Goal: Information Seeking & Learning: Learn about a topic

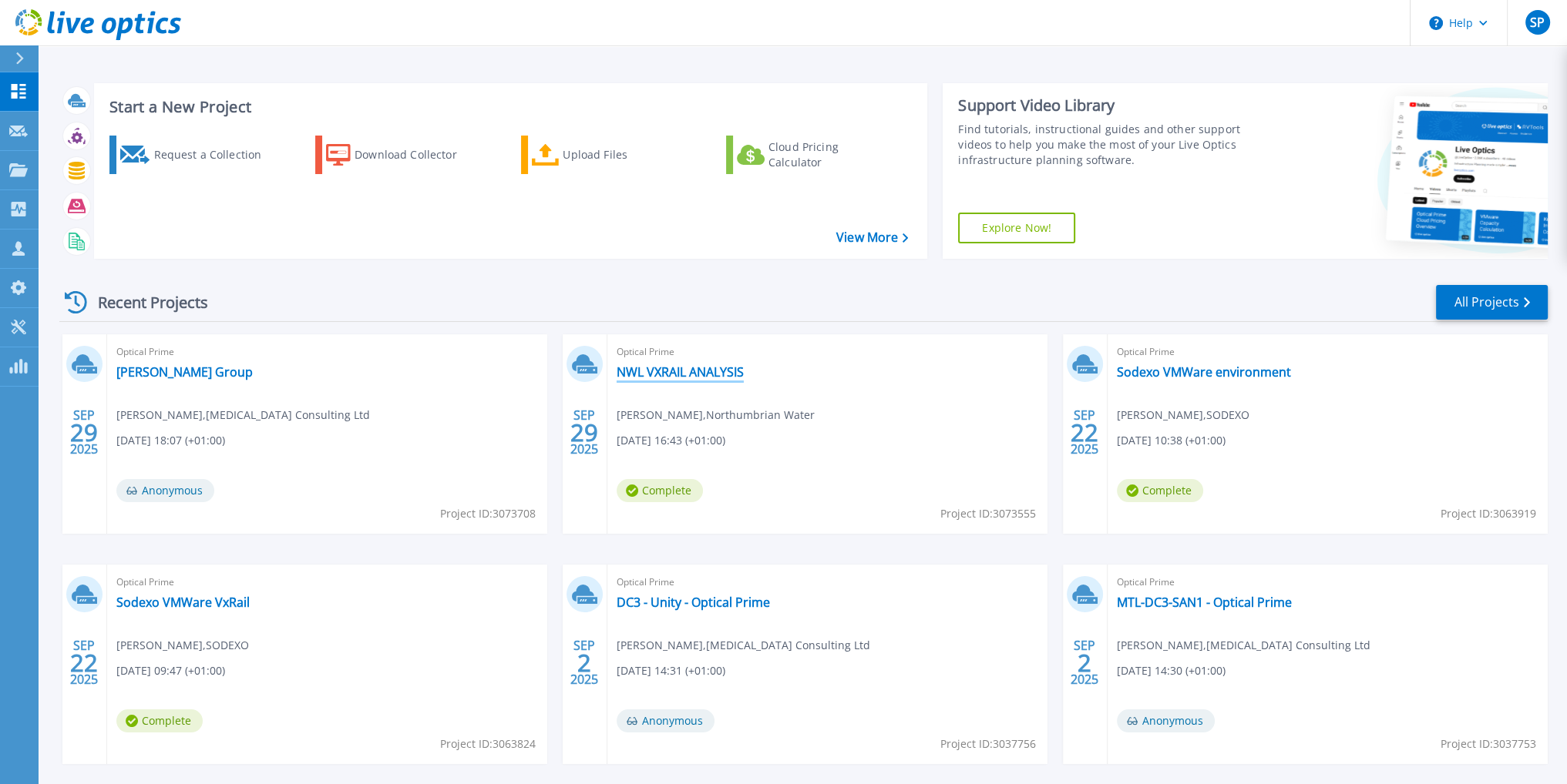
click at [704, 376] on link "NWL VXRAIL ANALYSIS" at bounding box center [679, 372] width 127 height 16
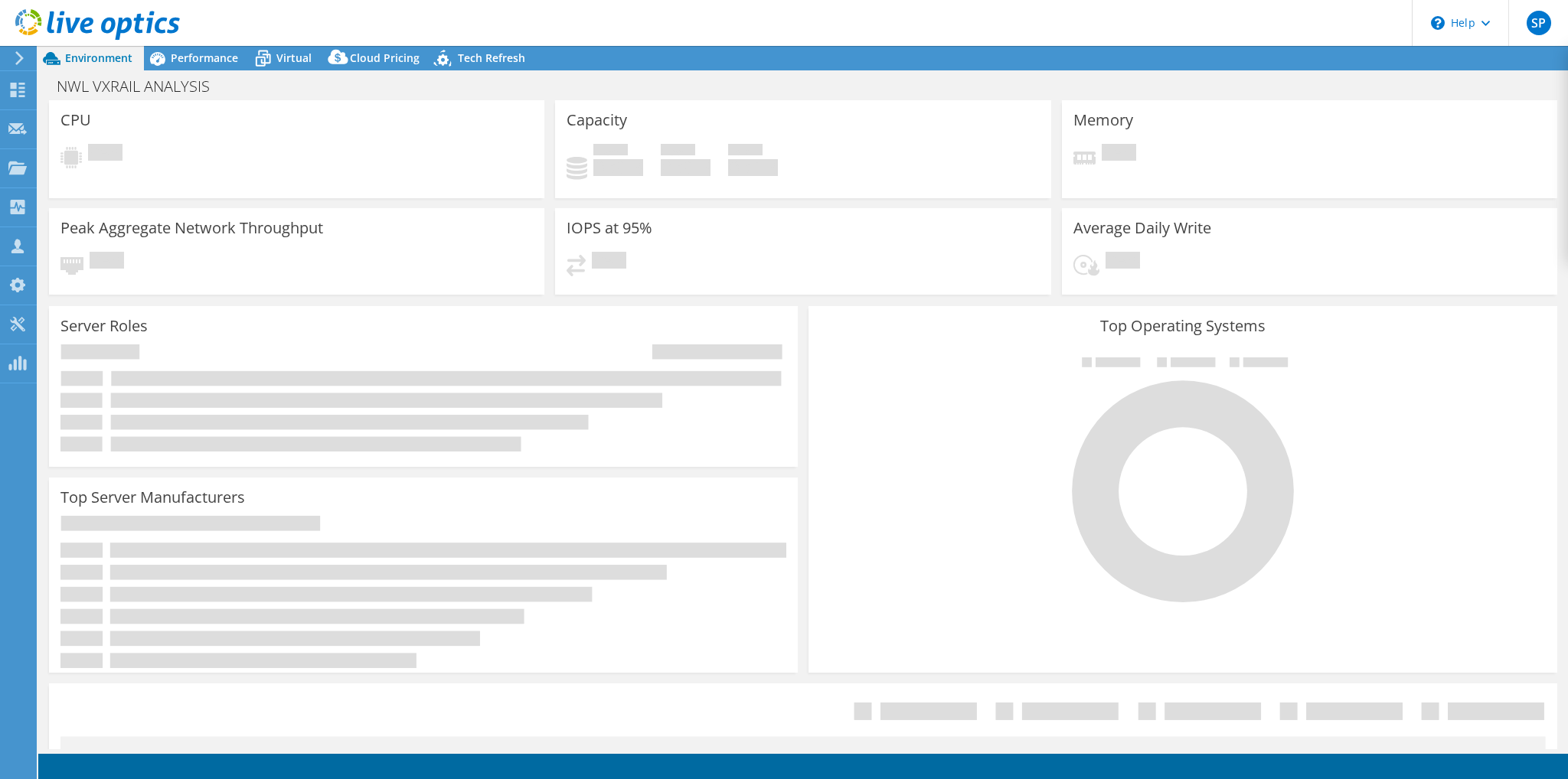
select select "EULondon"
select select "USD"
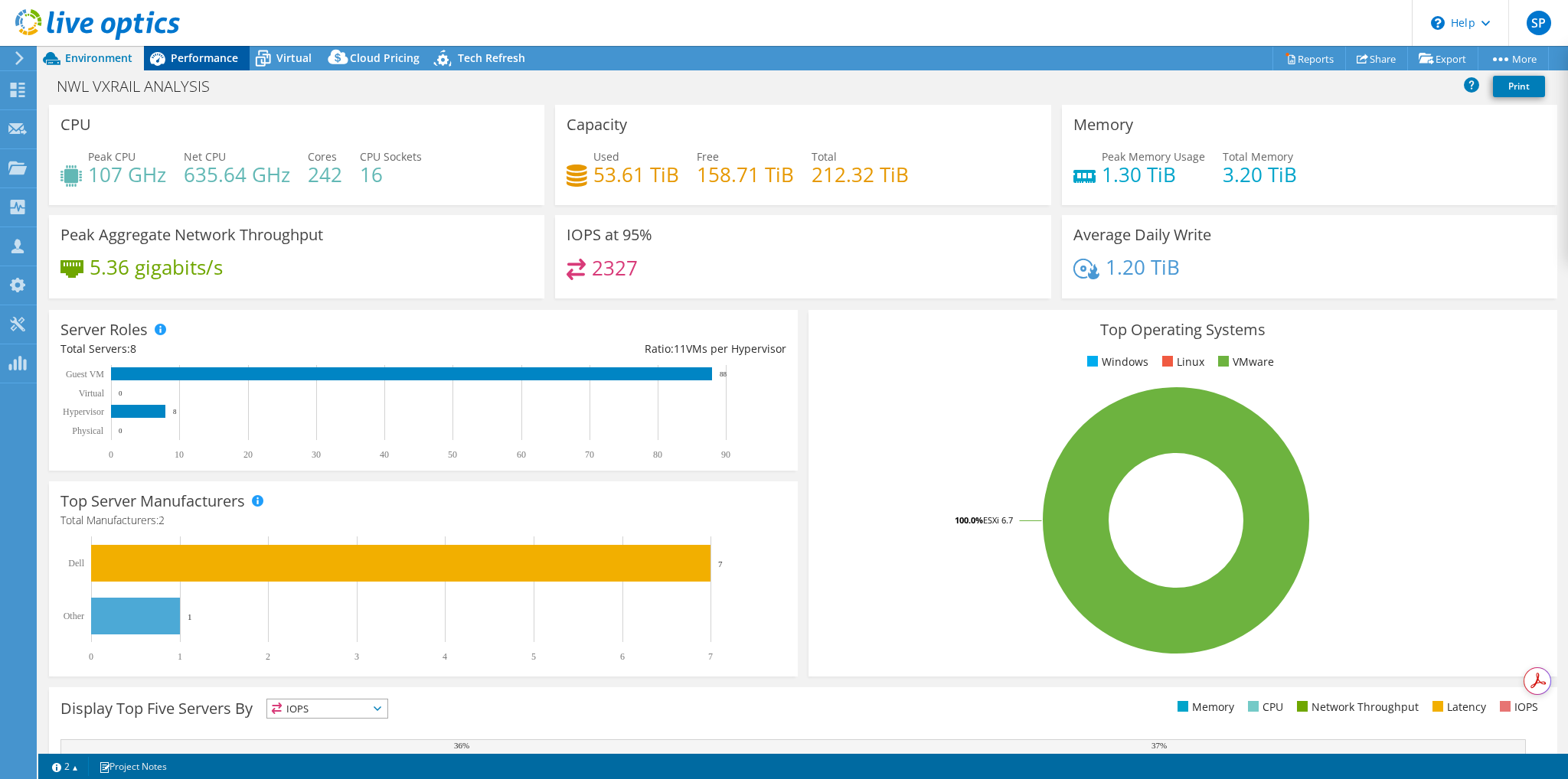
click at [214, 53] on span "Performance" at bounding box center [204, 57] width 67 height 15
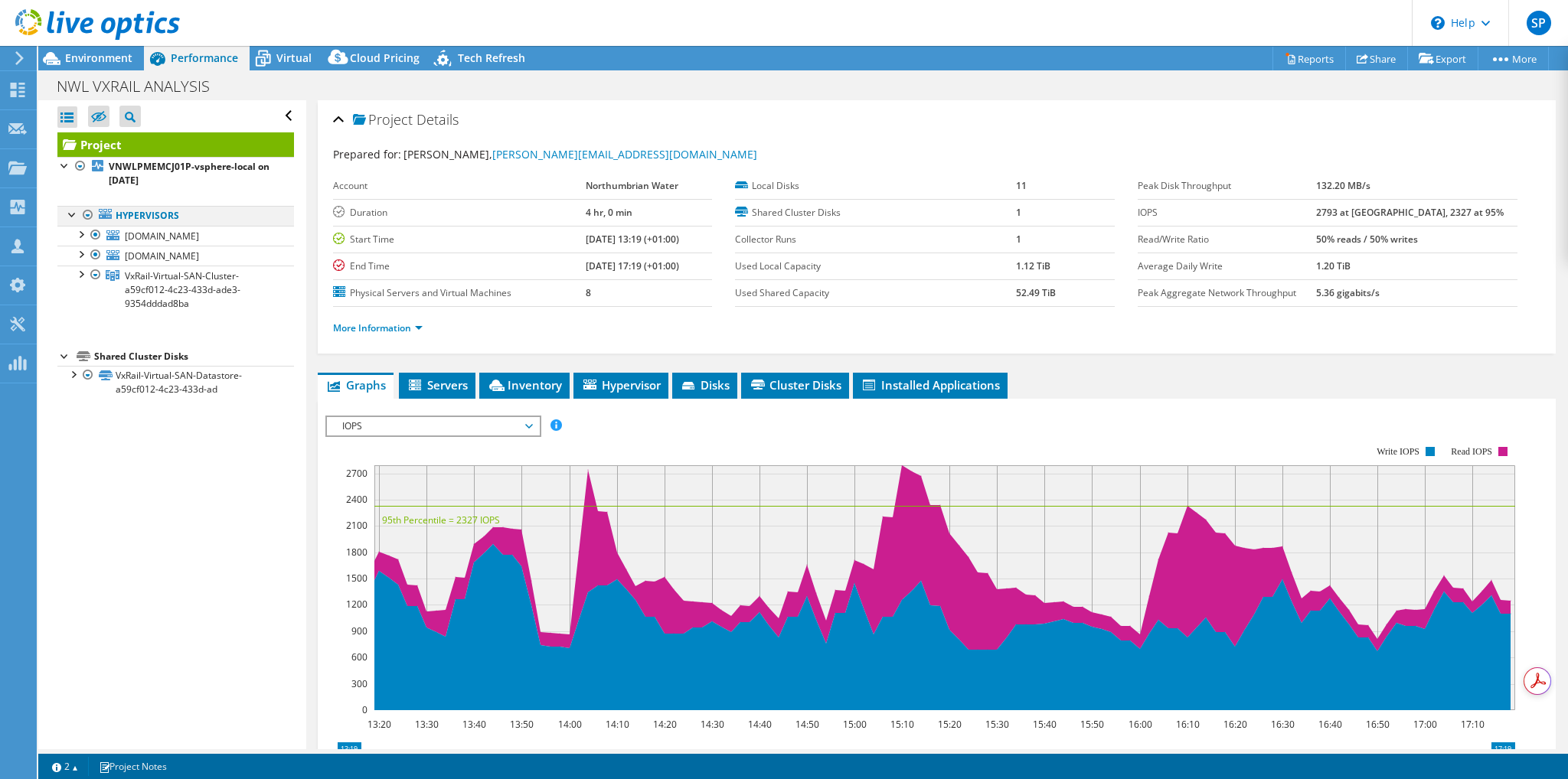
click at [87, 212] on div at bounding box center [88, 215] width 16 height 18
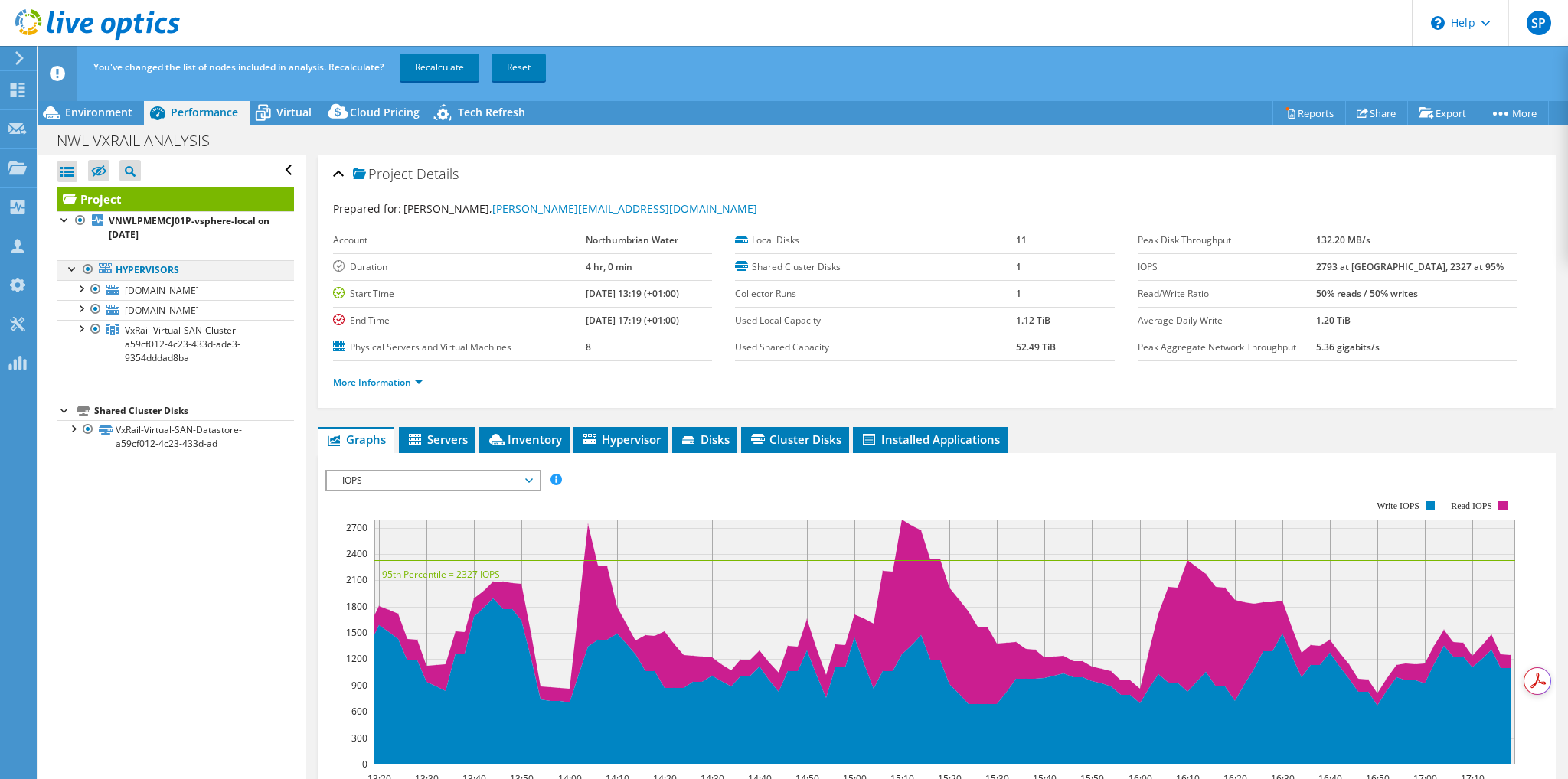
click at [86, 265] on div at bounding box center [88, 269] width 16 height 18
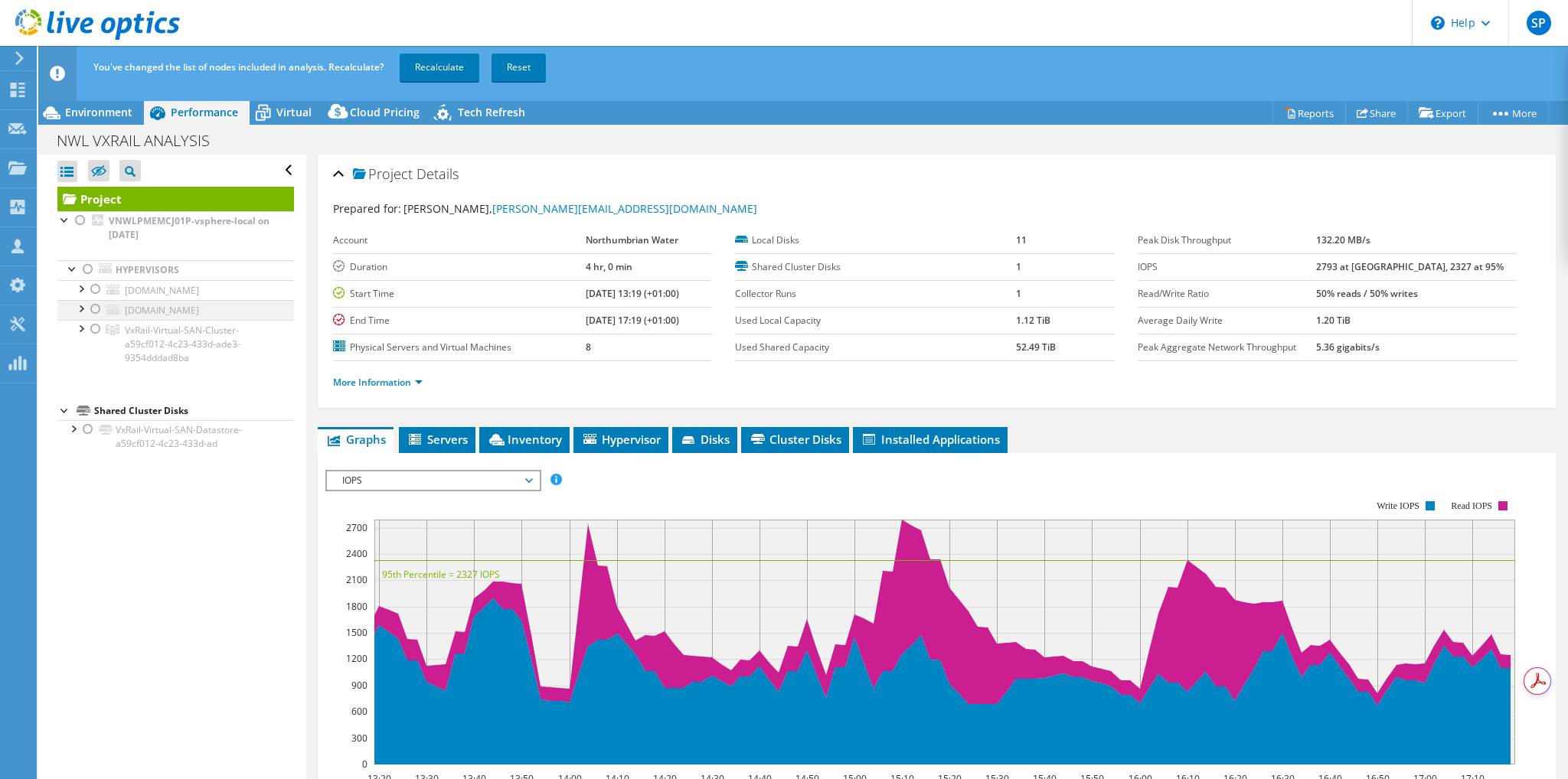
click at [91, 310] on div at bounding box center [96, 309] width 16 height 18
click at [441, 64] on link "Recalculate" at bounding box center [440, 68] width 80 height 28
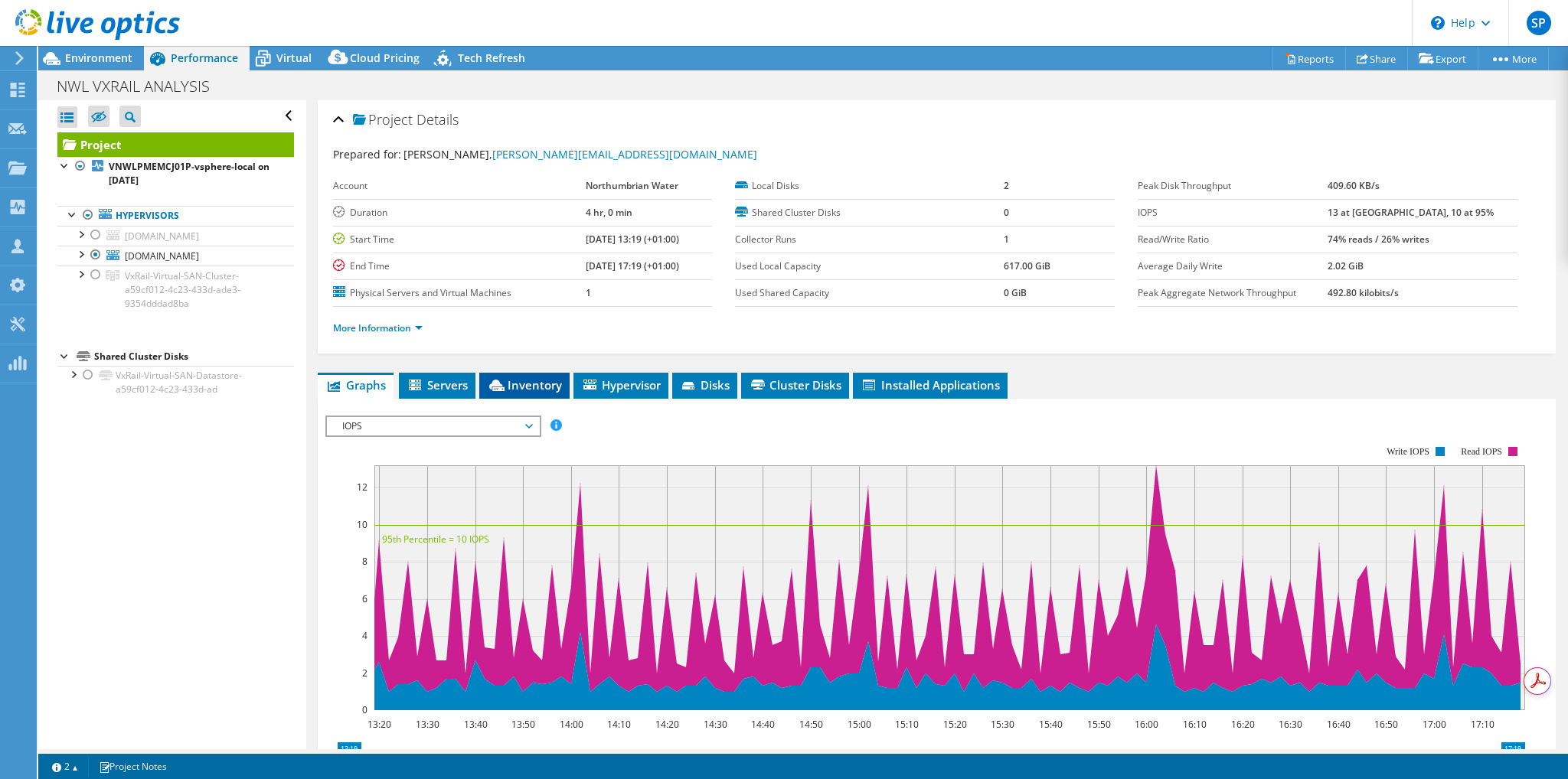
click at [537, 380] on span "Inventory" at bounding box center [524, 385] width 75 height 16
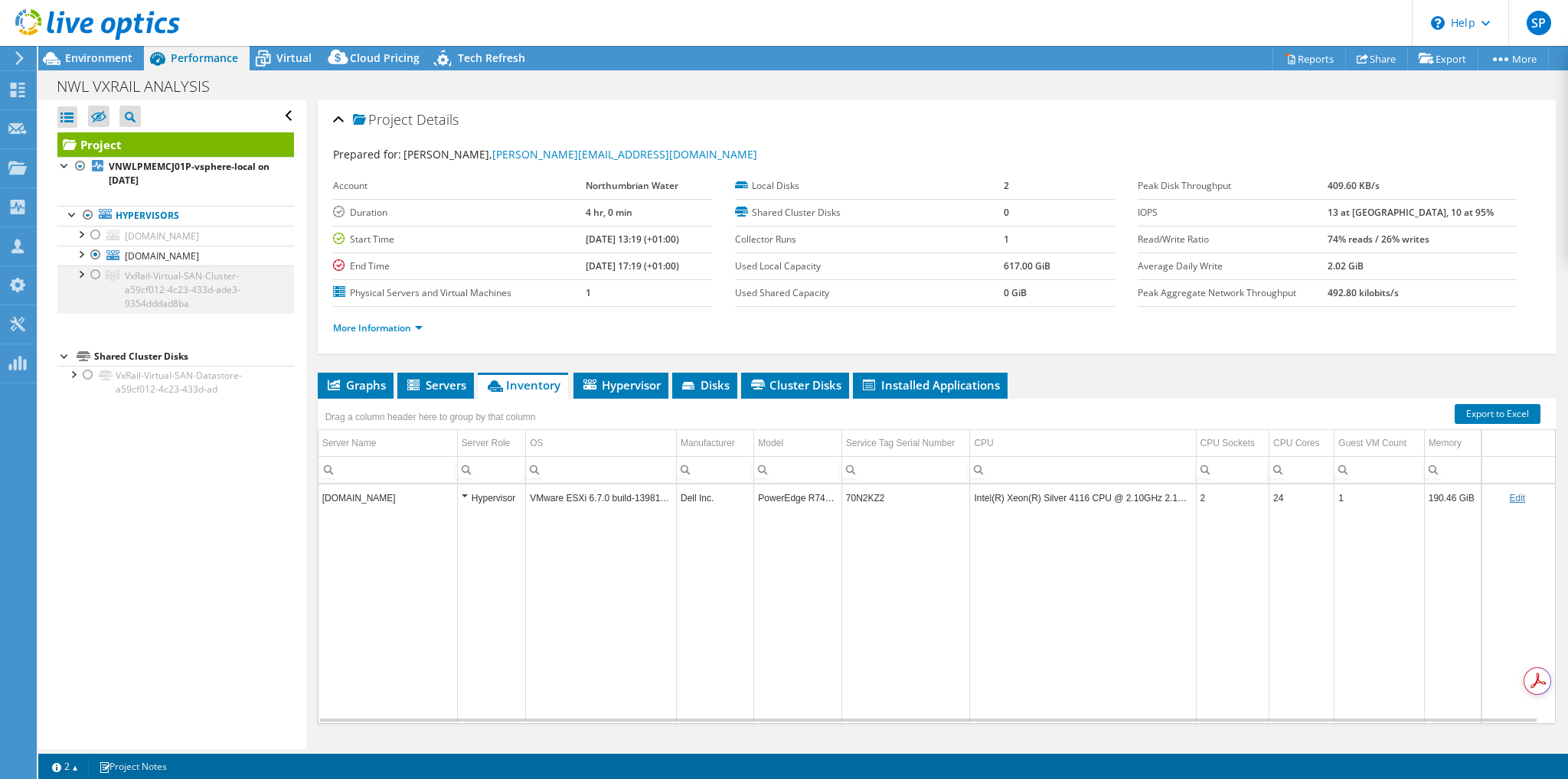
click at [81, 273] on div at bounding box center [81, 274] width 16 height 16
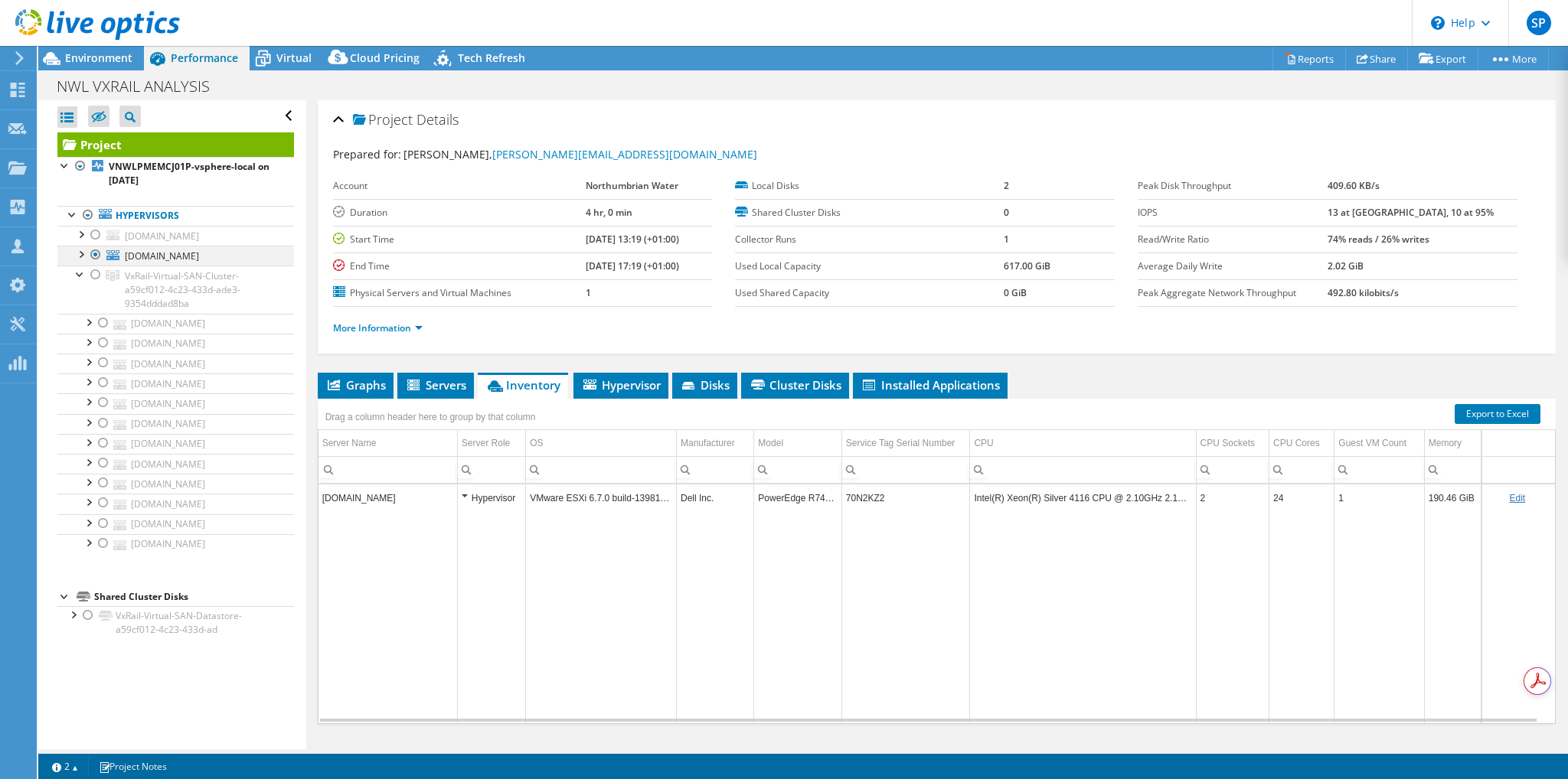
click at [97, 250] on div at bounding box center [96, 255] width 16 height 18
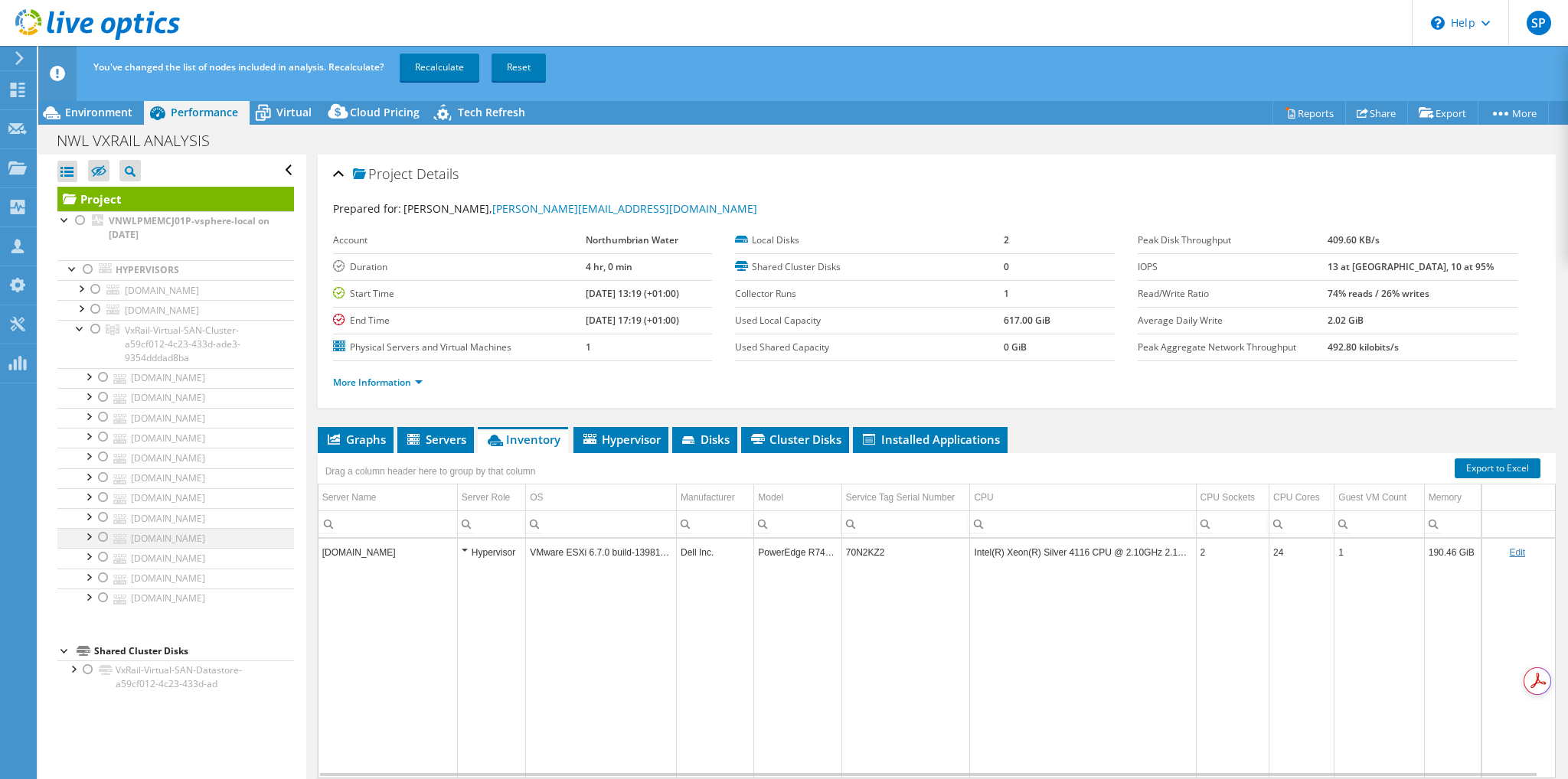
click at [100, 534] on div at bounding box center [103, 537] width 16 height 18
click at [103, 371] on div at bounding box center [103, 376] width 16 height 18
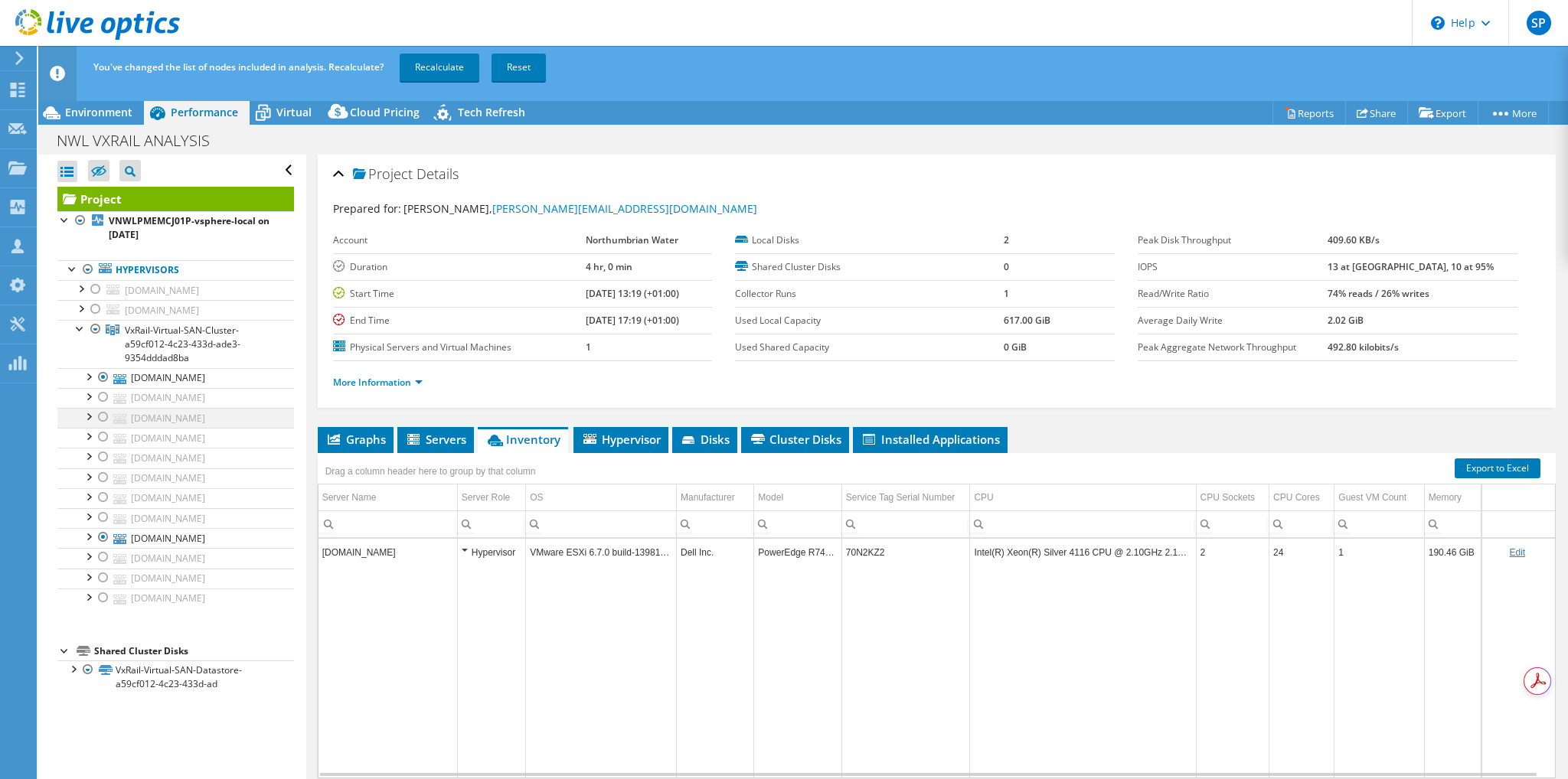
click at [105, 413] on div at bounding box center [103, 416] width 16 height 18
click at [99, 396] on div at bounding box center [103, 396] width 16 height 18
click at [104, 550] on div at bounding box center [103, 556] width 16 height 18
click at [100, 451] on div at bounding box center [103, 456] width 16 height 18
click at [438, 69] on link "Recalculate" at bounding box center [440, 68] width 80 height 28
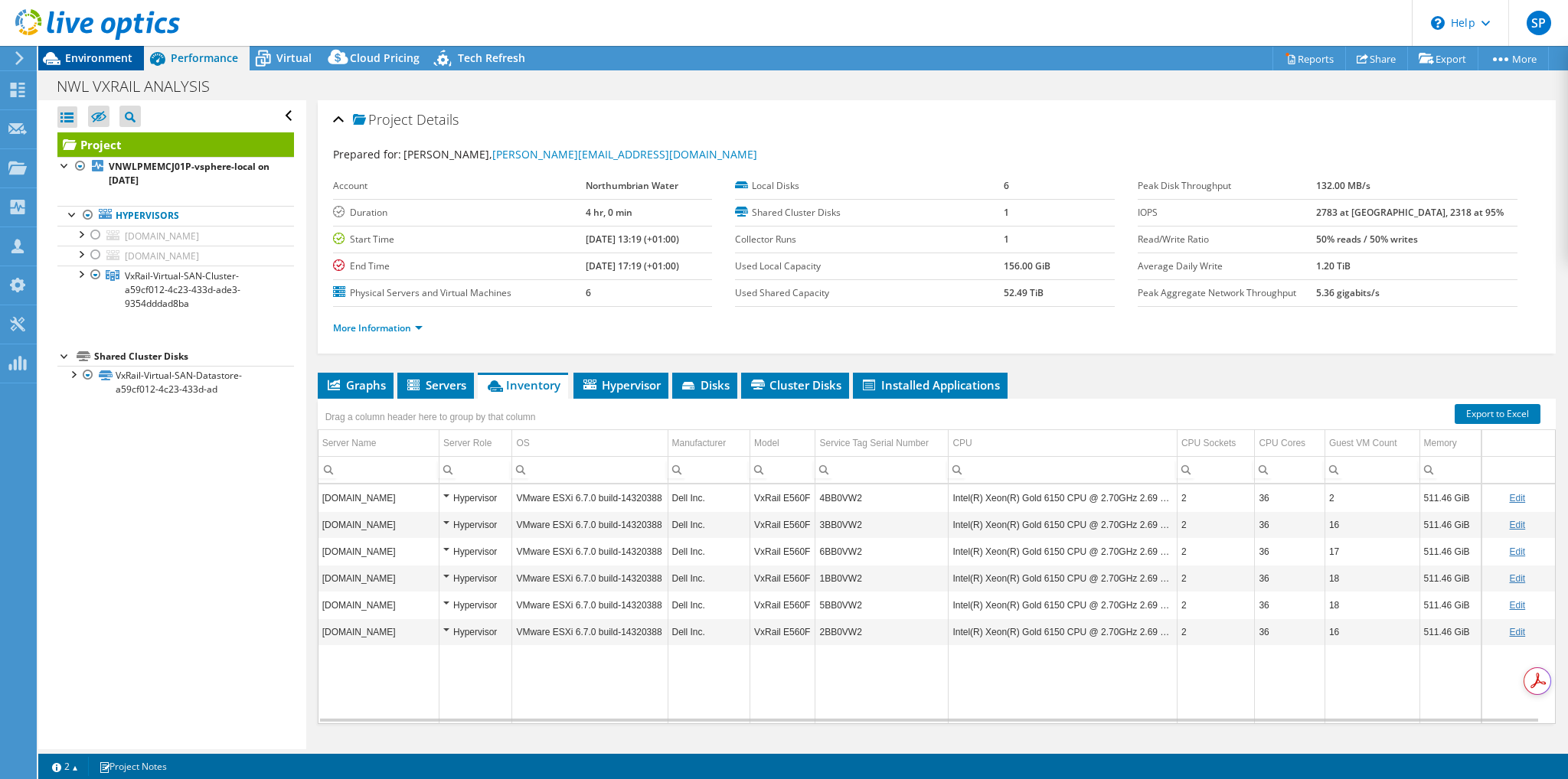
click at [91, 60] on span "Environment" at bounding box center [98, 57] width 67 height 15
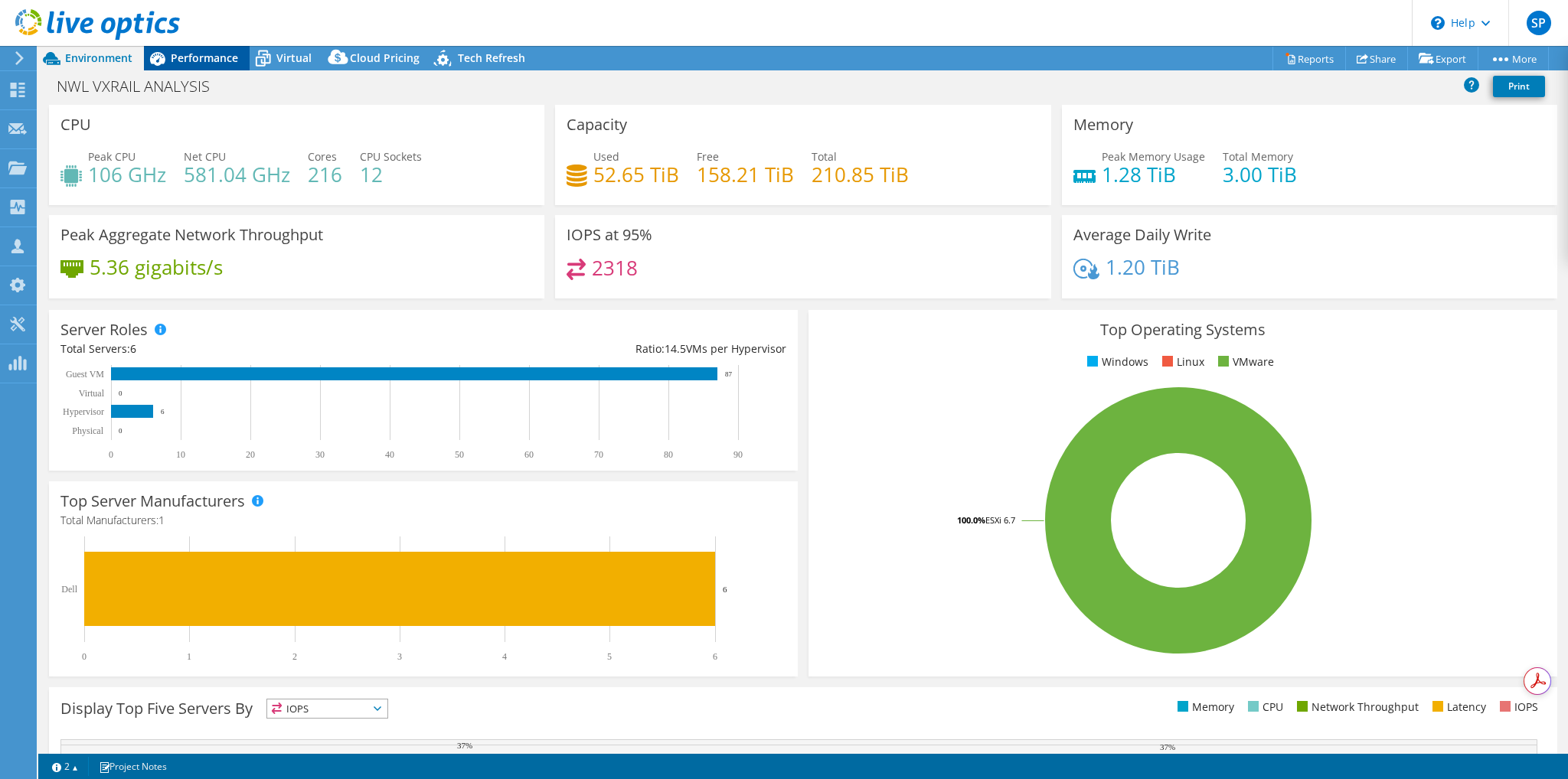
click at [199, 53] on span "Performance" at bounding box center [204, 57] width 67 height 15
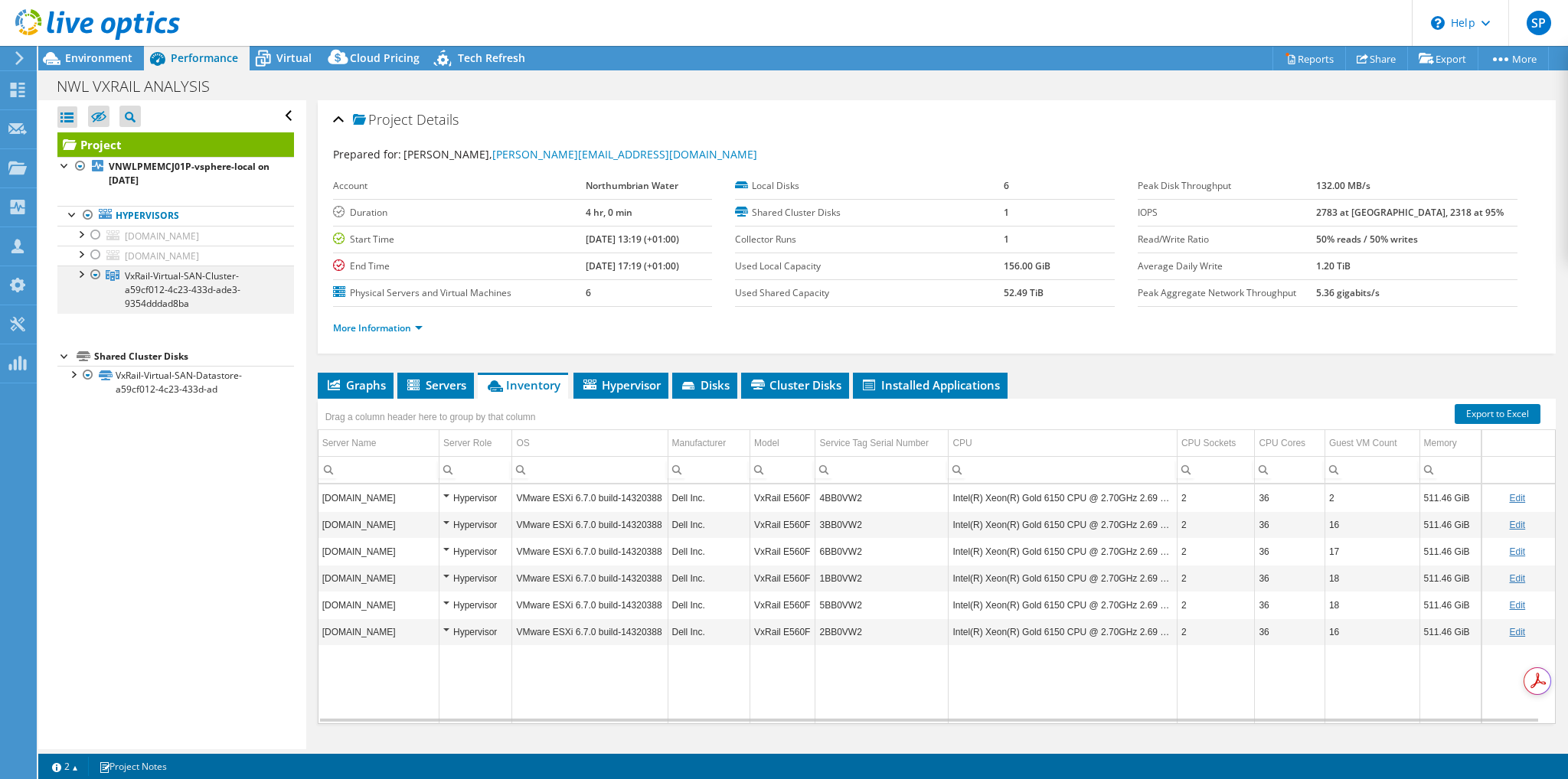
click at [80, 272] on div at bounding box center [81, 274] width 16 height 16
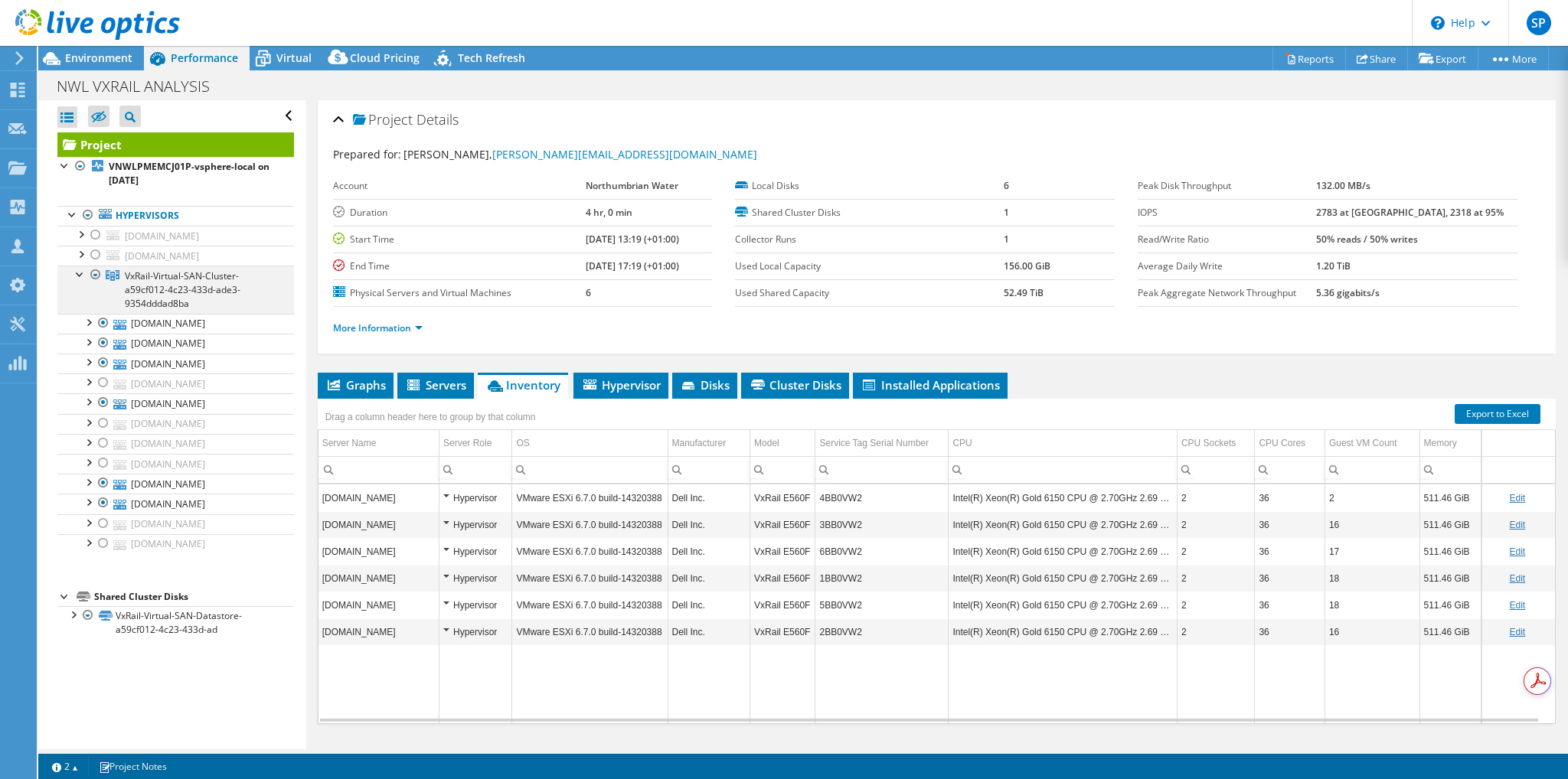
click at [97, 276] on div at bounding box center [96, 275] width 16 height 18
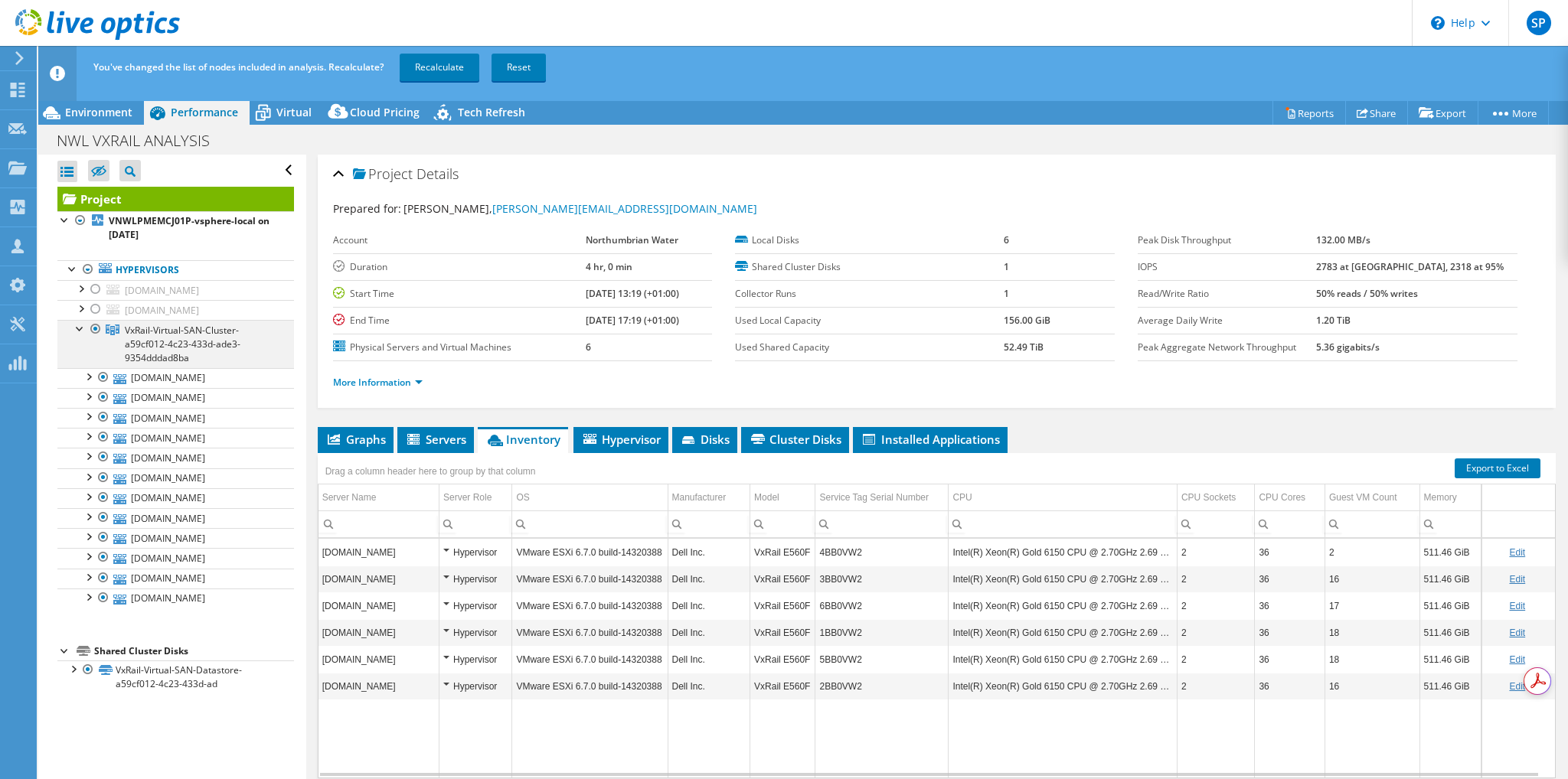
click at [89, 329] on div at bounding box center [96, 329] width 16 height 18
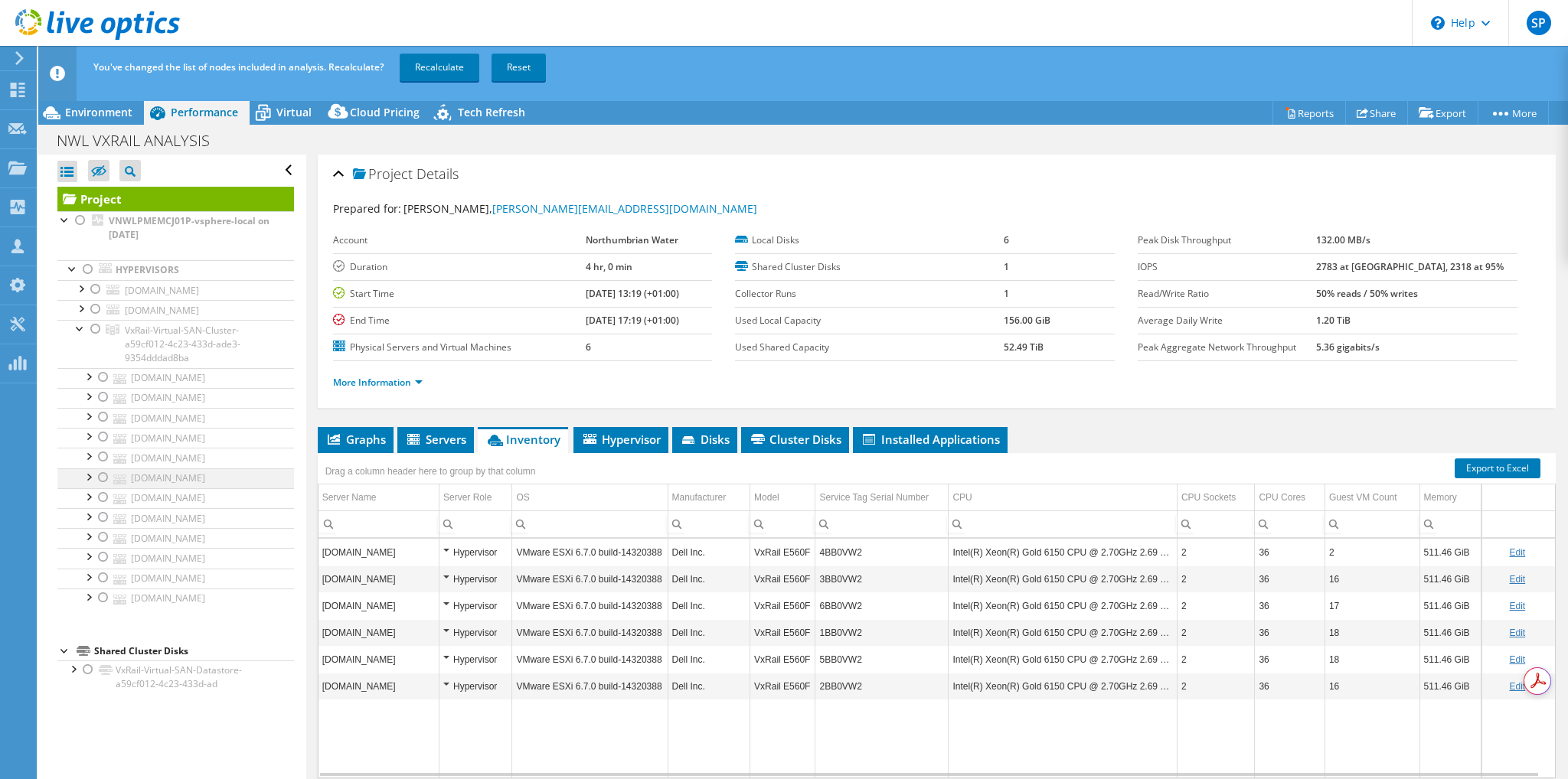
click at [97, 473] on div at bounding box center [103, 477] width 16 height 18
click at [101, 495] on div at bounding box center [103, 497] width 16 height 18
click at [102, 516] on div at bounding box center [103, 517] width 16 height 18
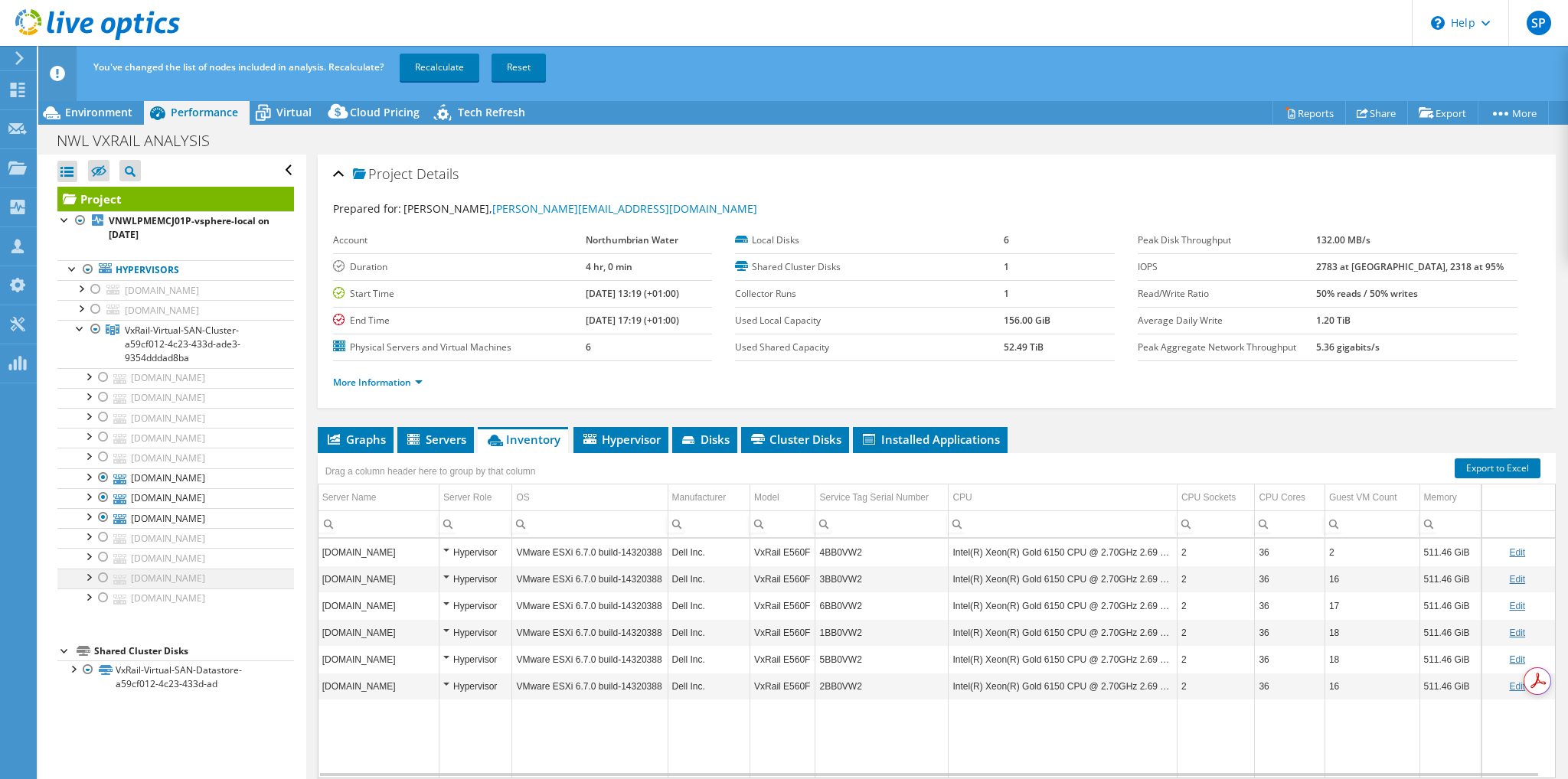
click at [104, 573] on div at bounding box center [103, 577] width 16 height 18
click at [99, 596] on div at bounding box center [103, 597] width 16 height 18
click at [101, 437] on div at bounding box center [103, 436] width 16 height 18
click at [438, 63] on link "Recalculate" at bounding box center [440, 68] width 80 height 28
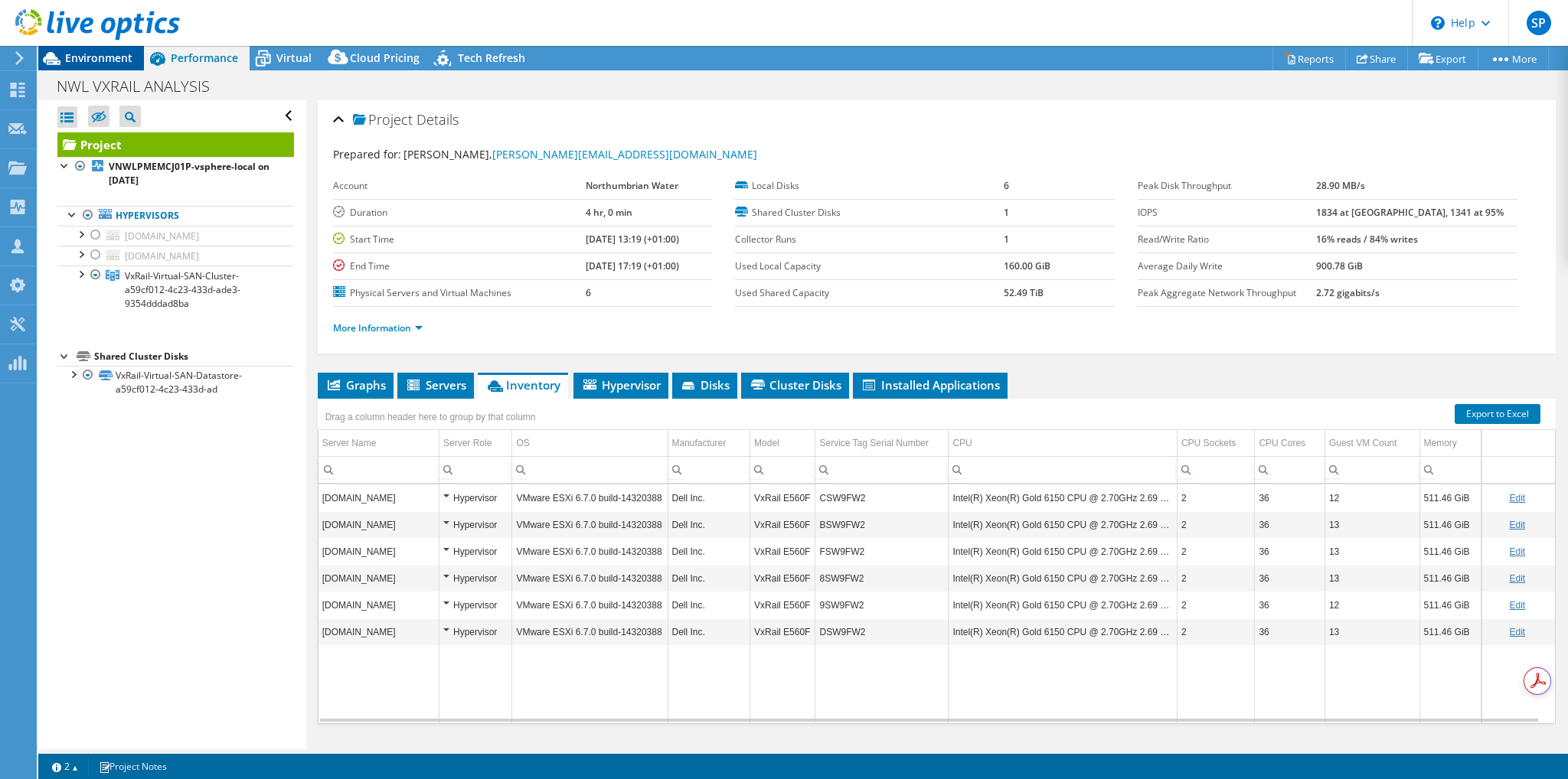
click at [88, 61] on span "Environment" at bounding box center [98, 57] width 67 height 15
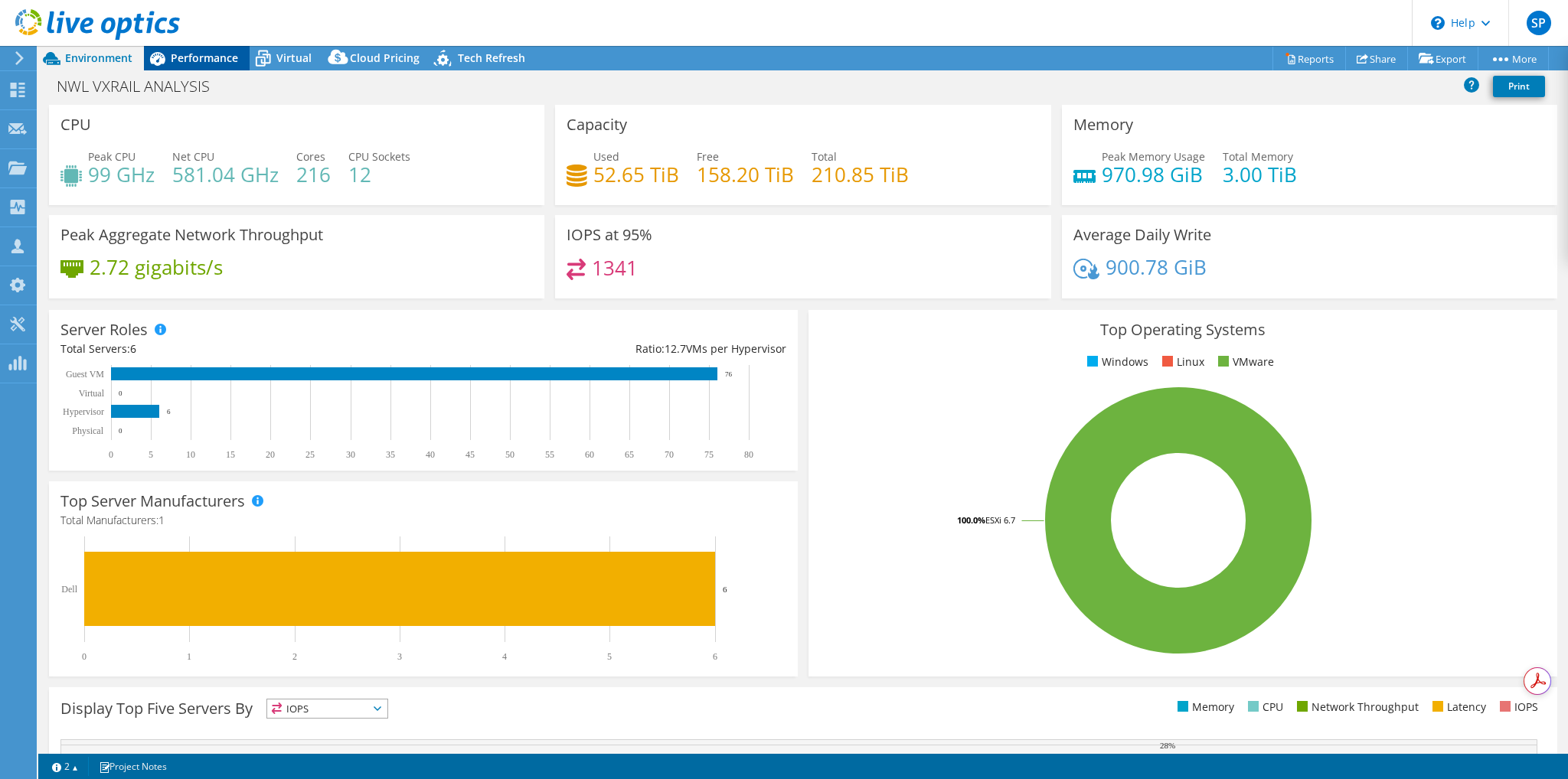
click at [184, 61] on span "Performance" at bounding box center [204, 57] width 67 height 15
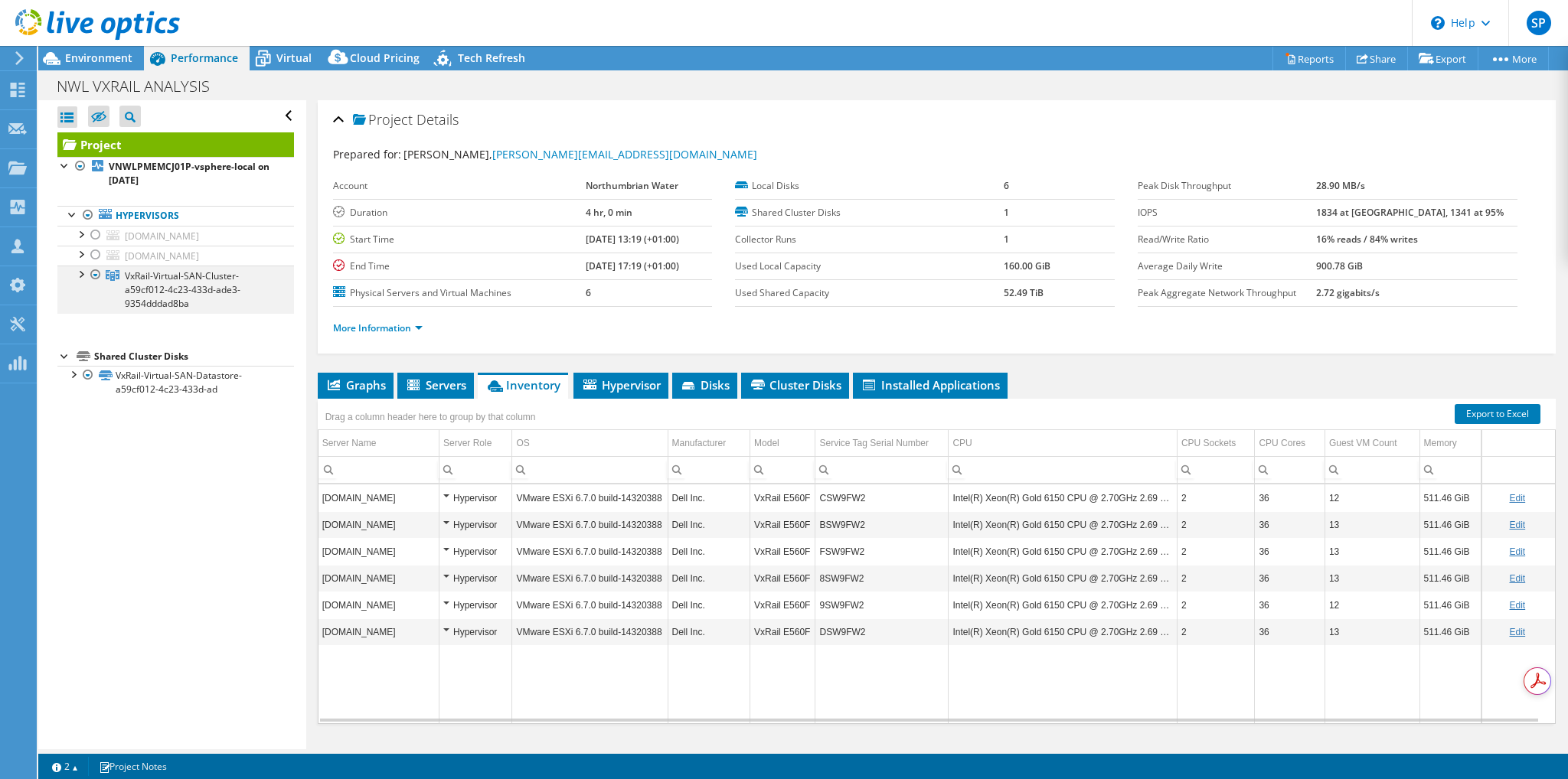
click at [95, 272] on div at bounding box center [96, 275] width 16 height 18
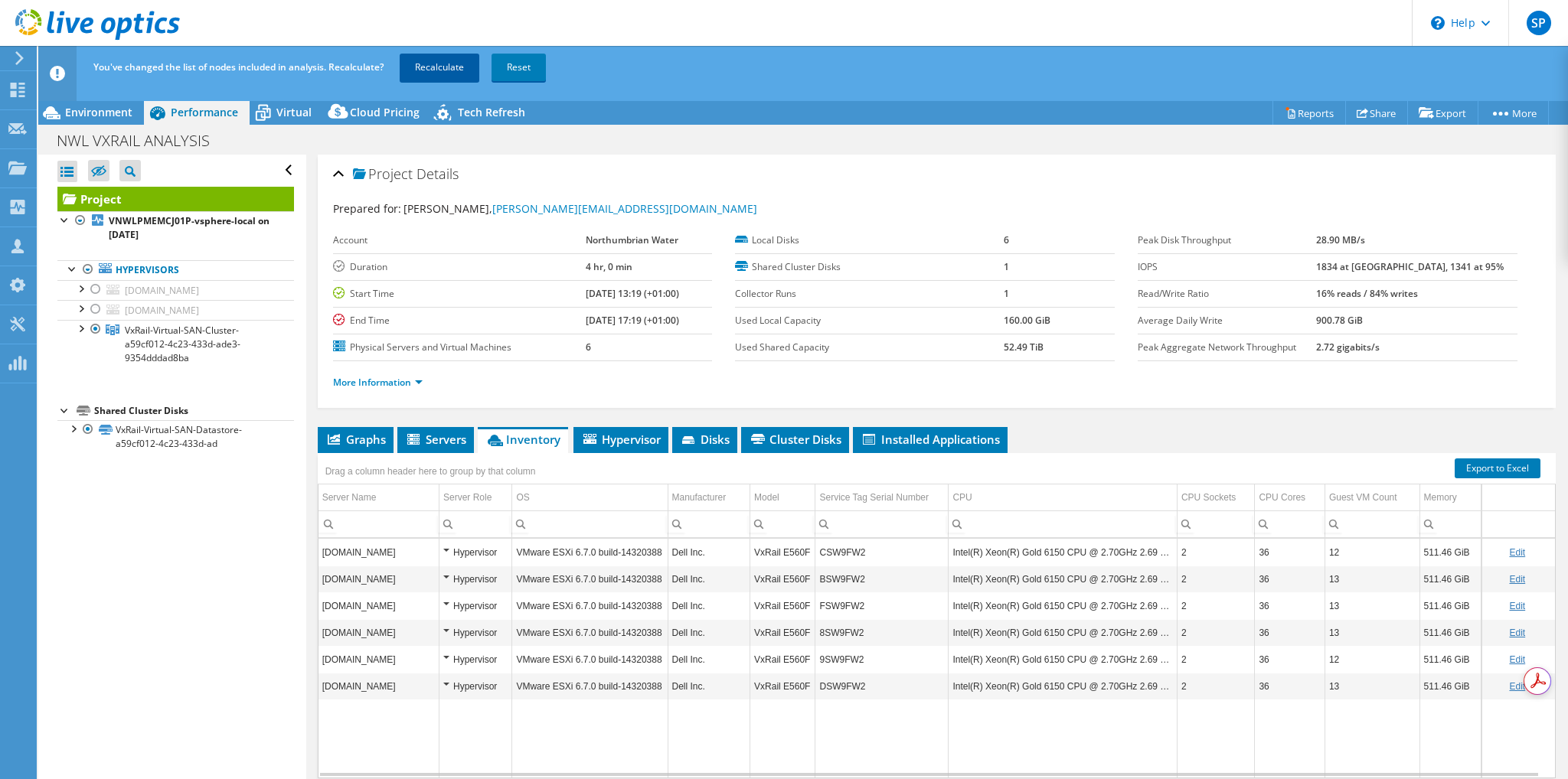
click at [453, 67] on link "Recalculate" at bounding box center [440, 68] width 80 height 28
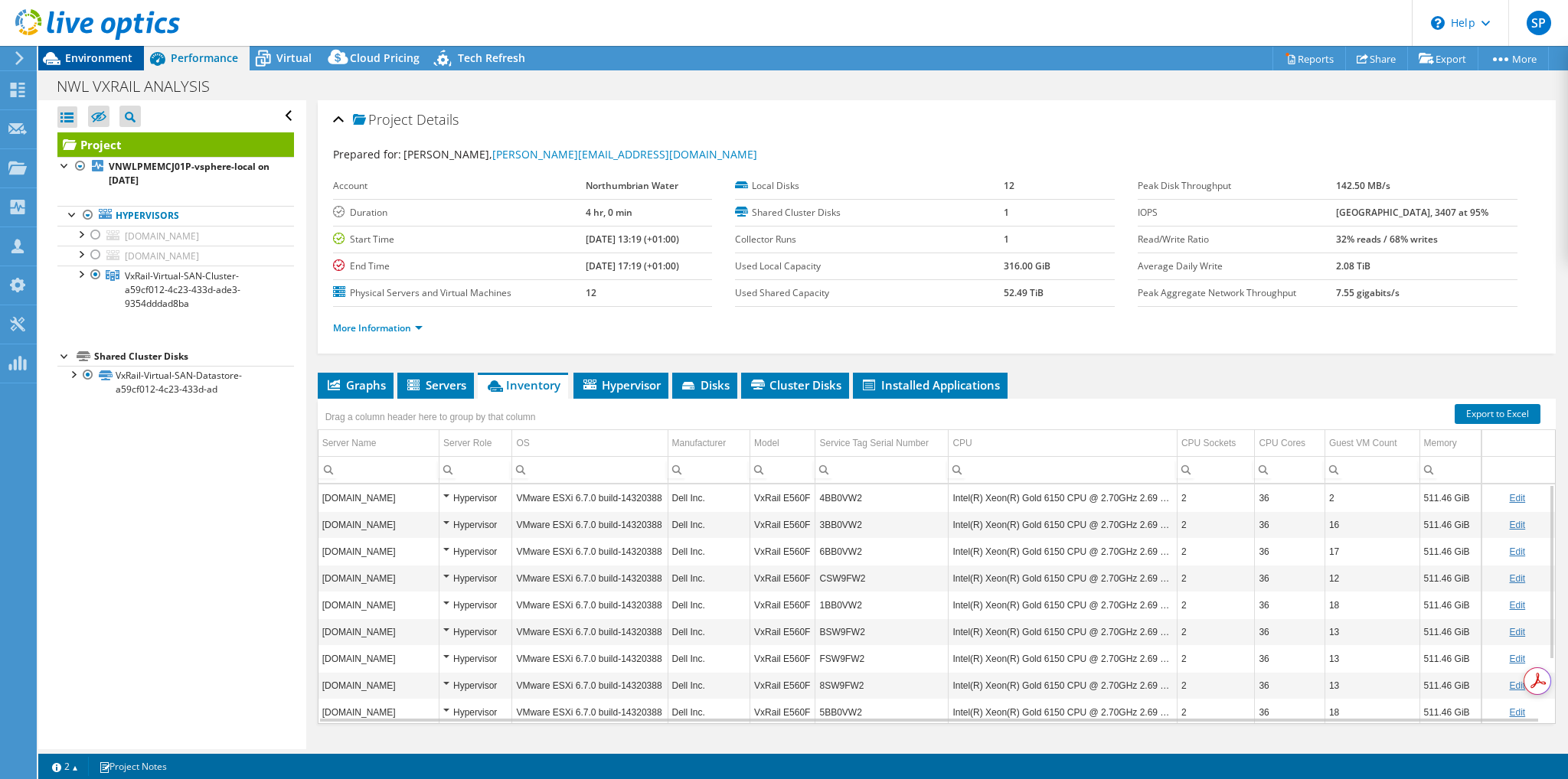
click at [103, 56] on span "Environment" at bounding box center [98, 57] width 67 height 15
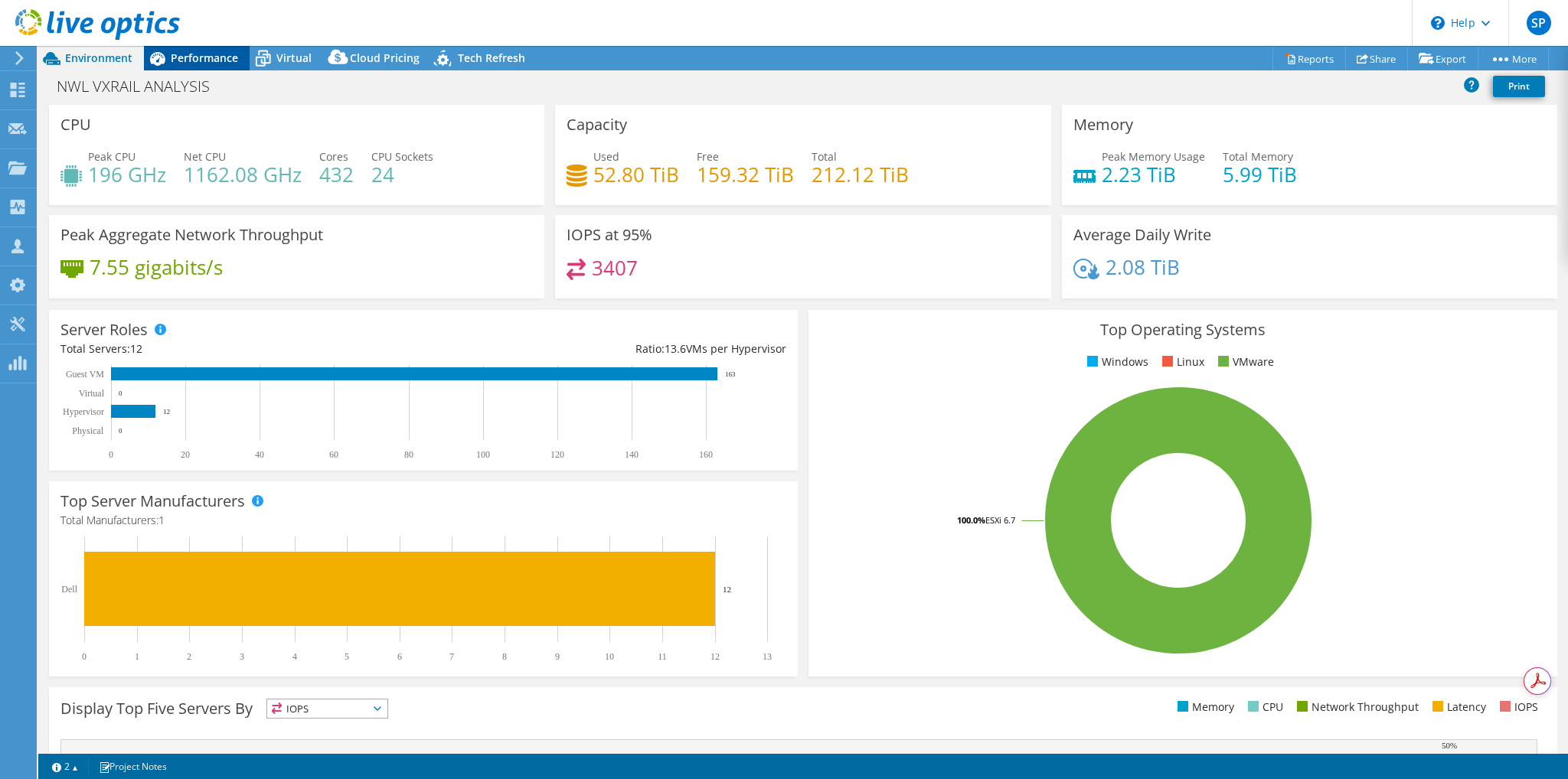
click at [210, 53] on span "Performance" at bounding box center [204, 57] width 67 height 15
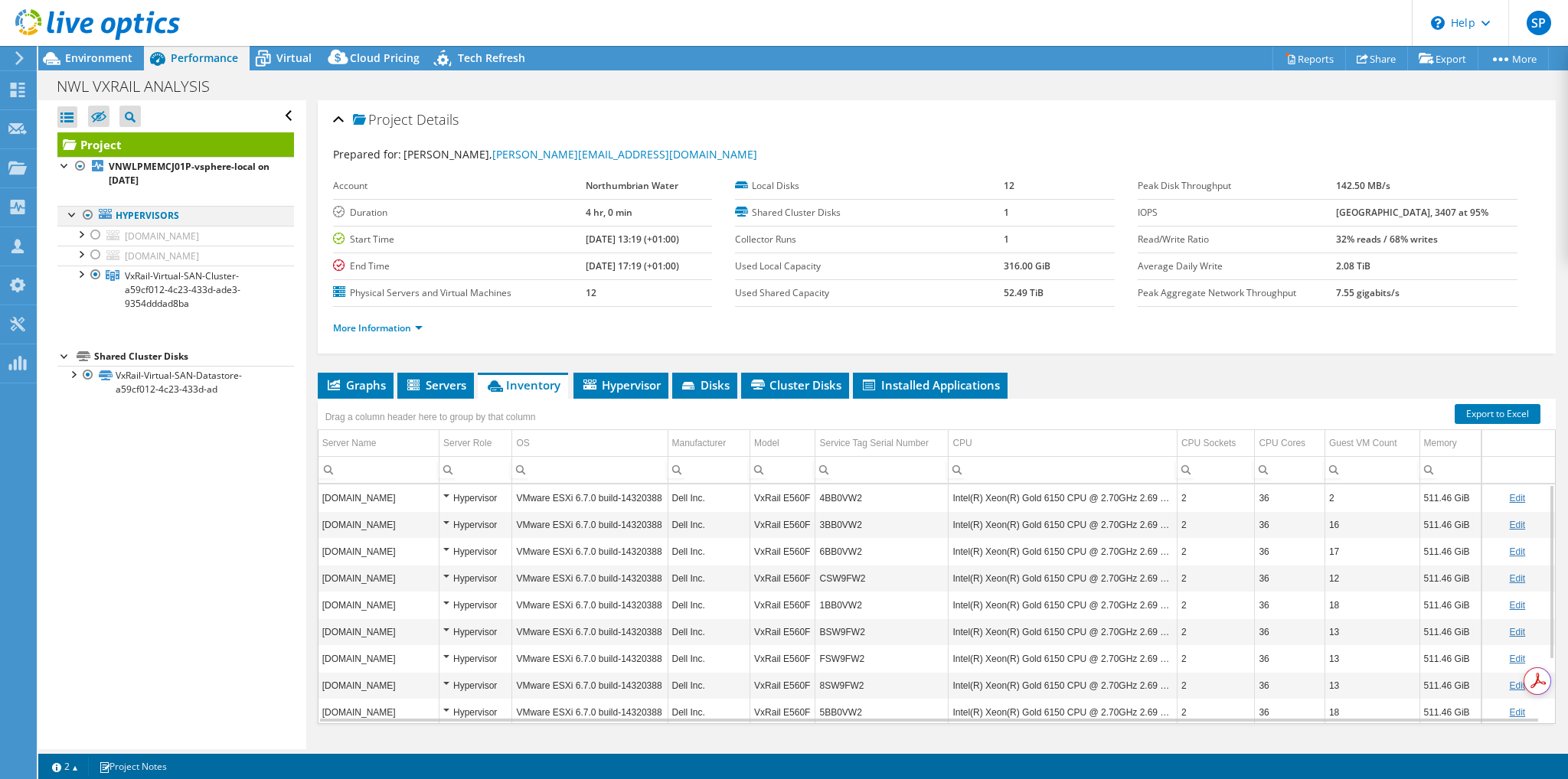
click at [85, 212] on div at bounding box center [88, 215] width 16 height 18
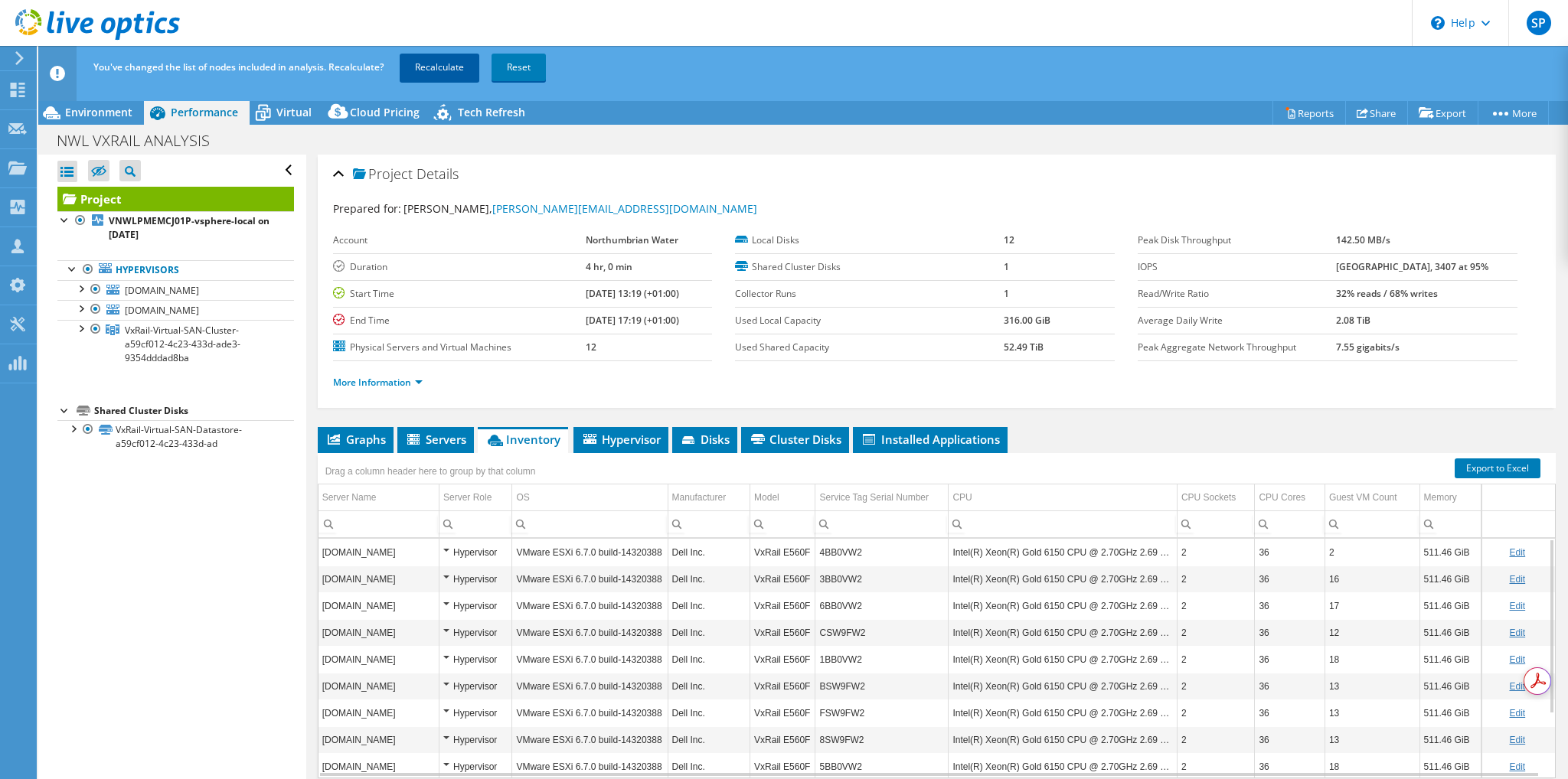
click at [450, 68] on link "Recalculate" at bounding box center [440, 68] width 80 height 28
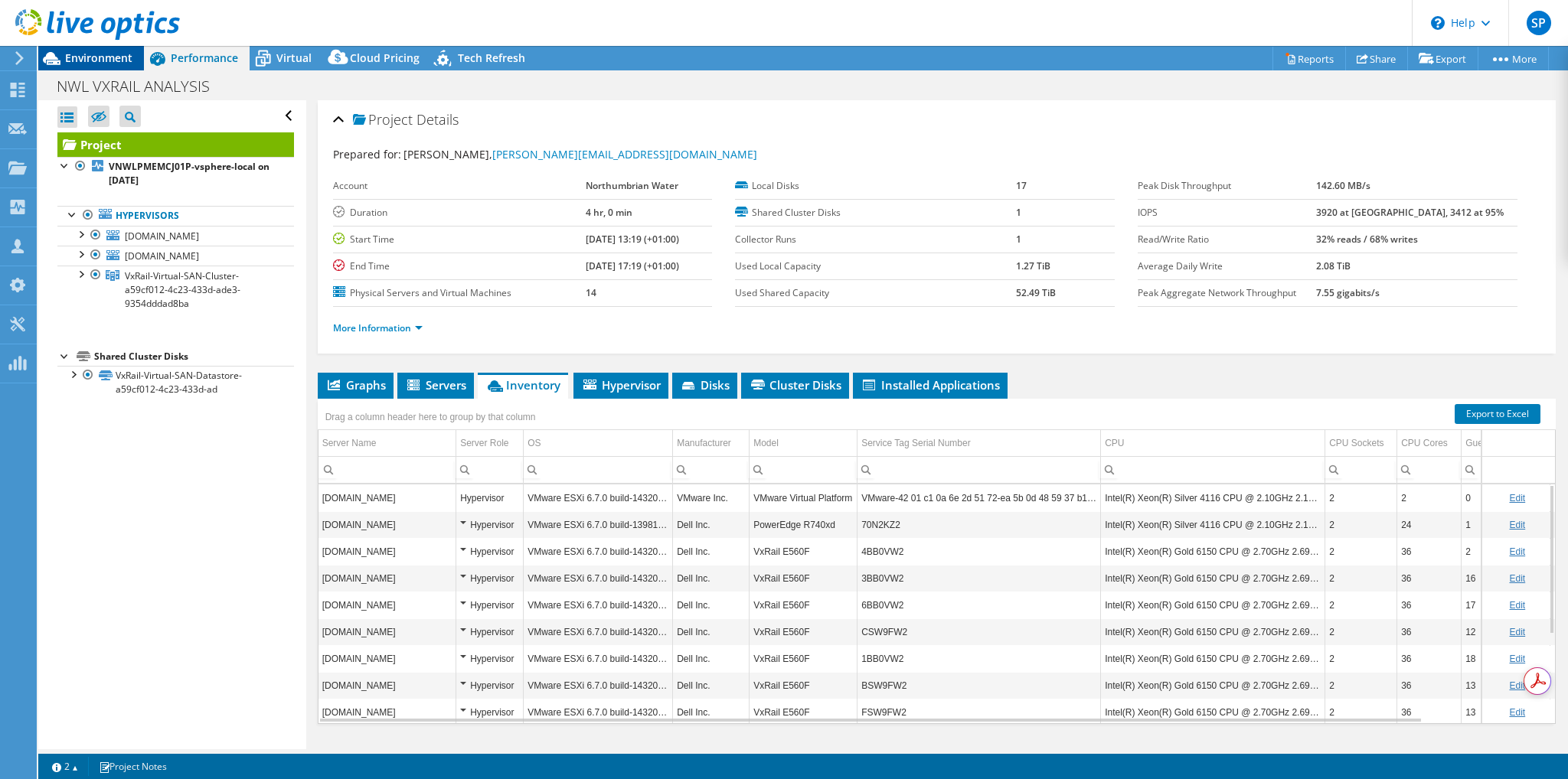
click at [90, 59] on span "Environment" at bounding box center [98, 57] width 67 height 15
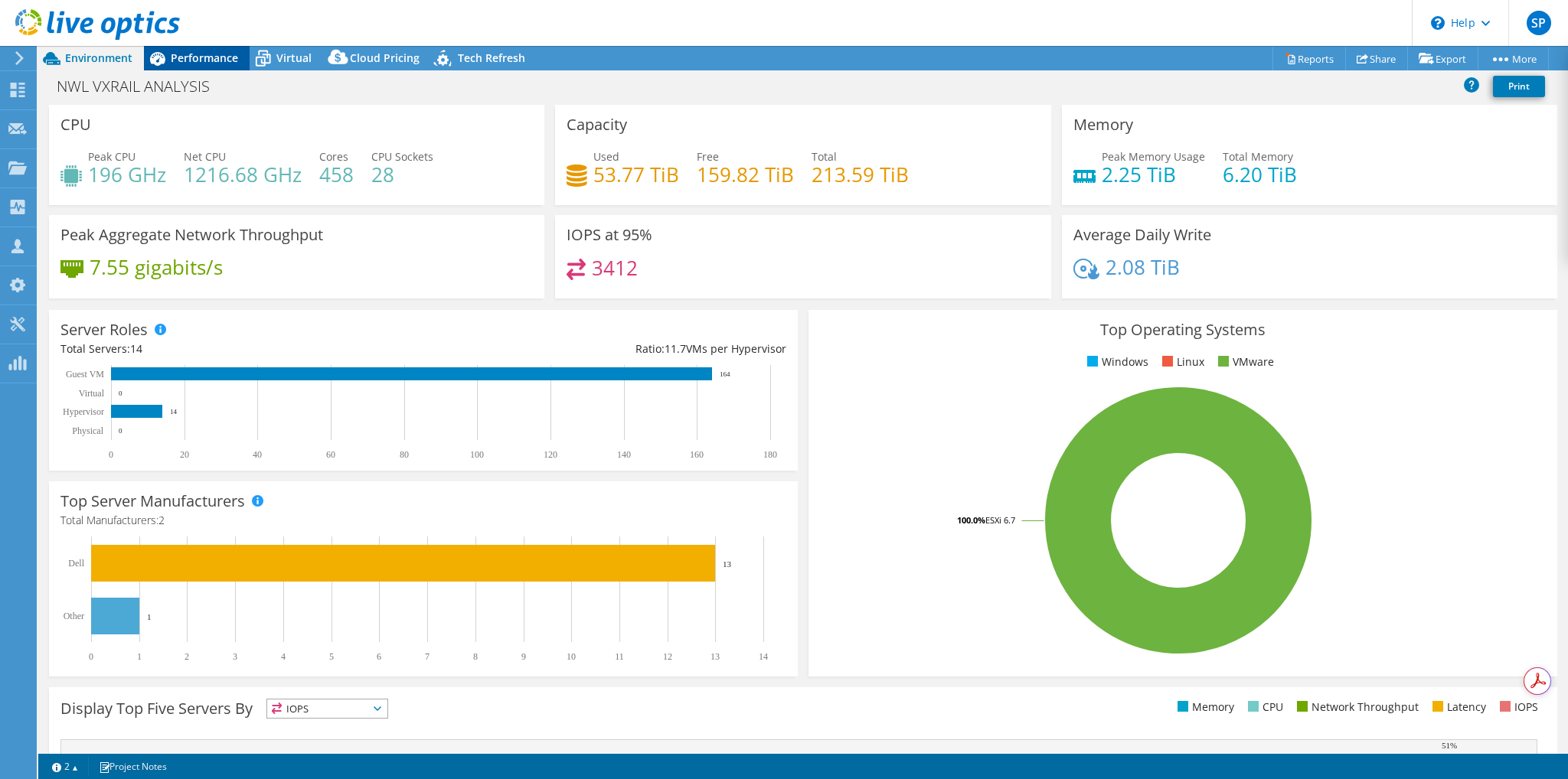
click at [215, 61] on span "Performance" at bounding box center [204, 57] width 67 height 15
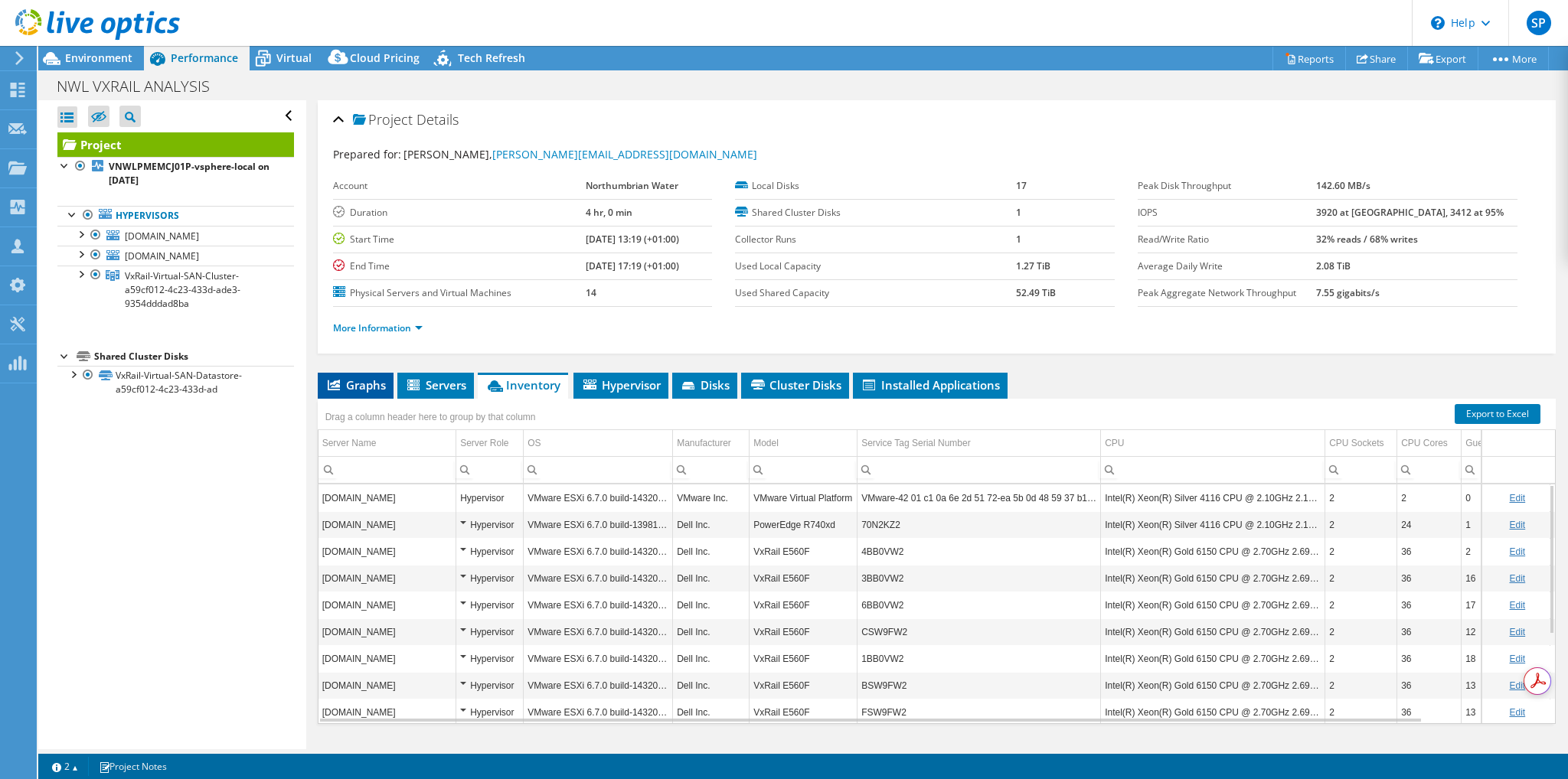
click at [349, 381] on span "Graphs" at bounding box center [356, 385] width 61 height 16
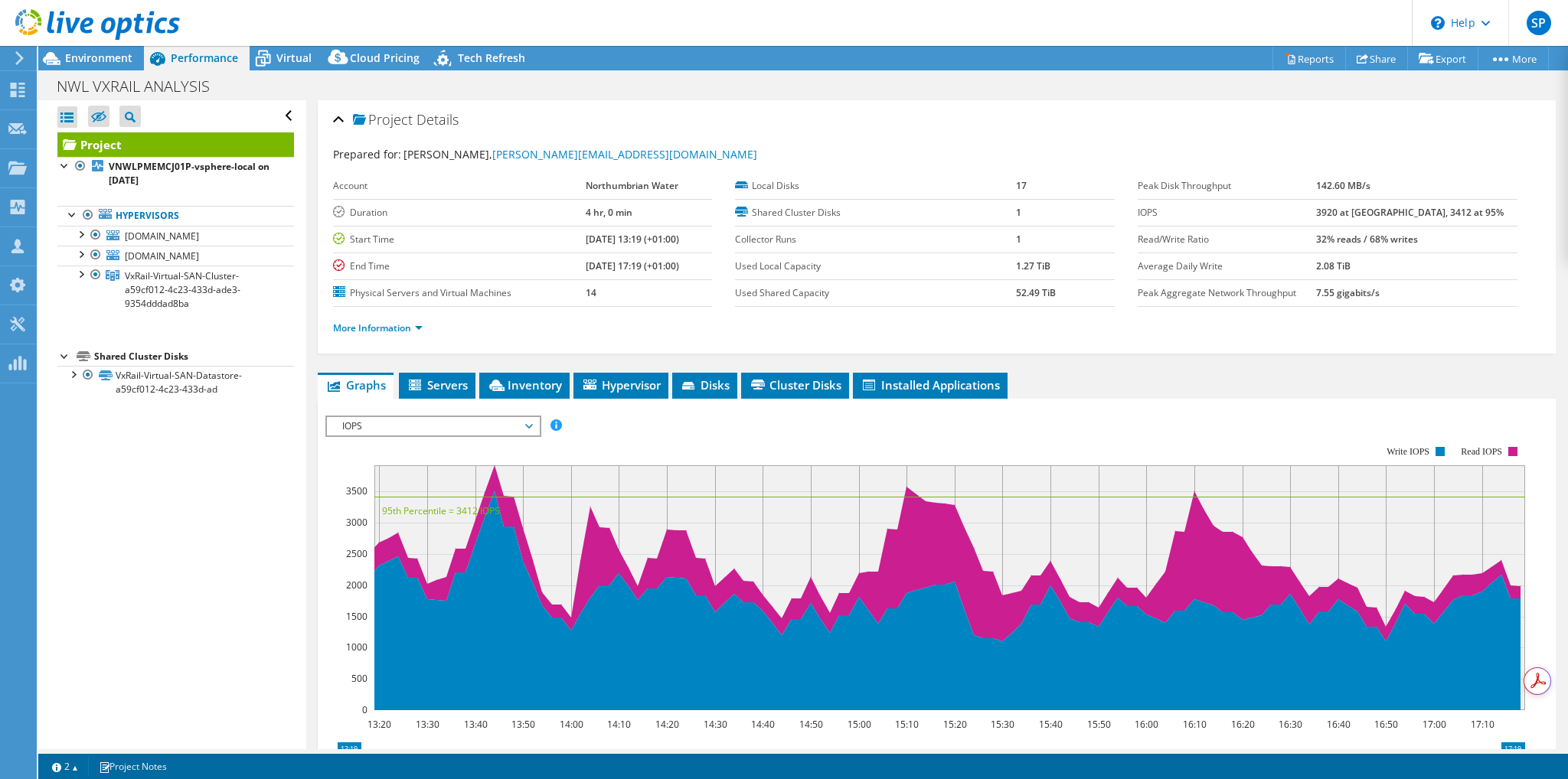
click at [525, 424] on span "IOPS" at bounding box center [433, 426] width 197 height 18
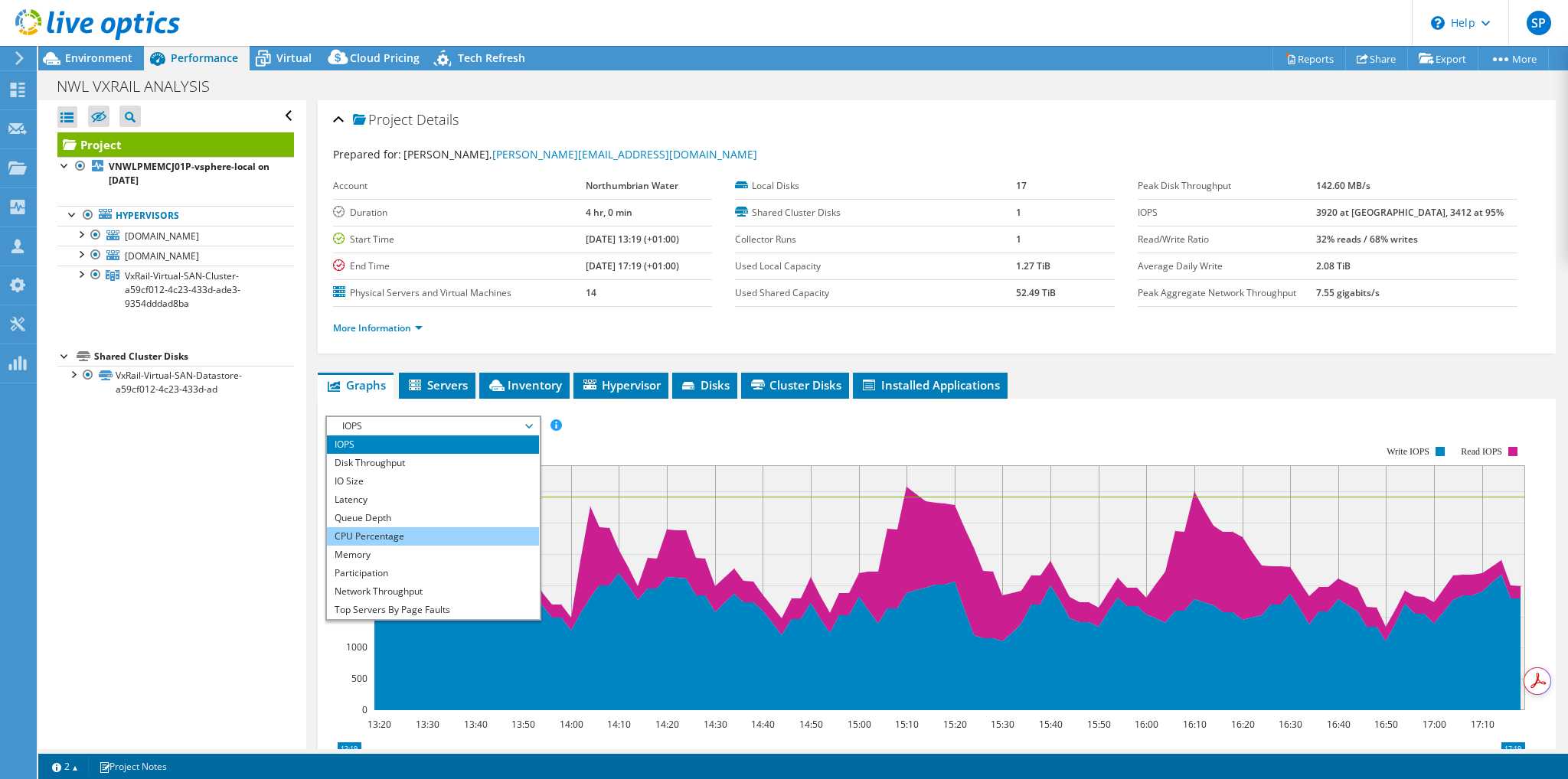
click at [388, 535] on li "CPU Percentage" at bounding box center [433, 536] width 212 height 18
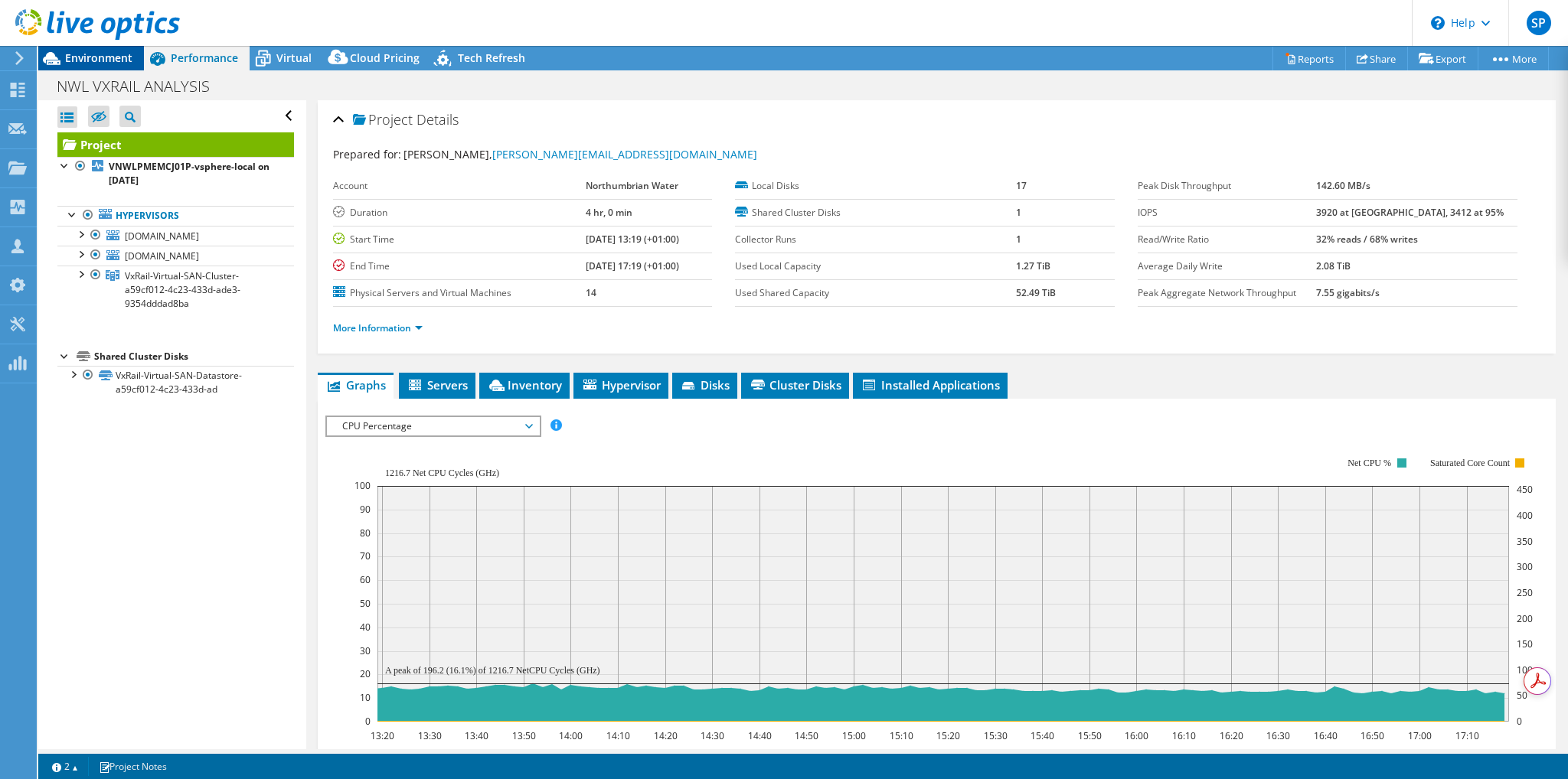
click at [103, 60] on span "Environment" at bounding box center [98, 57] width 67 height 15
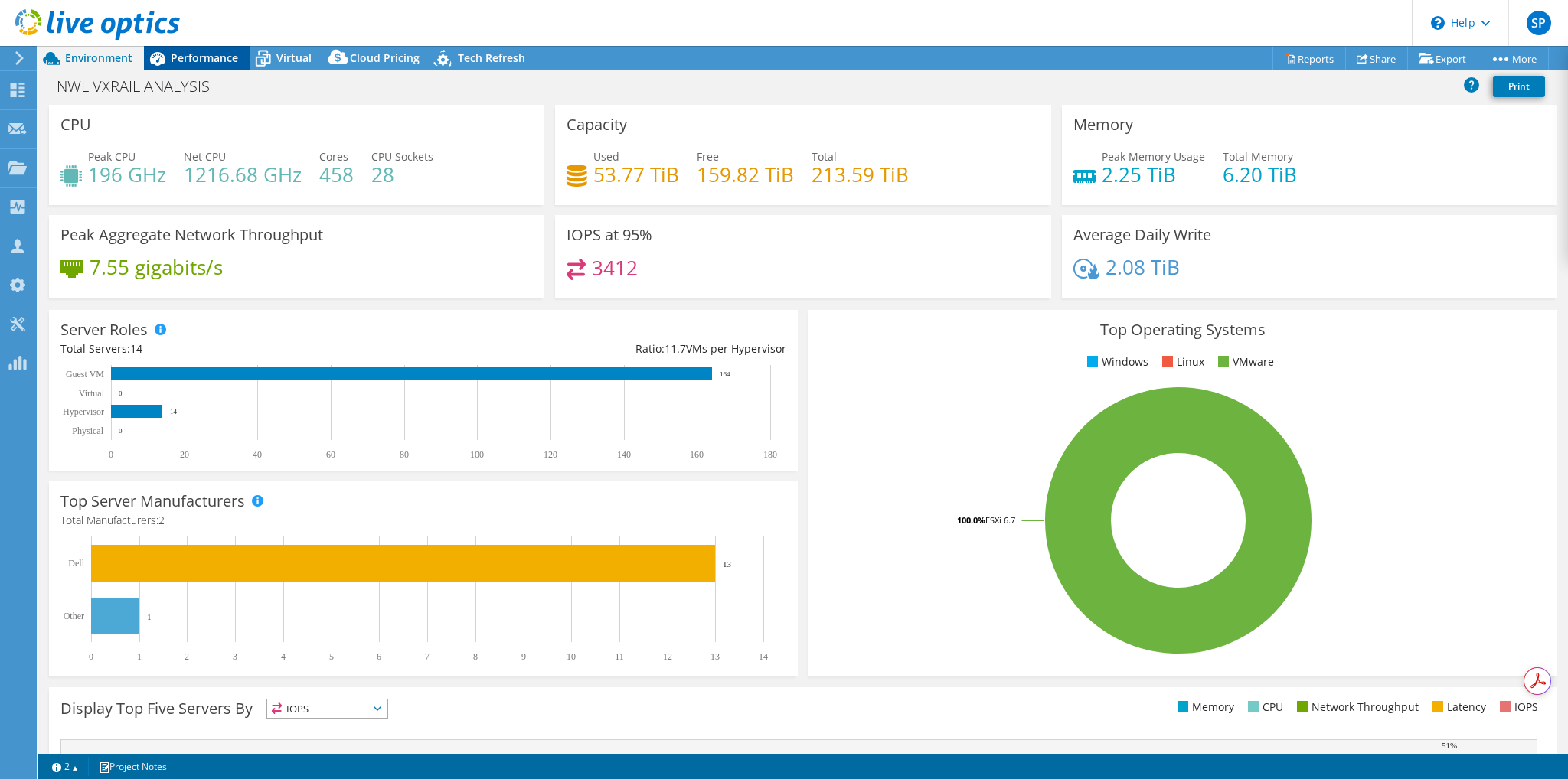
click at [202, 61] on span "Performance" at bounding box center [204, 57] width 67 height 15
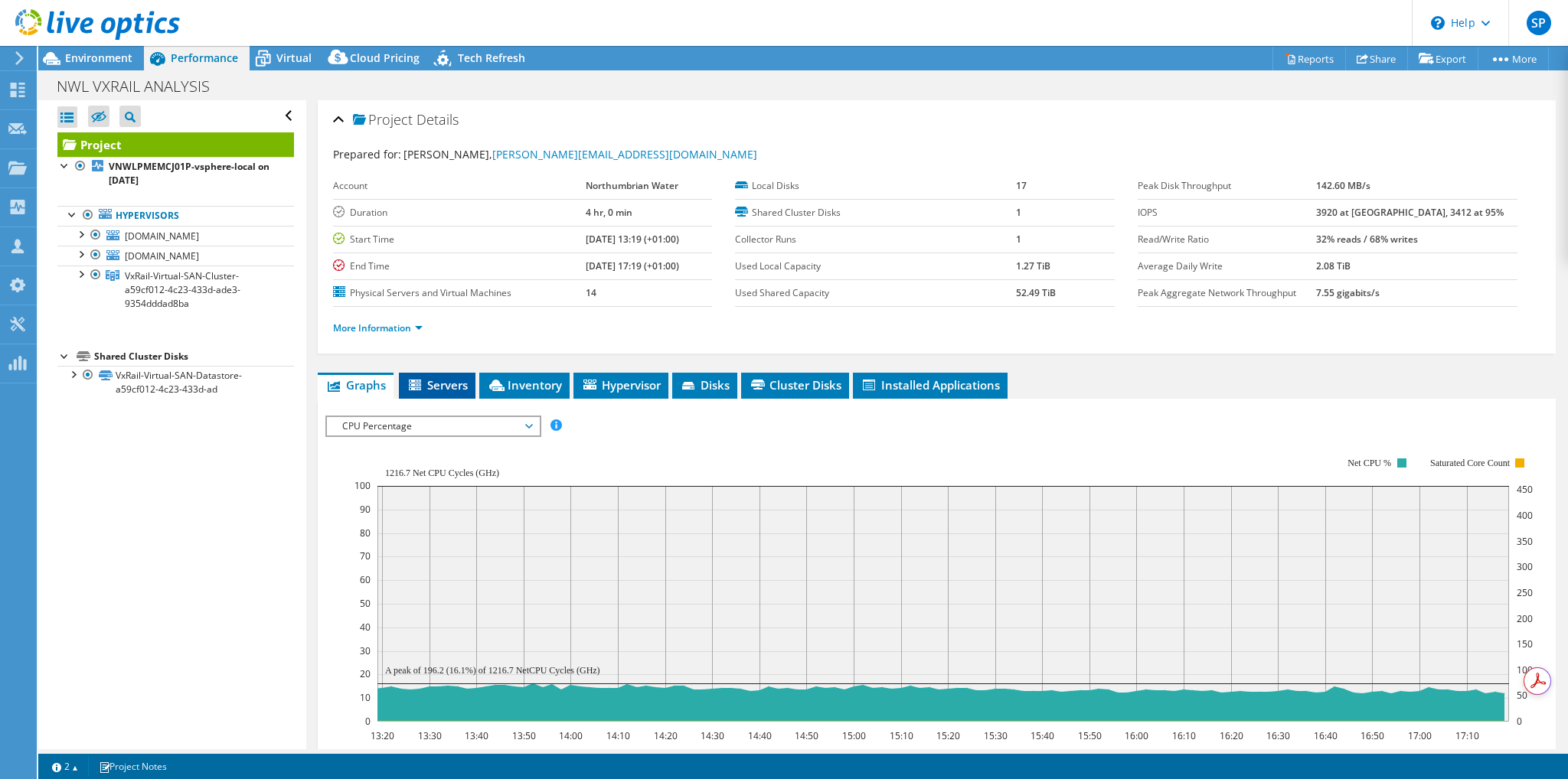
click at [454, 380] on span "Servers" at bounding box center [437, 385] width 61 height 16
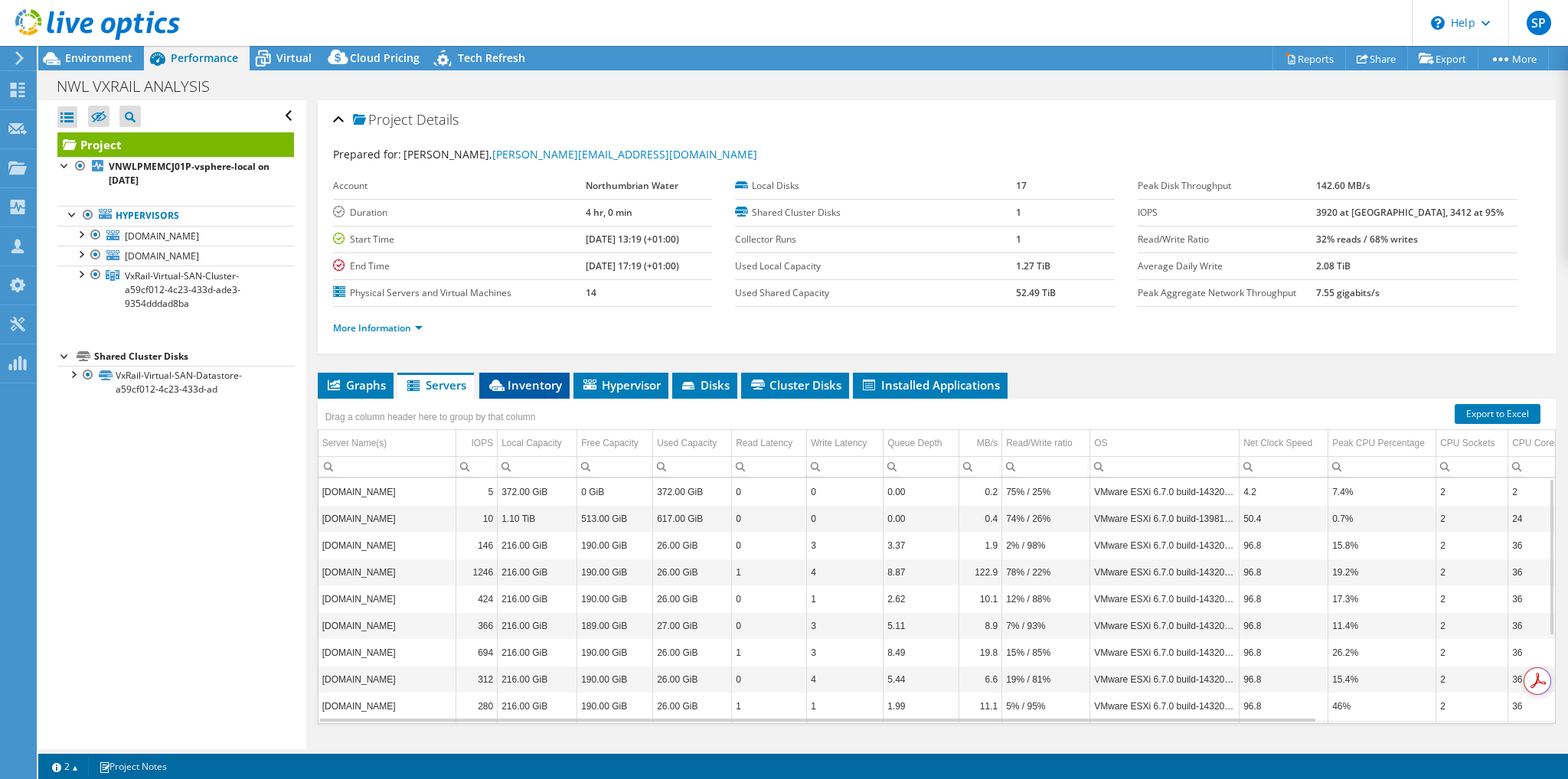
click at [539, 377] on span "Inventory" at bounding box center [524, 385] width 75 height 16
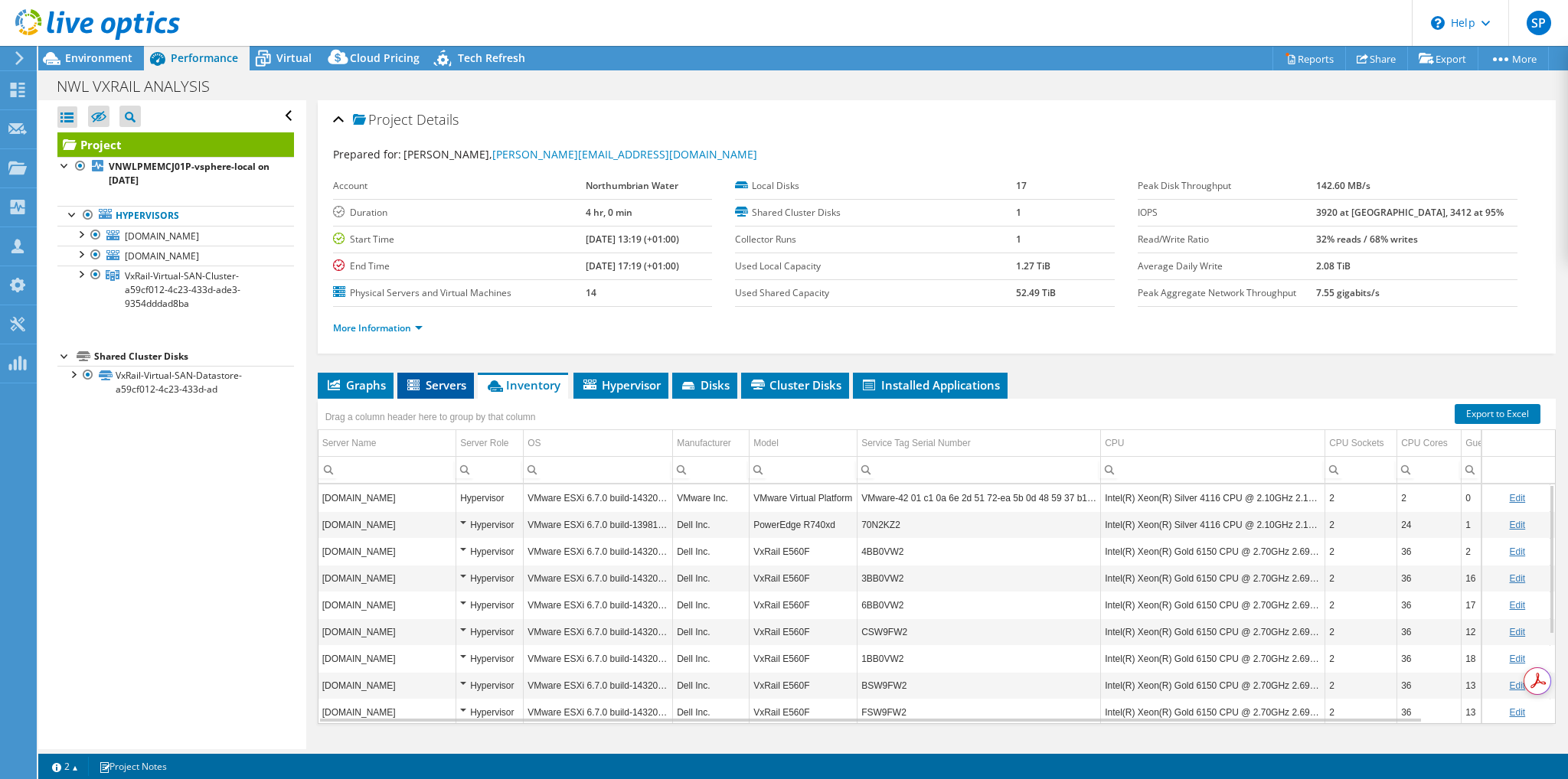
click at [450, 384] on span "Servers" at bounding box center [436, 385] width 61 height 16
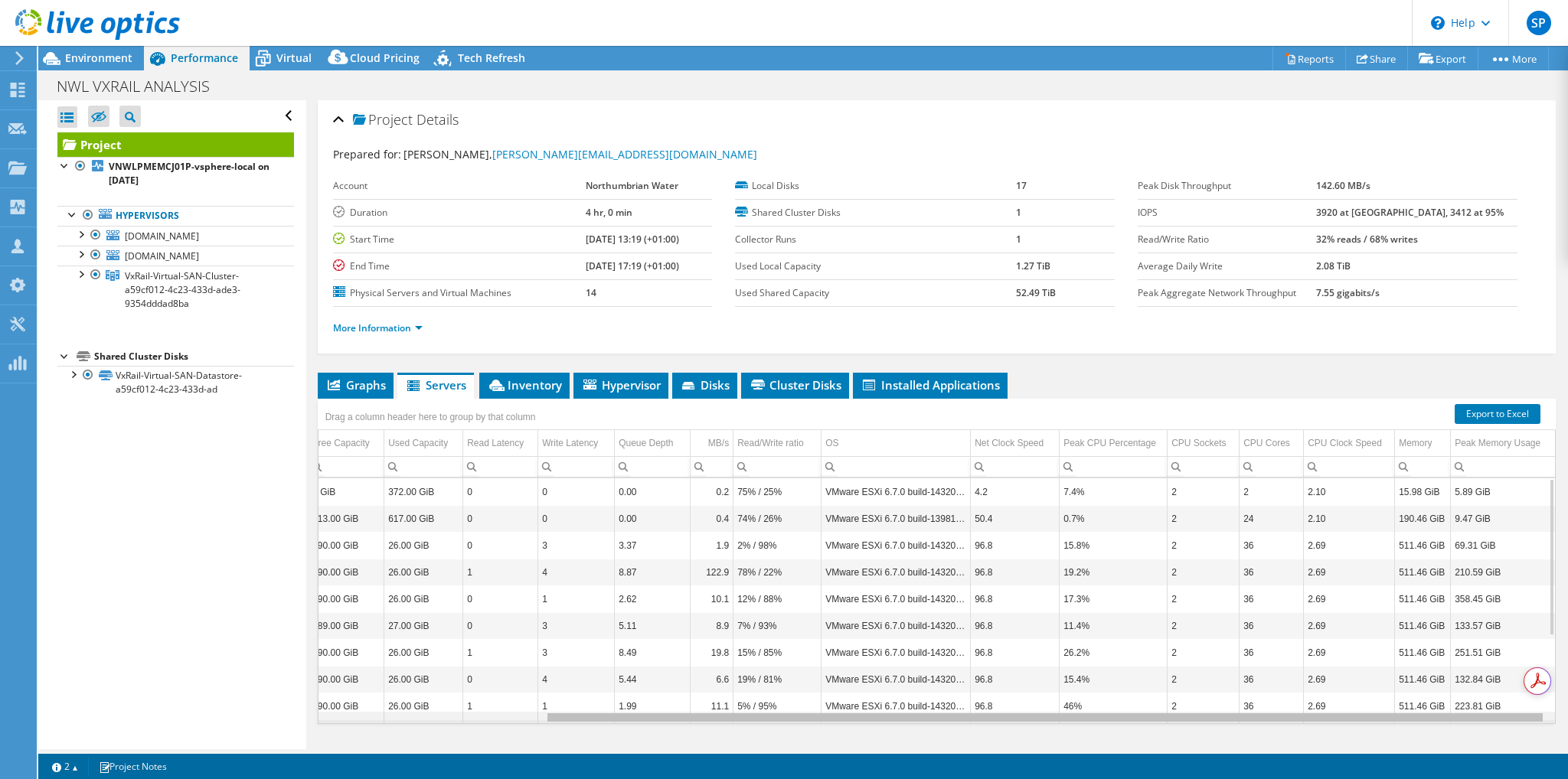
drag, startPoint x: 1224, startPoint y: 711, endPoint x: 1500, endPoint y: 732, distance: 276.8
click at [1500, 732] on body "SP Partner Team Member Simon Partridge simon.partridge@synapse360.com SYNAPSE 3…" at bounding box center [784, 390] width 1568 height 779
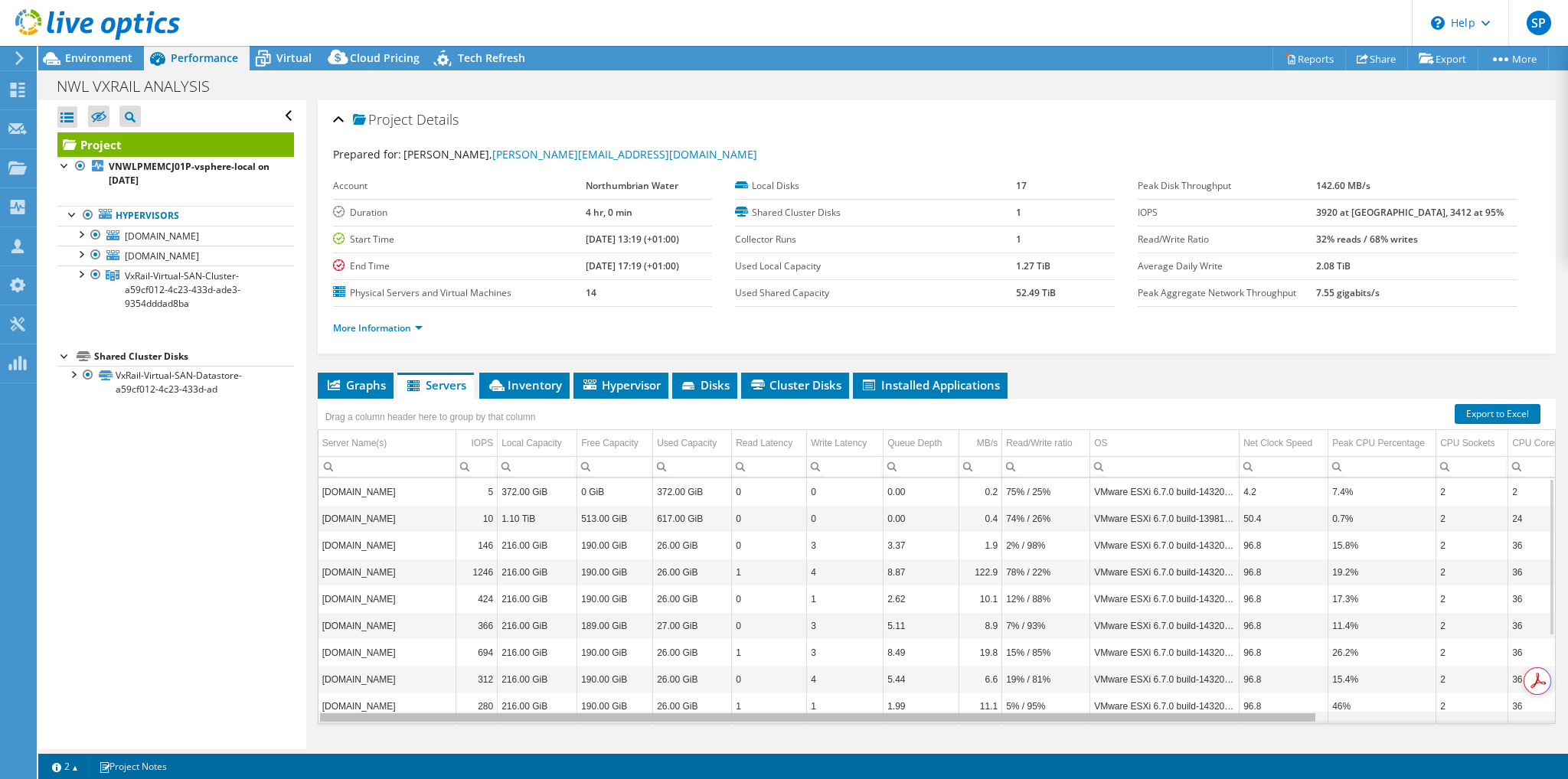
drag, startPoint x: 765, startPoint y: 719, endPoint x: 473, endPoint y: 711, distance: 292.1
click at [473, 711] on body "SP Partner Team Member Simon Partridge simon.partridge@synapse360.com SYNAPSE 3…" at bounding box center [784, 390] width 1568 height 779
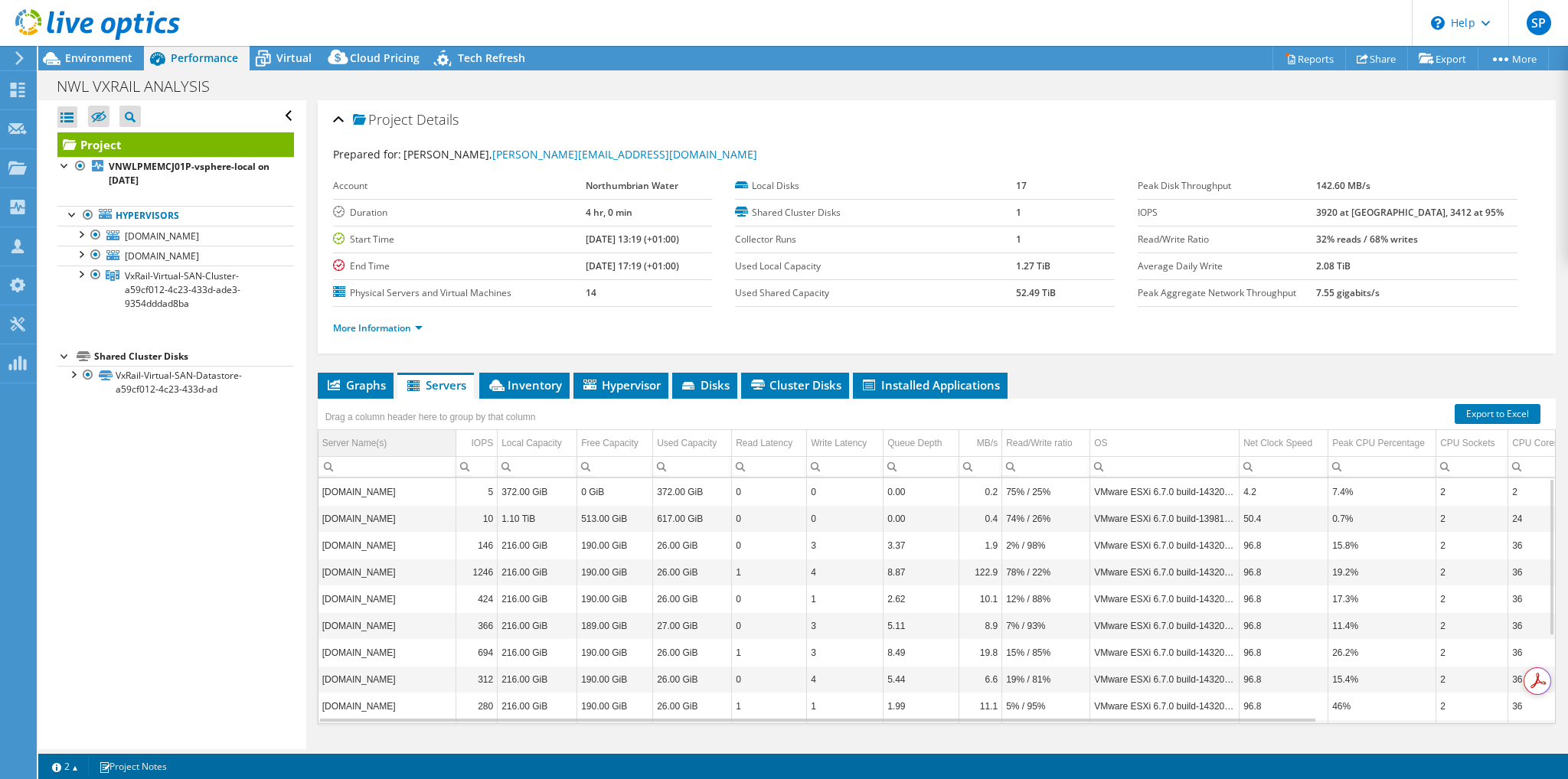
click at [375, 438] on div "Server Name(s)" at bounding box center [355, 443] width 65 height 18
click at [123, 56] on span "Environment" at bounding box center [98, 57] width 67 height 15
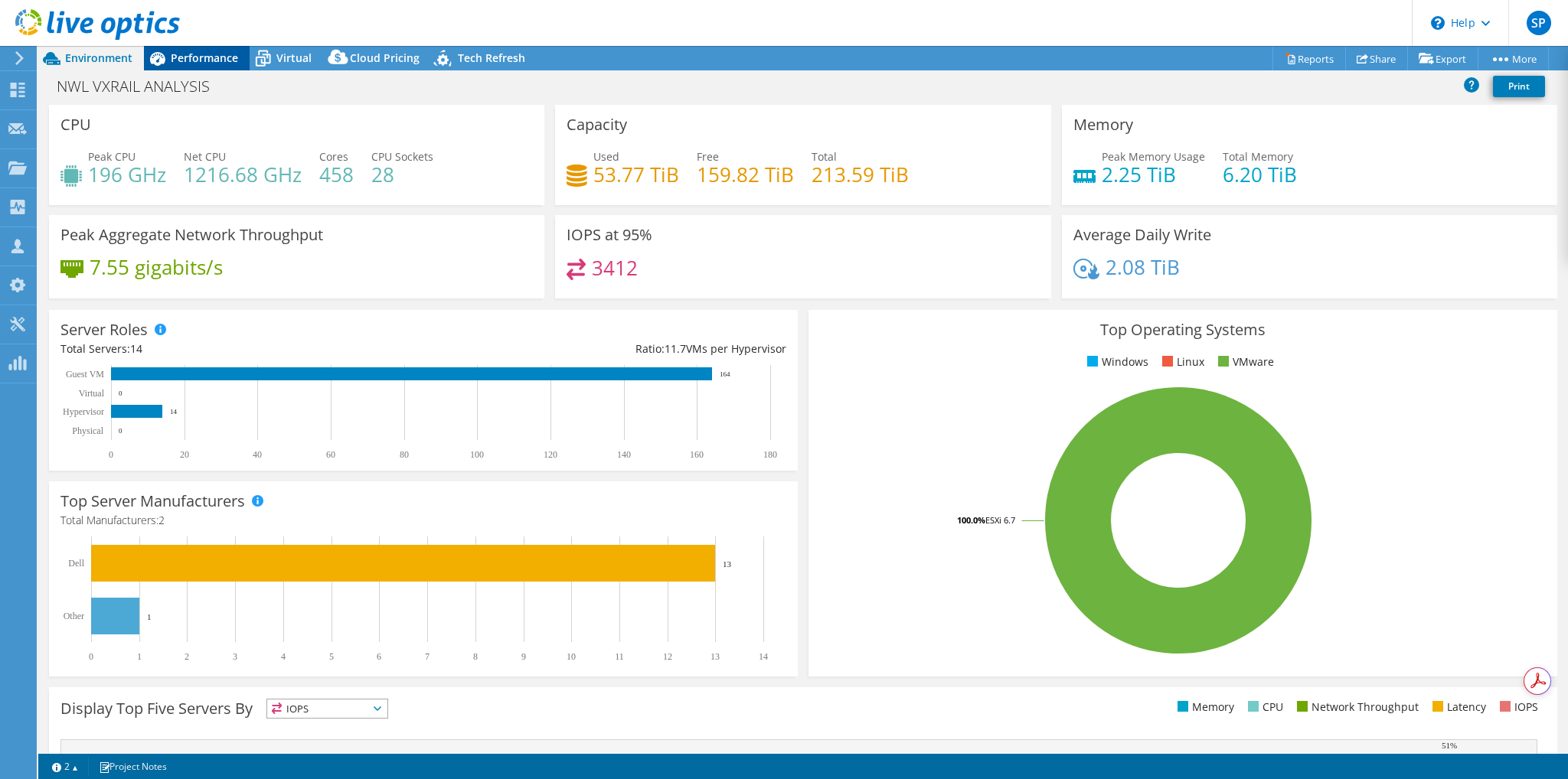
click at [204, 57] on span "Performance" at bounding box center [204, 57] width 67 height 15
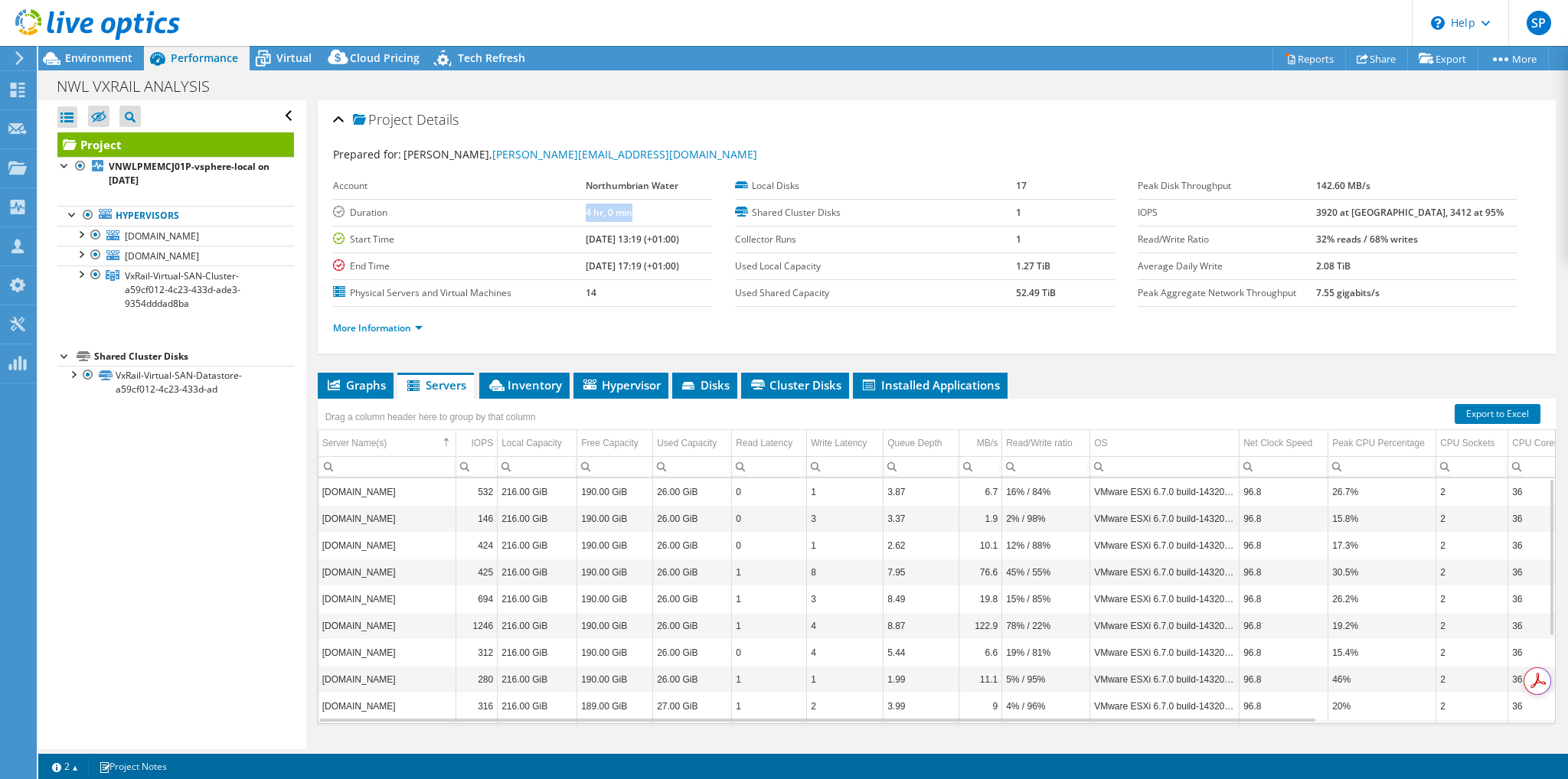
drag, startPoint x: 567, startPoint y: 209, endPoint x: 618, endPoint y: 215, distance: 51.4
click at [618, 215] on td "4 hr, 0 min" at bounding box center [650, 212] width 127 height 27
drag, startPoint x: 619, startPoint y: 234, endPoint x: 643, endPoint y: 257, distance: 33.2
click at [643, 257] on tbody "Account Northumbrian Water Duration 4 hr, 0 min Start Time 09/24/2025, 13:19 (+…" at bounding box center [523, 240] width 380 height 134
click at [477, 240] on label "Start Time" at bounding box center [459, 240] width 253 height 16
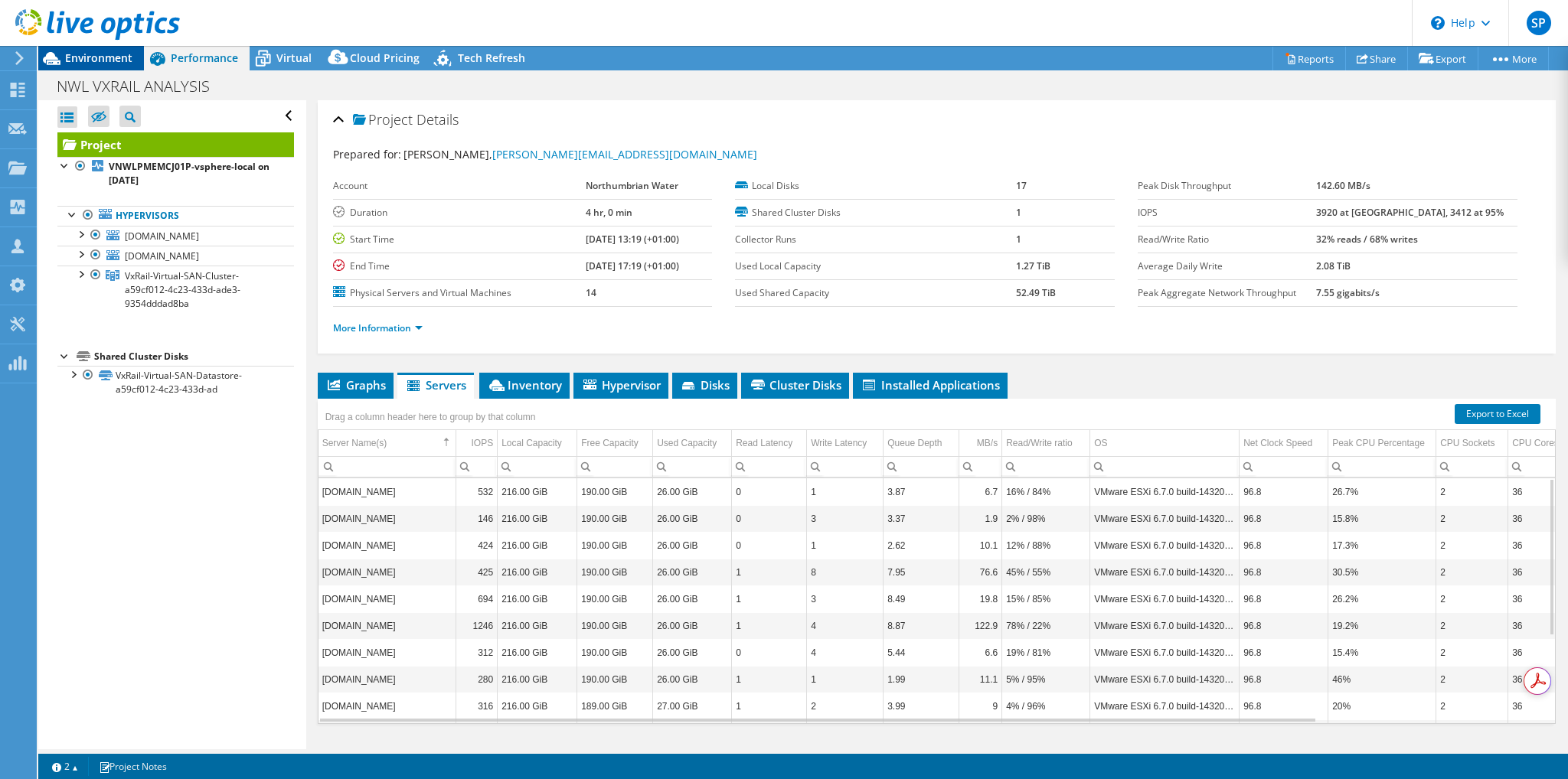
click at [102, 60] on span "Environment" at bounding box center [98, 57] width 67 height 15
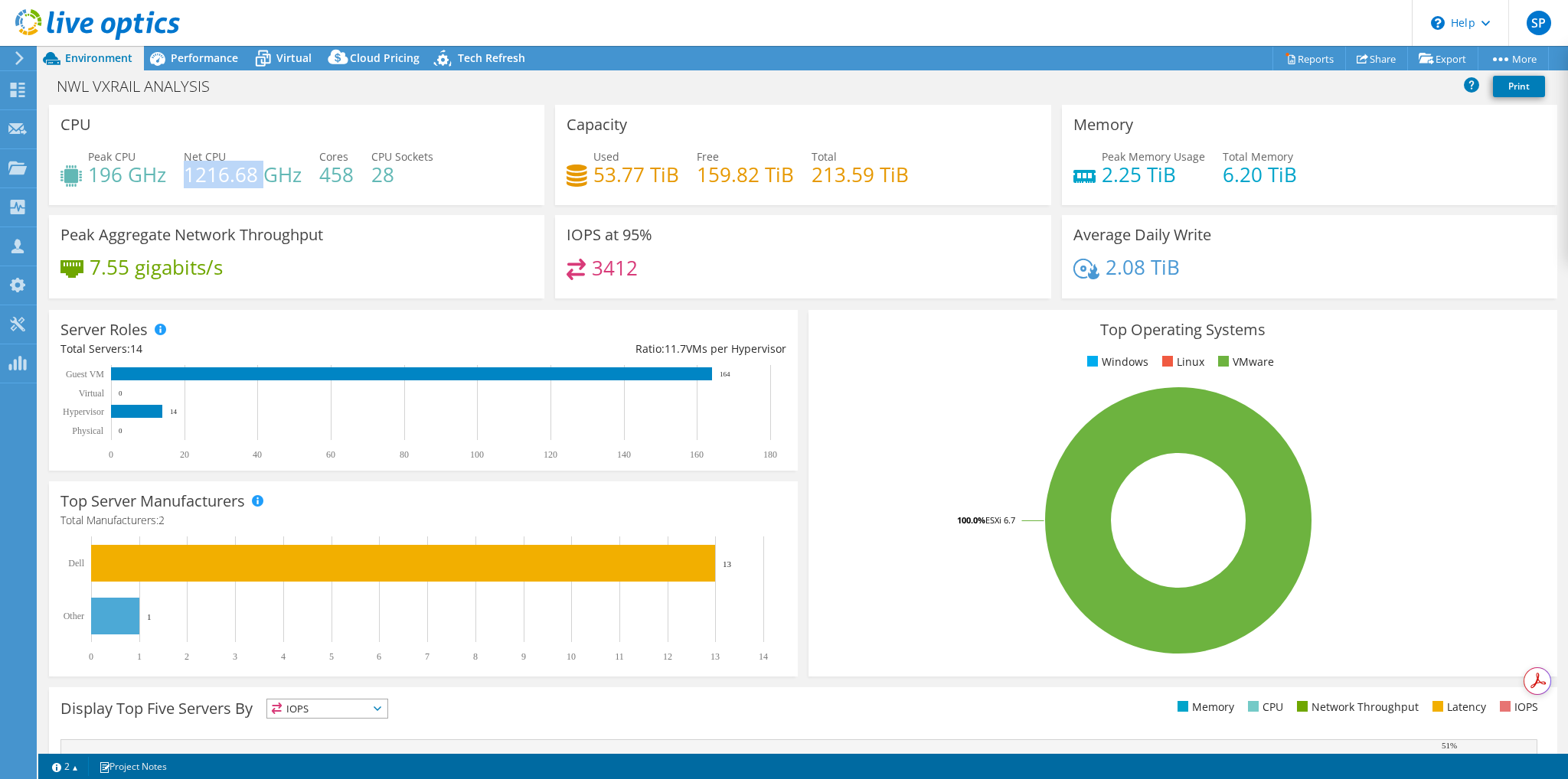
drag, startPoint x: 188, startPoint y: 171, endPoint x: 262, endPoint y: 178, distance: 74.3
click at [262, 178] on h4 "1216.68 GHz" at bounding box center [243, 174] width 118 height 17
click at [433, 244] on div "Peak Aggregate Network Throughput 7.55 gigabits/s" at bounding box center [297, 256] width 496 height 83
drag, startPoint x: 594, startPoint y: 168, endPoint x: 673, endPoint y: 169, distance: 79.0
click at [673, 169] on h4 "53.77 TiB" at bounding box center [636, 174] width 86 height 17
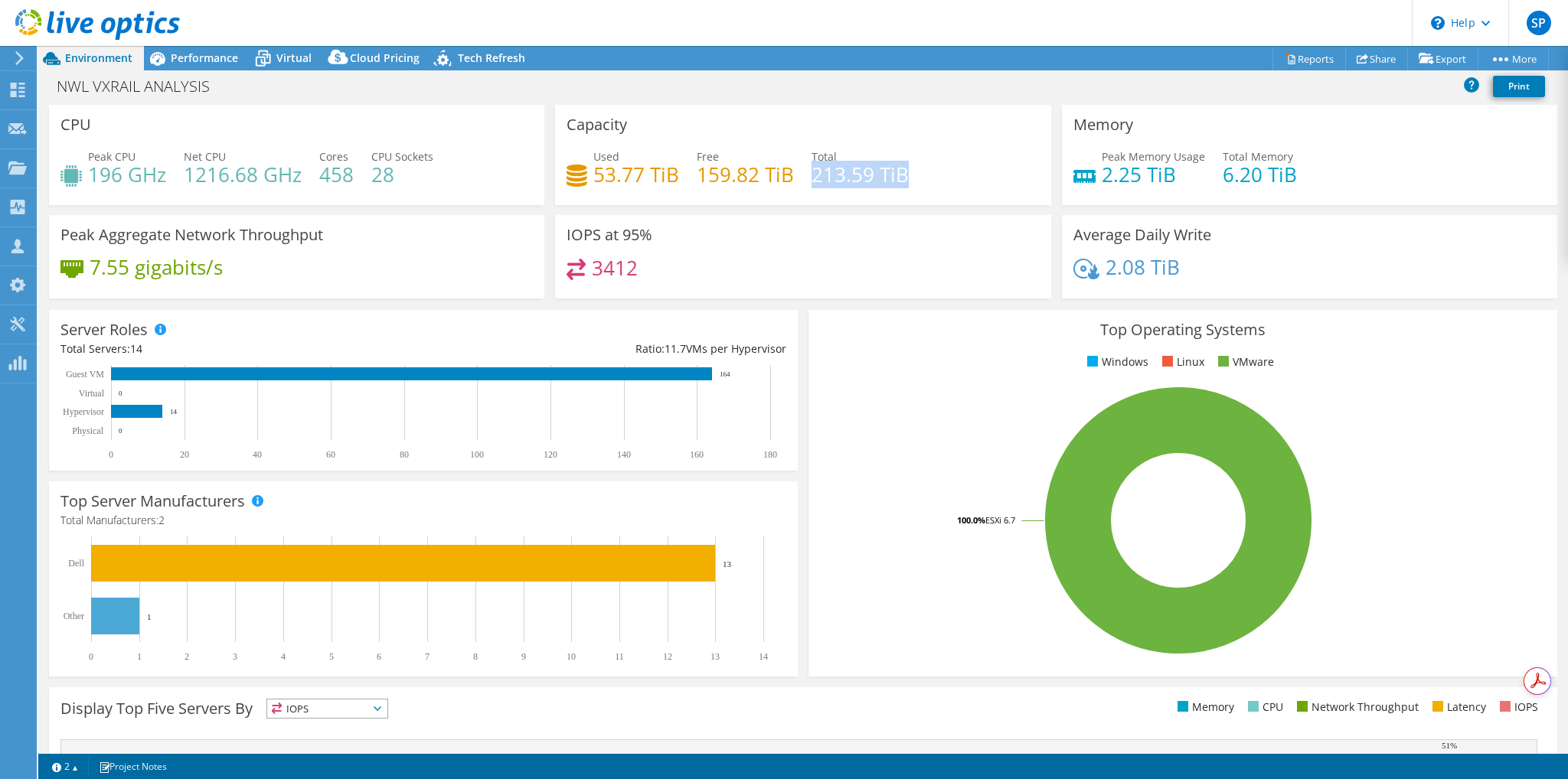
drag, startPoint x: 809, startPoint y: 175, endPoint x: 920, endPoint y: 189, distance: 111.9
click at [920, 189] on div "Used 53.77 TiB Free 159.82 TiB Total 213.59 TiB" at bounding box center [803, 173] width 472 height 50
drag, startPoint x: 683, startPoint y: 174, endPoint x: 589, endPoint y: 183, distance: 94.4
click at [589, 183] on div "Used 53.77 TiB Free 159.82 TiB Total 213.59 TiB" at bounding box center [803, 173] width 472 height 50
click at [215, 56] on span "Performance" at bounding box center [204, 57] width 67 height 15
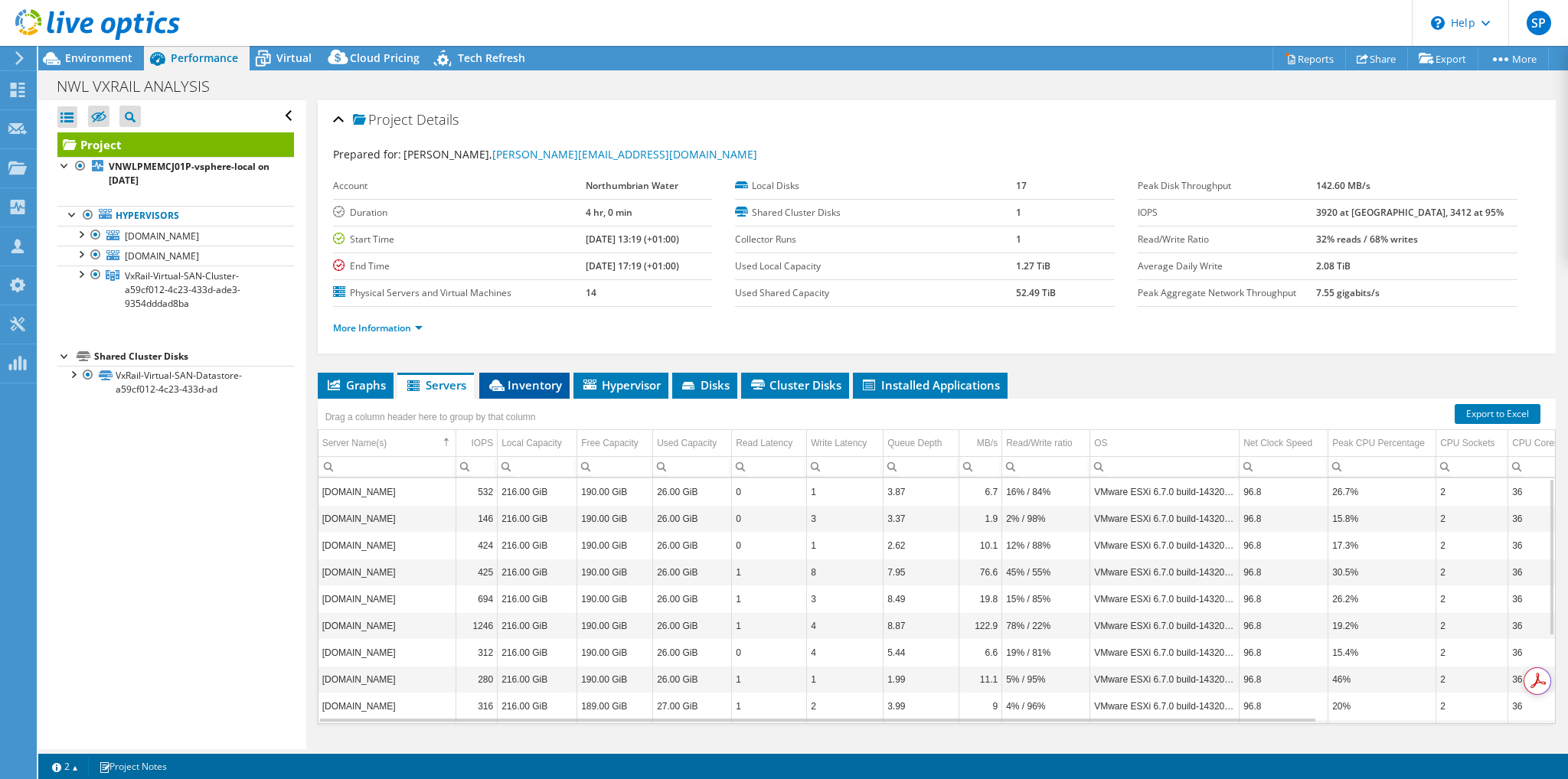
click at [526, 383] on span "Inventory" at bounding box center [524, 385] width 75 height 16
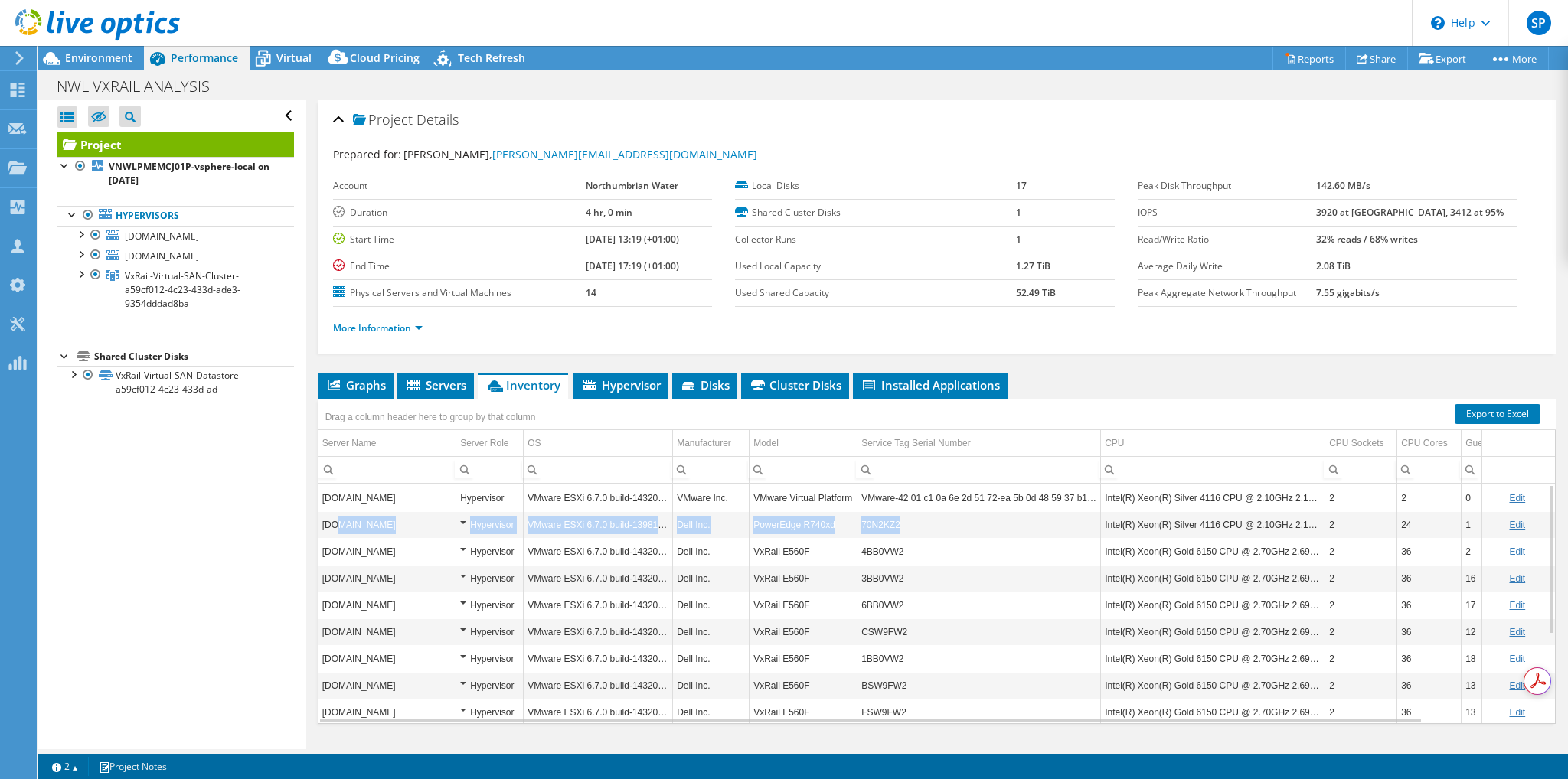
drag, startPoint x: 335, startPoint y: 518, endPoint x: 936, endPoint y: 529, distance: 601.1
click at [936, 529] on tr "snwlhnesxi01p.nwl.core.network Hypervisor VMware ESXi 6.7.0 build-13981272 Dell…" at bounding box center [998, 524] width 1361 height 27
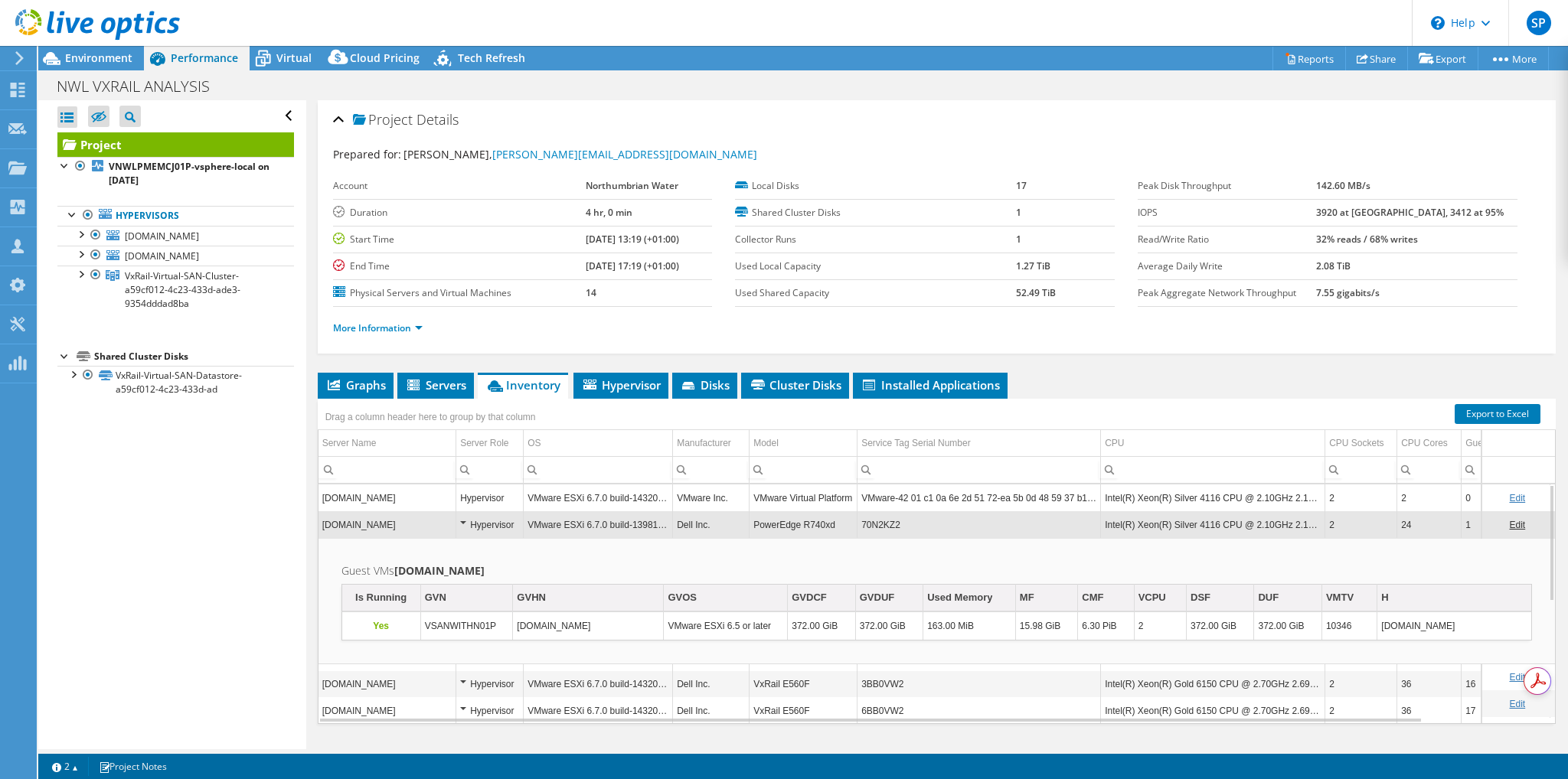
click at [369, 493] on td "vsanwithn01p.nwl.core.network" at bounding box center [387, 497] width 137 height 27
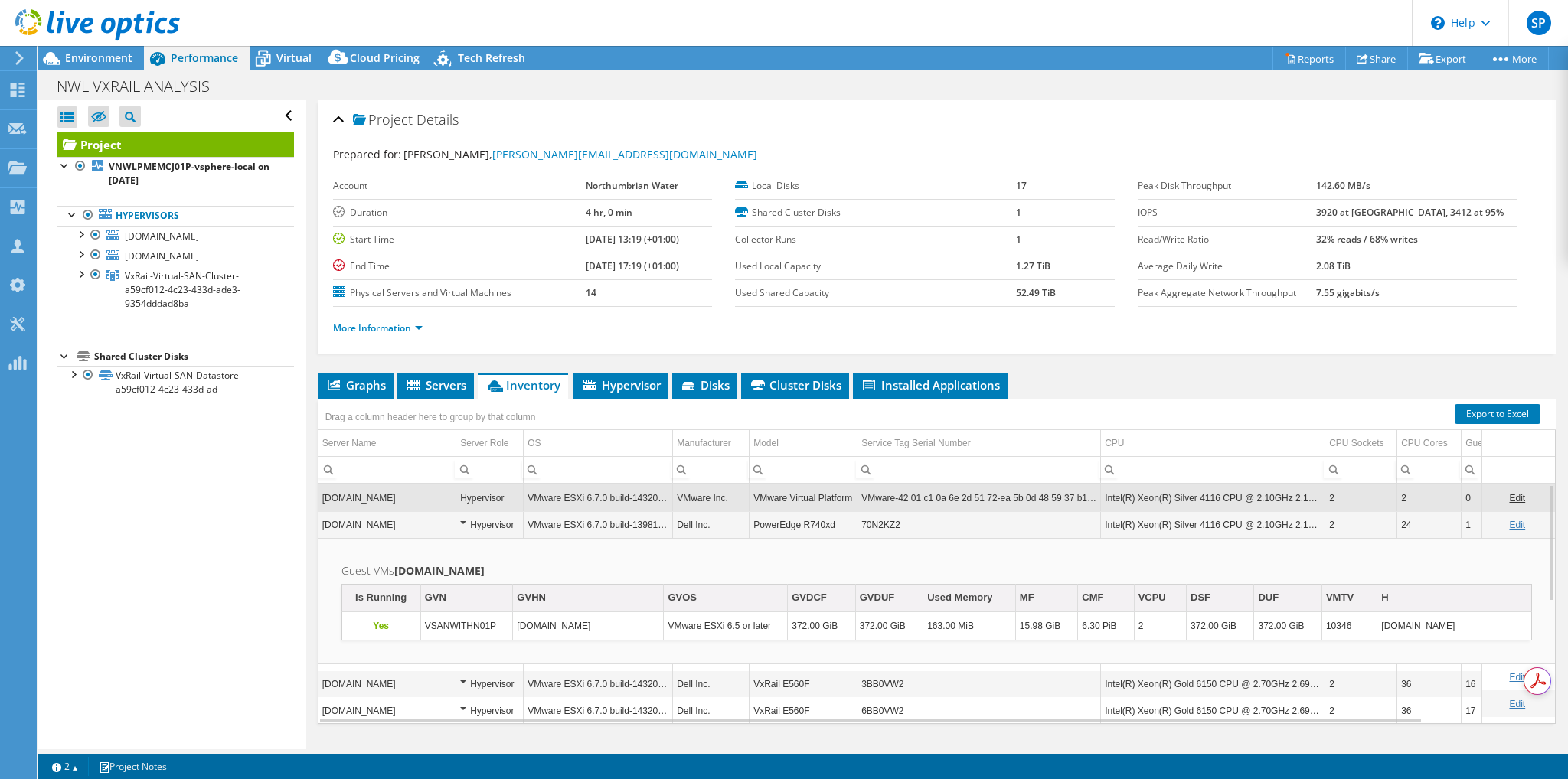
click at [463, 519] on div "Hypervisor" at bounding box center [490, 524] width 59 height 18
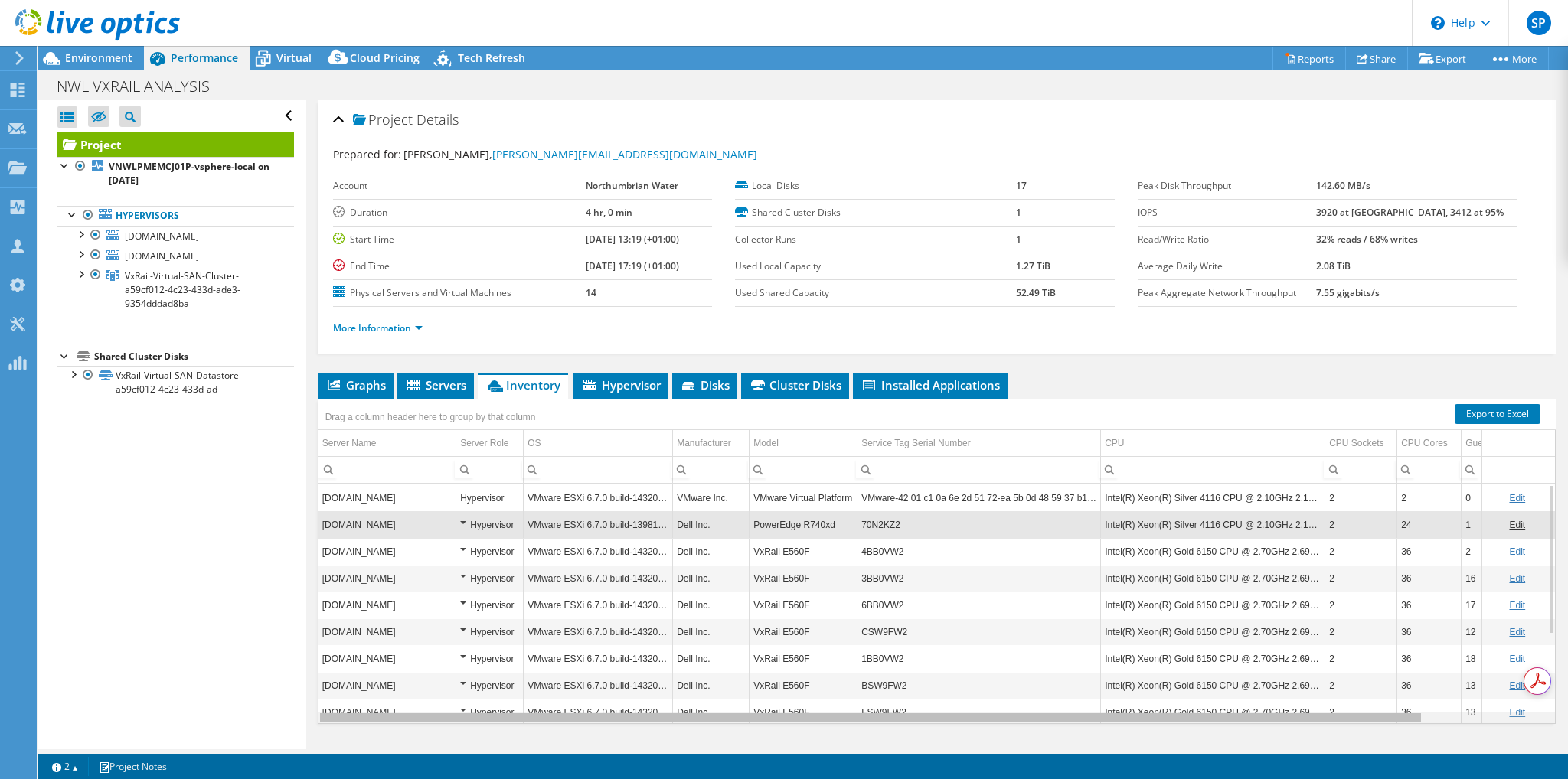
drag, startPoint x: 1133, startPoint y: 715, endPoint x: 889, endPoint y: 708, distance: 244.1
click at [889, 708] on body "SP Partner Team Member Simon Partridge simon.partridge@synapse360.com SYNAPSE 3…" at bounding box center [784, 390] width 1568 height 779
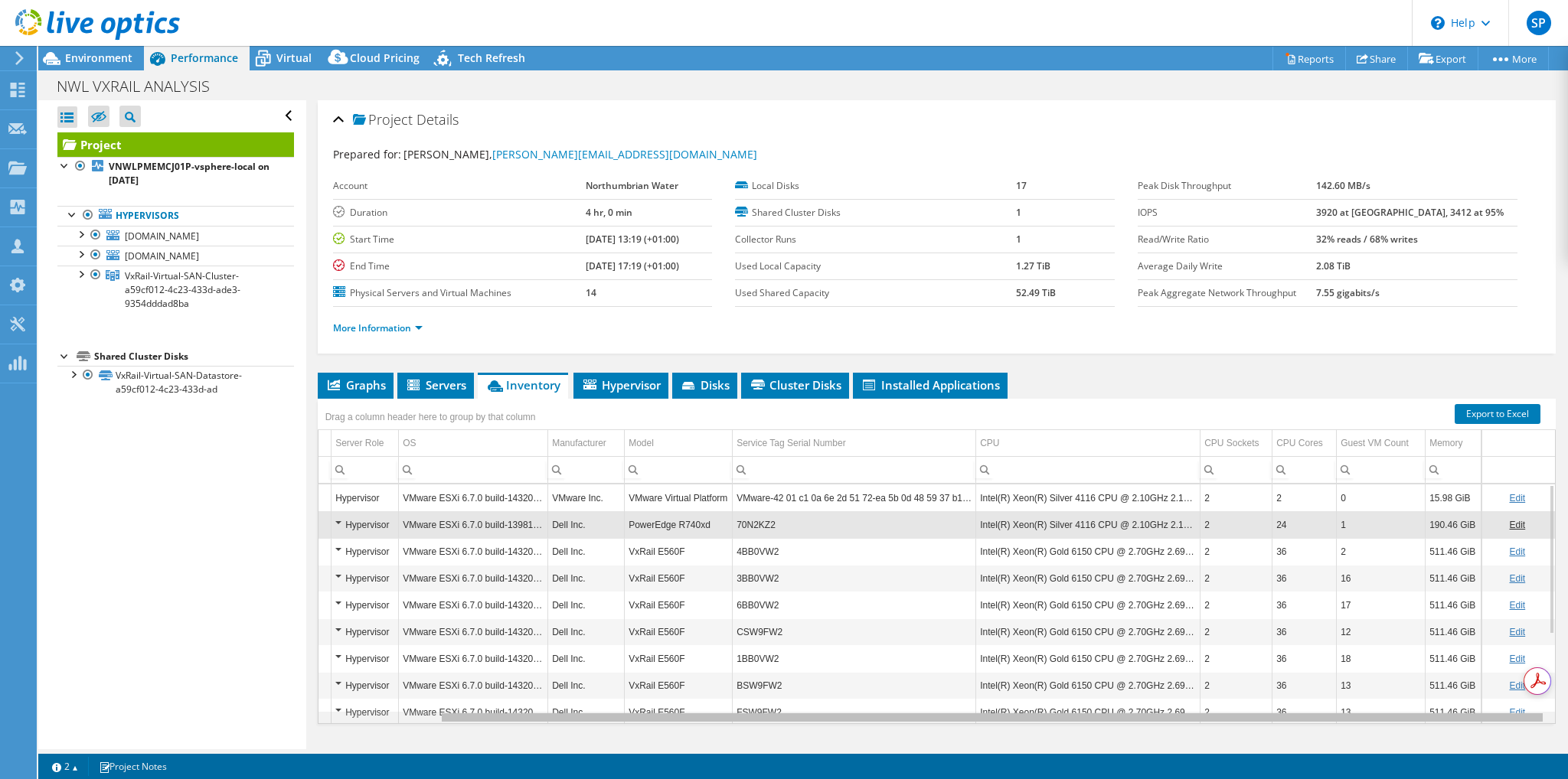
scroll to position [0, 135]
drag, startPoint x: 964, startPoint y: 715, endPoint x: 1164, endPoint y: 721, distance: 200.1
click at [1164, 721] on body "SP Partner Team Member Simon Partridge simon.partridge@synapse360.com SYNAPSE 3…" at bounding box center [784, 390] width 1568 height 779
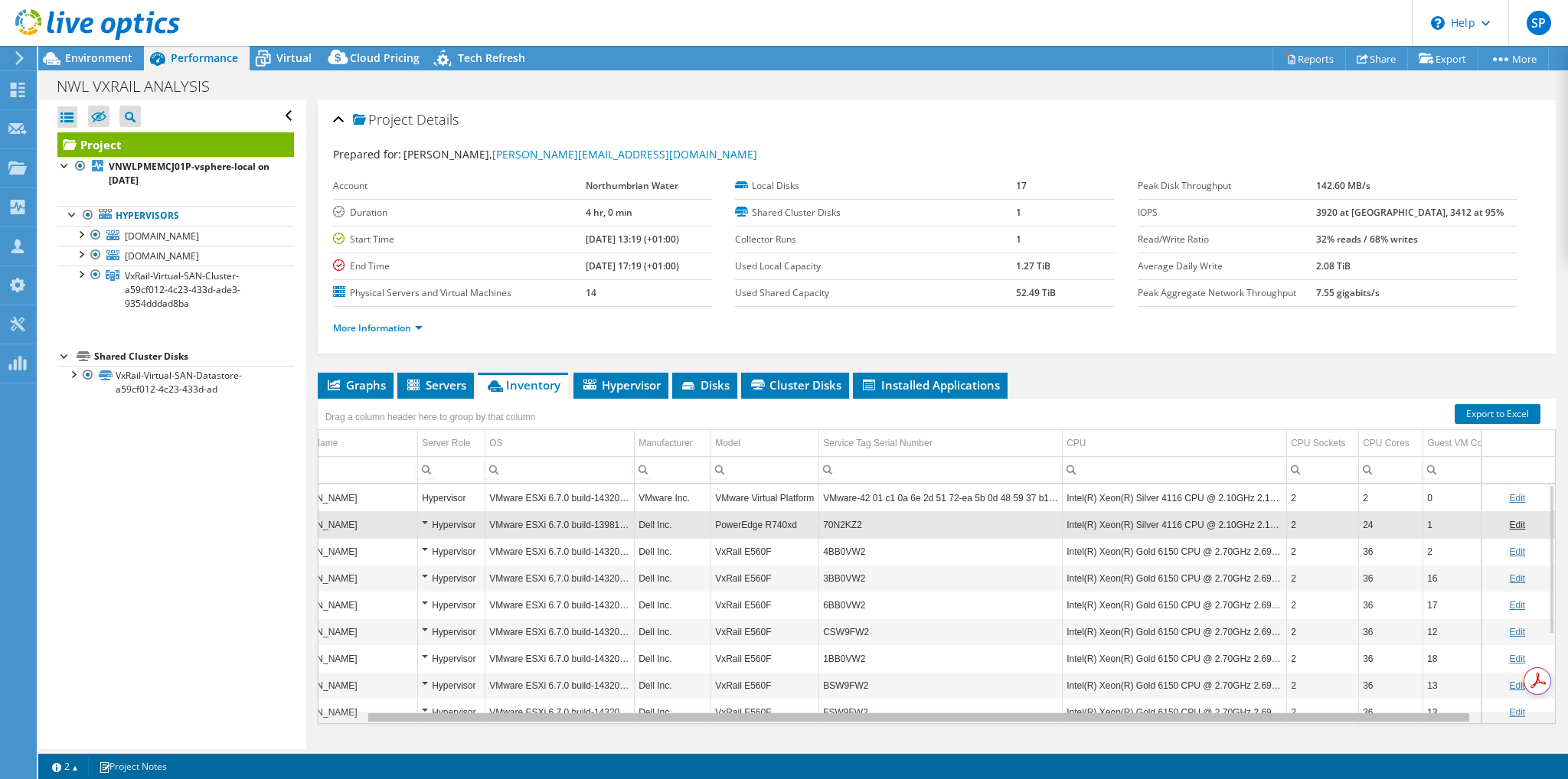
scroll to position [0, 0]
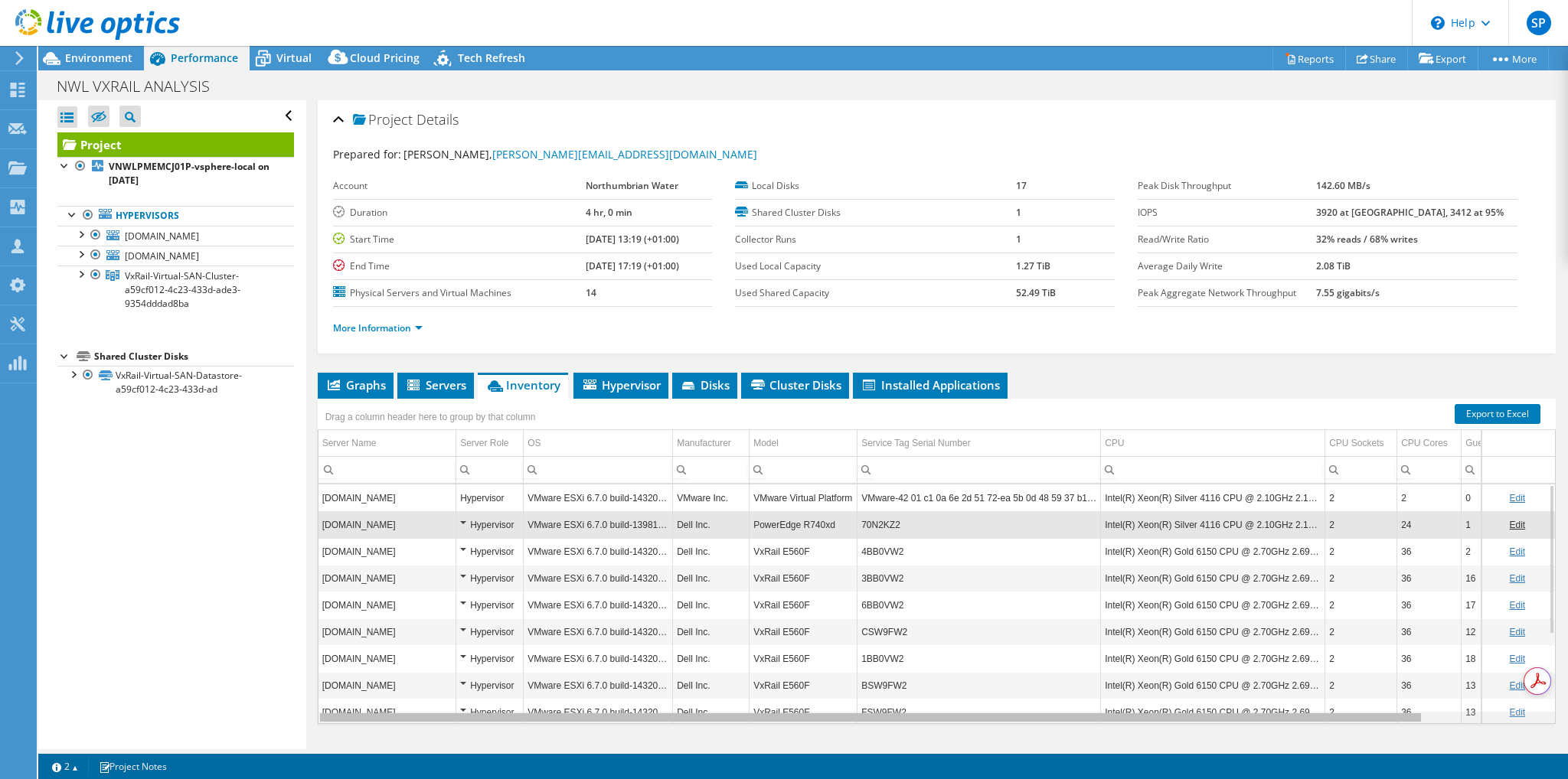
drag, startPoint x: 1161, startPoint y: 713, endPoint x: 1026, endPoint y: 720, distance: 135.2
click at [1026, 720] on body "SP Partner Team Member Simon Partridge simon.partridge@synapse360.com SYNAPSE 3…" at bounding box center [784, 390] width 1568 height 779
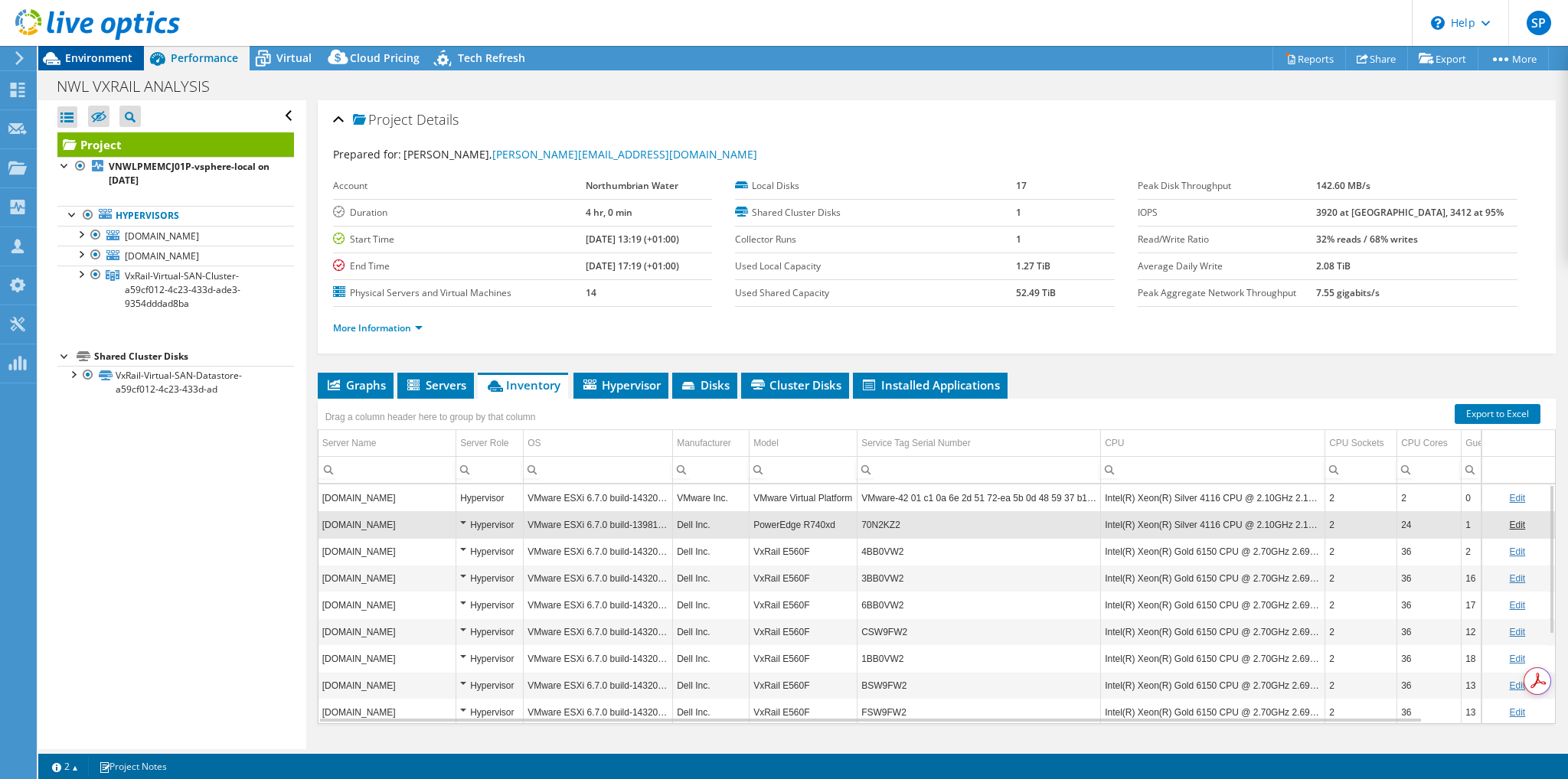
click at [106, 52] on span "Environment" at bounding box center [98, 57] width 67 height 15
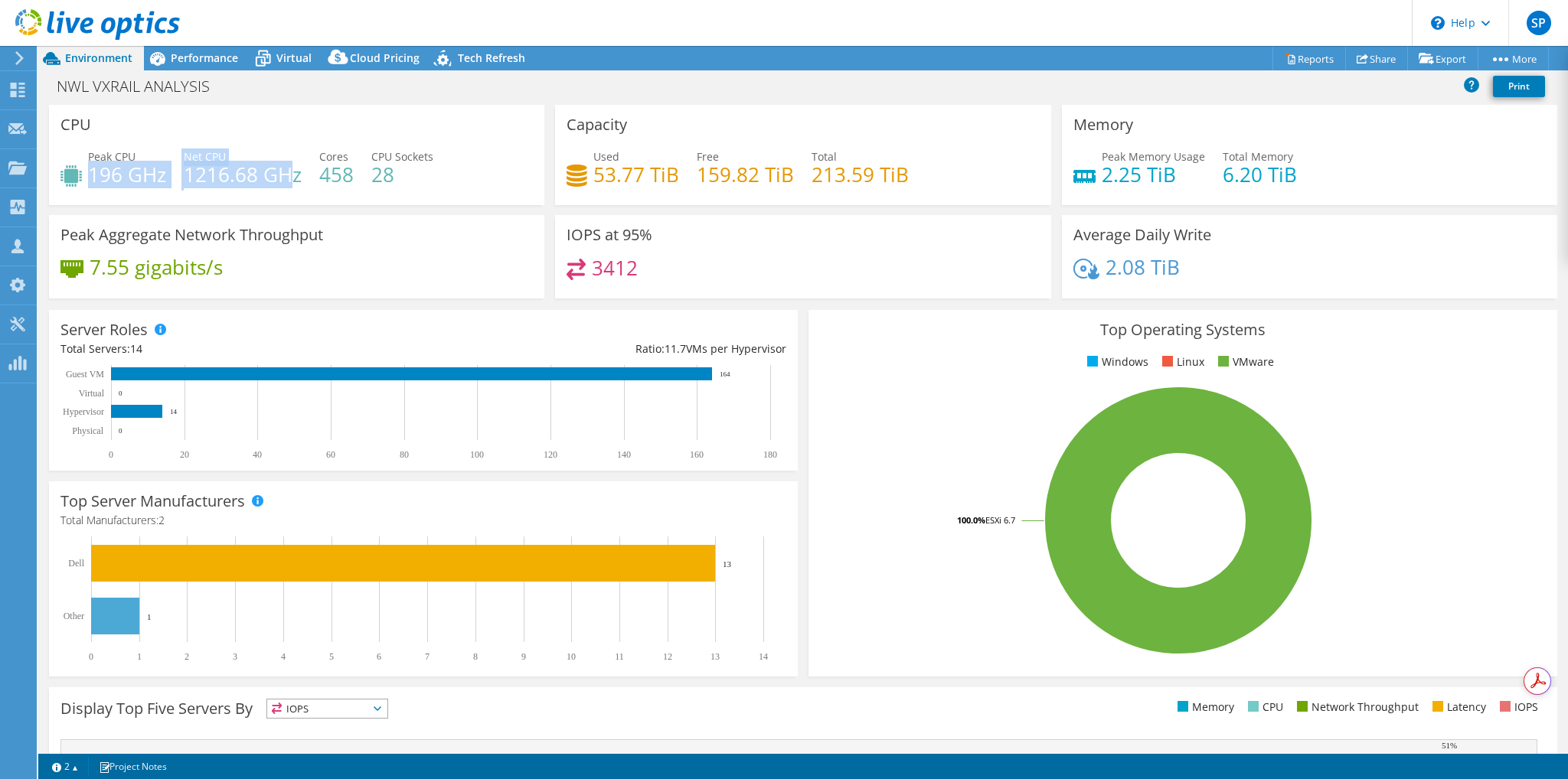
drag, startPoint x: 89, startPoint y: 170, endPoint x: 290, endPoint y: 174, distance: 201.0
click at [290, 174] on div "Peak CPU 196 GHz Net CPU 1216.68 GHz Cores 458 CPU Sockets 28" at bounding box center [297, 173] width 472 height 50
click at [160, 190] on div "Peak CPU 196 GHz Net CPU 1216.68 GHz Cores 458 CPU Sockets 28" at bounding box center [297, 173] width 472 height 50
drag, startPoint x: 165, startPoint y: 170, endPoint x: 89, endPoint y: 174, distance: 76.1
click at [89, 174] on h4 "196 GHz" at bounding box center [127, 174] width 78 height 17
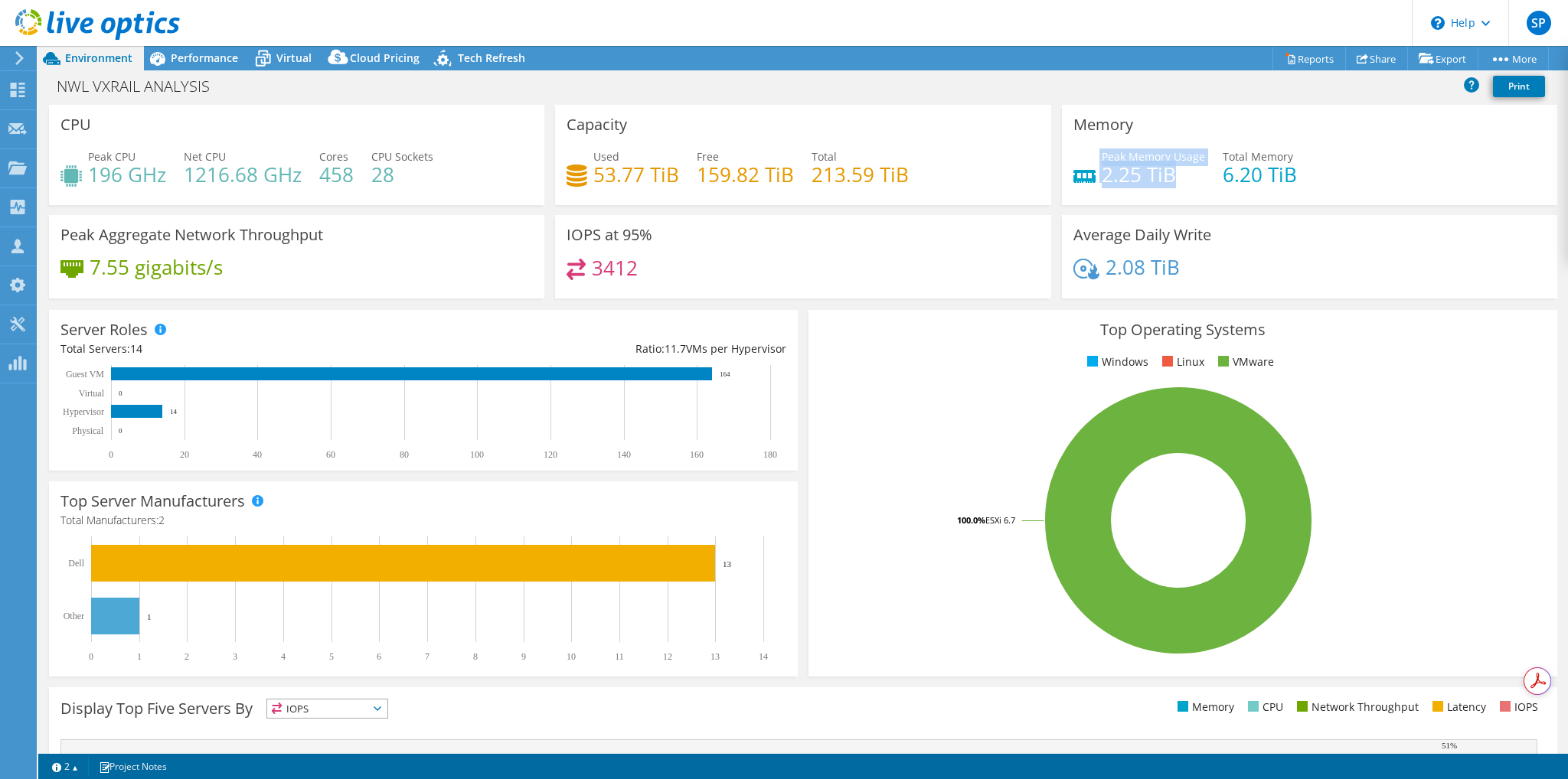
drag, startPoint x: 1173, startPoint y: 173, endPoint x: 1085, endPoint y: 176, distance: 88.1
click at [1085, 176] on div "Peak Memory Usage 2.25 TiB" at bounding box center [1138, 166] width 131 height 35
drag, startPoint x: 680, startPoint y: 176, endPoint x: 586, endPoint y: 179, distance: 94.0
click at [586, 179] on div "Used 53.77 TiB Free 159.82 TiB Total 213.59 TiB" at bounding box center [803, 173] width 472 height 50
click at [163, 179] on h4 "196 GHz" at bounding box center [127, 174] width 78 height 17
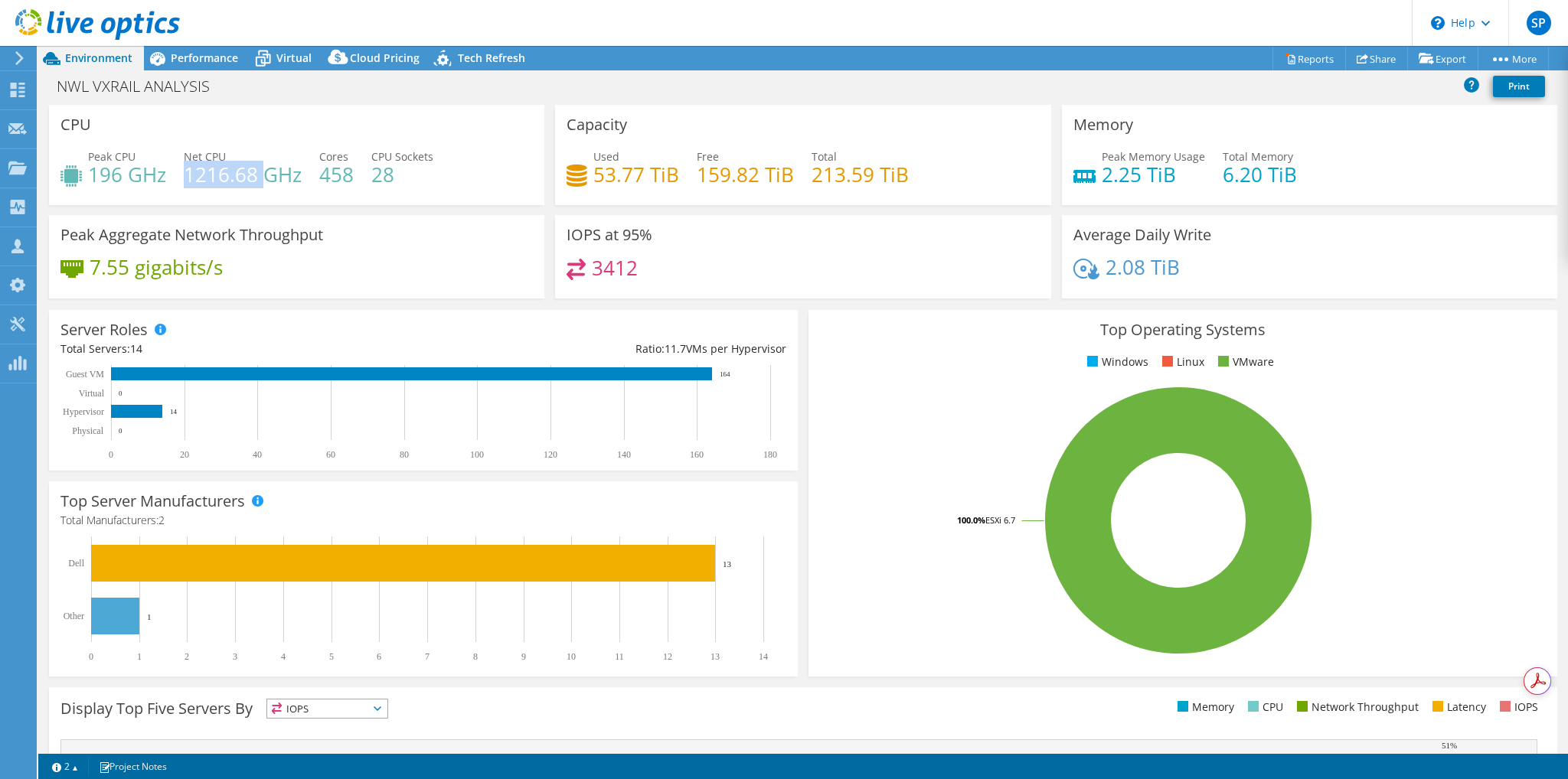
drag, startPoint x: 185, startPoint y: 173, endPoint x: 261, endPoint y: 176, distance: 76.1
click at [261, 176] on h4 "1216.68 GHz" at bounding box center [243, 174] width 118 height 17
drag, startPoint x: 175, startPoint y: 176, endPoint x: 88, endPoint y: 182, distance: 87.2
click at [88, 182] on div "Peak CPU 196 GHz Net CPU 1216.68 GHz Cores 458 CPU Sockets 28" at bounding box center [297, 173] width 472 height 50
click at [362, 278] on div "7.55 gigabits/s" at bounding box center [297, 275] width 472 height 32
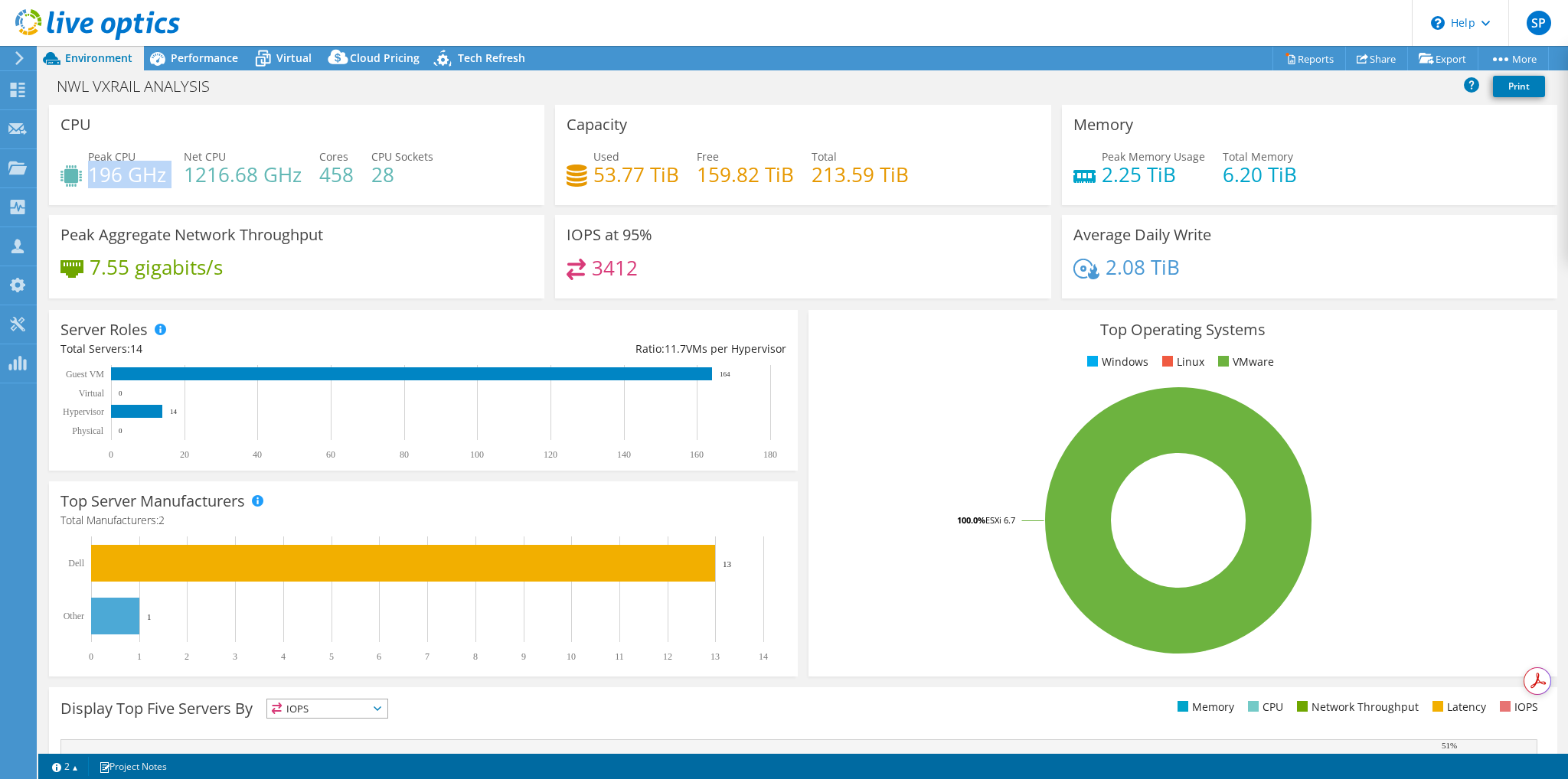
drag, startPoint x: 167, startPoint y: 175, endPoint x: 90, endPoint y: 172, distance: 77.1
click at [90, 172] on div "Peak CPU 196 GHz Net CPU 1216.68 GHz Cores 458 CPU Sockets 28" at bounding box center [297, 173] width 472 height 50
click at [202, 63] on span "Performance" at bounding box center [204, 57] width 67 height 15
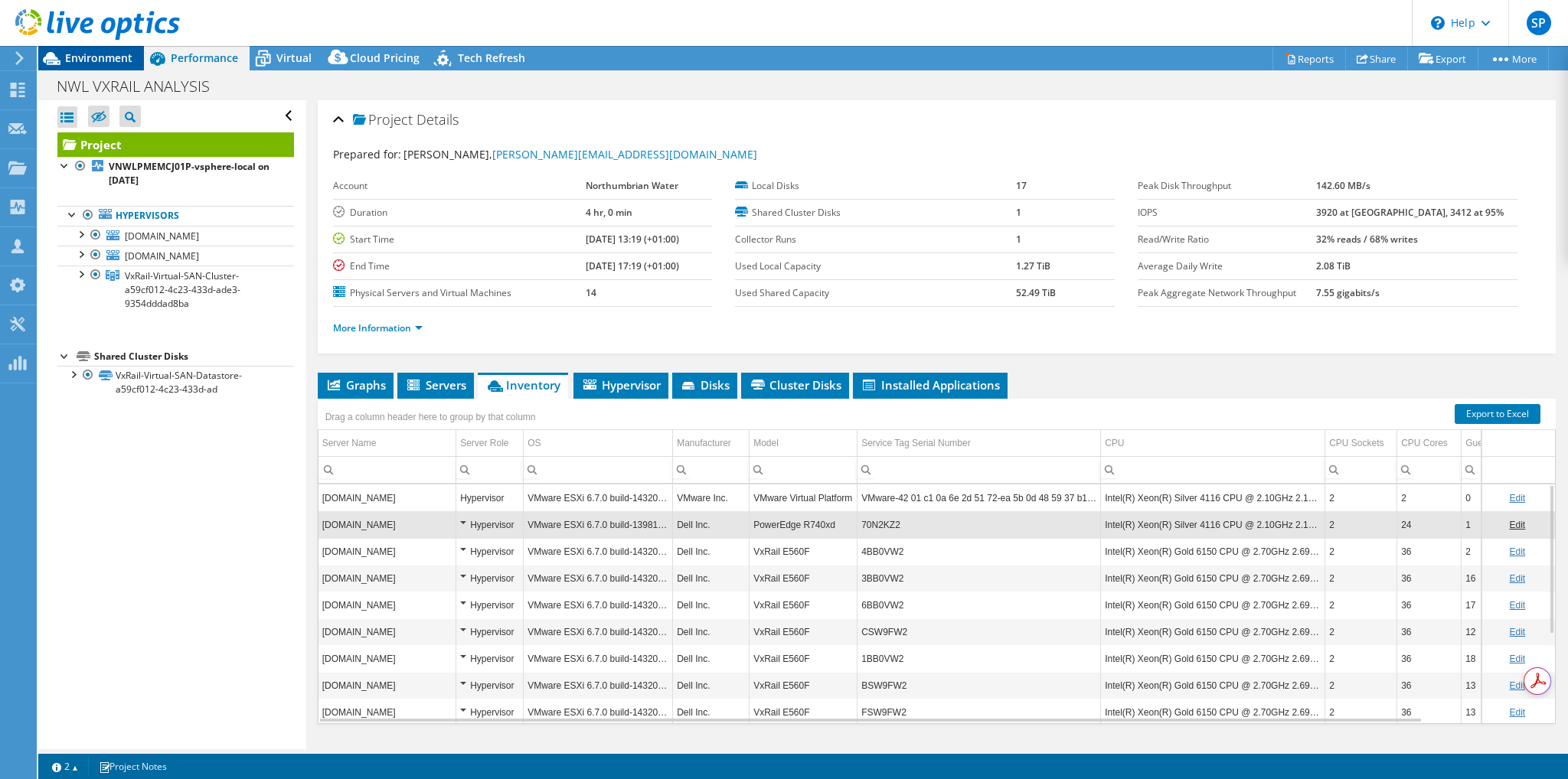
click at [101, 58] on span "Environment" at bounding box center [98, 57] width 67 height 15
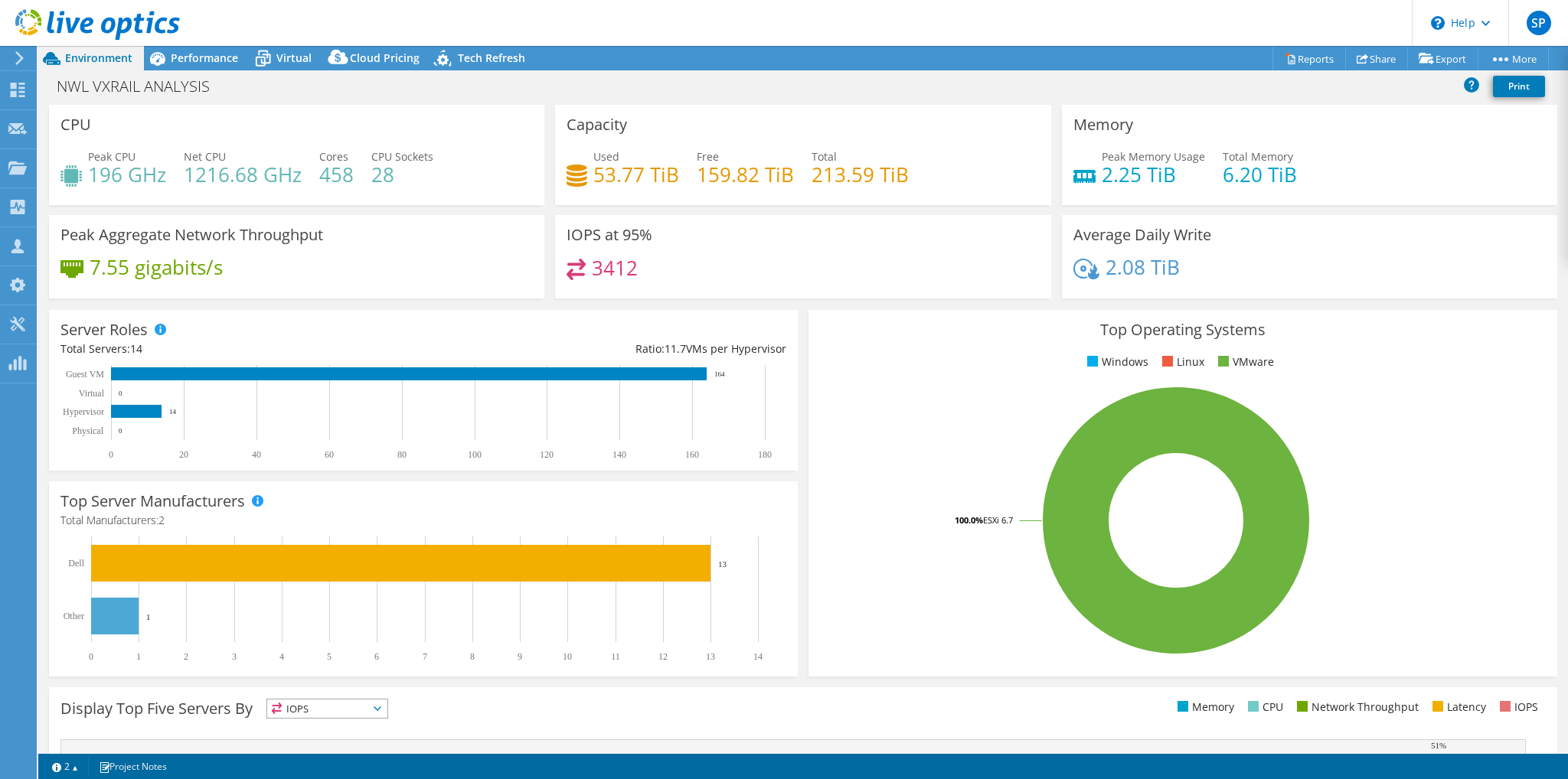
select select "EULondon"
select select "USD"
